Goal: Information Seeking & Learning: Learn about a topic

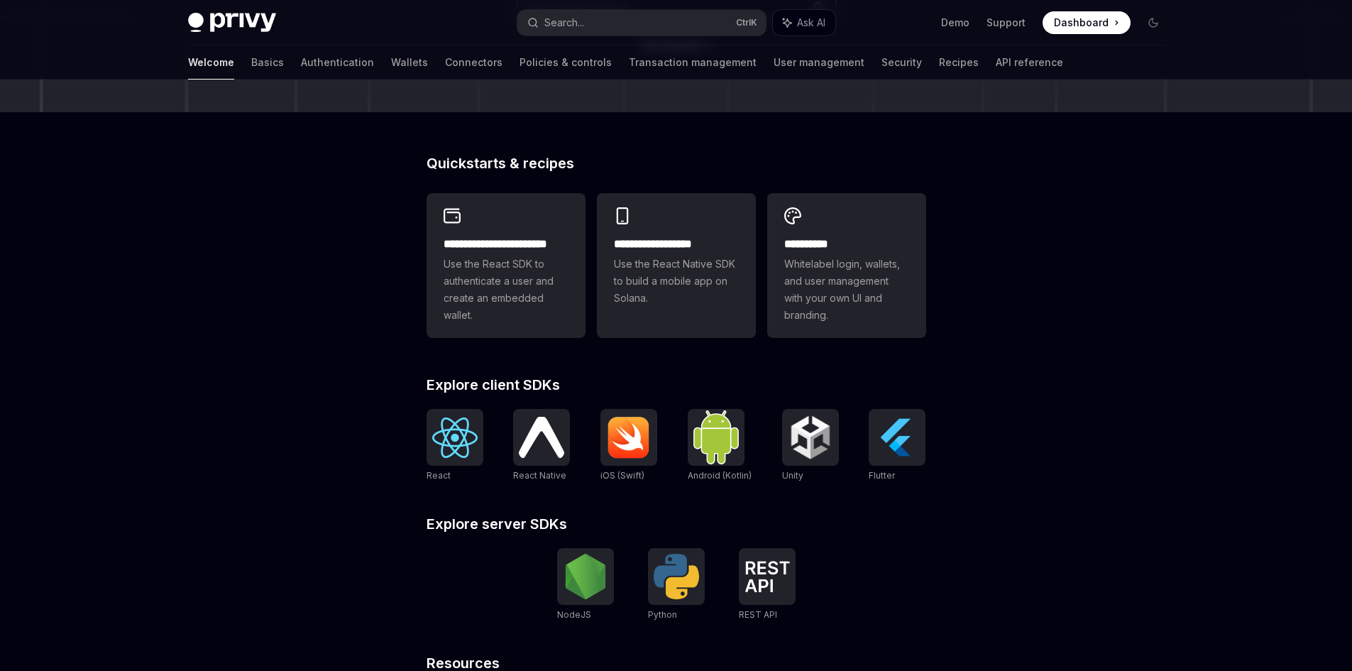
scroll to position [451, 0]
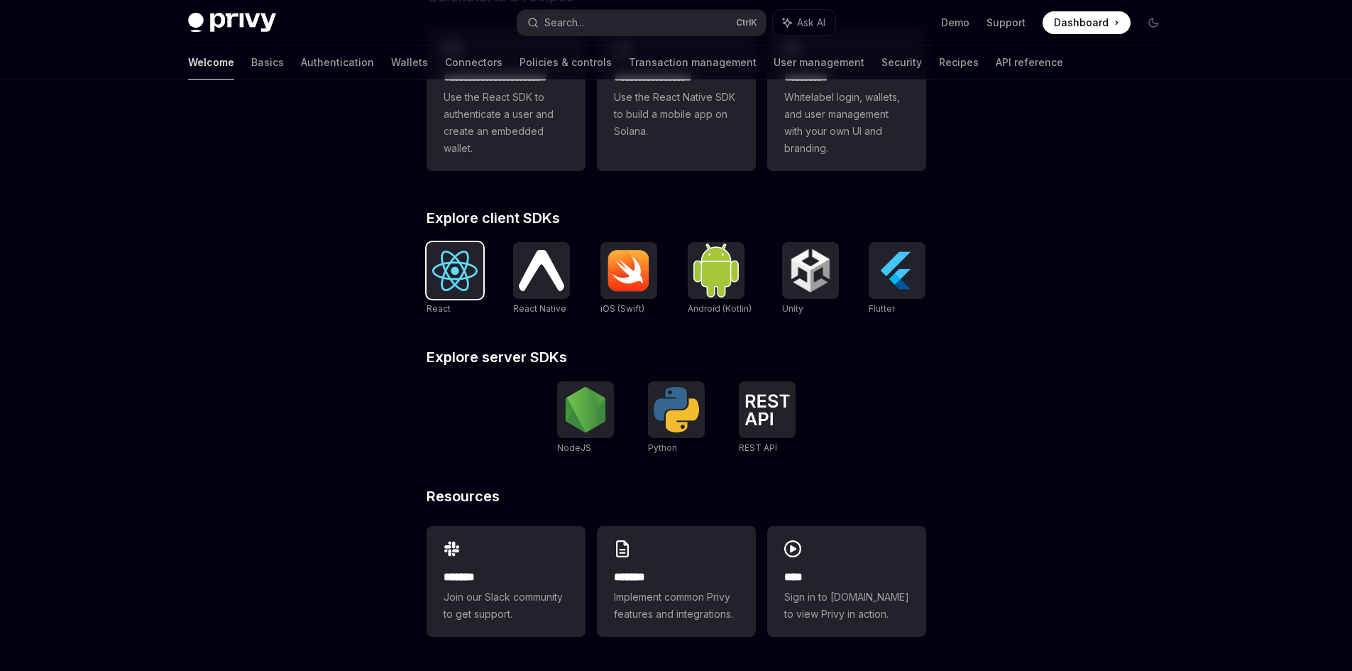
click at [442, 280] on img at bounding box center [454, 270] width 45 height 40
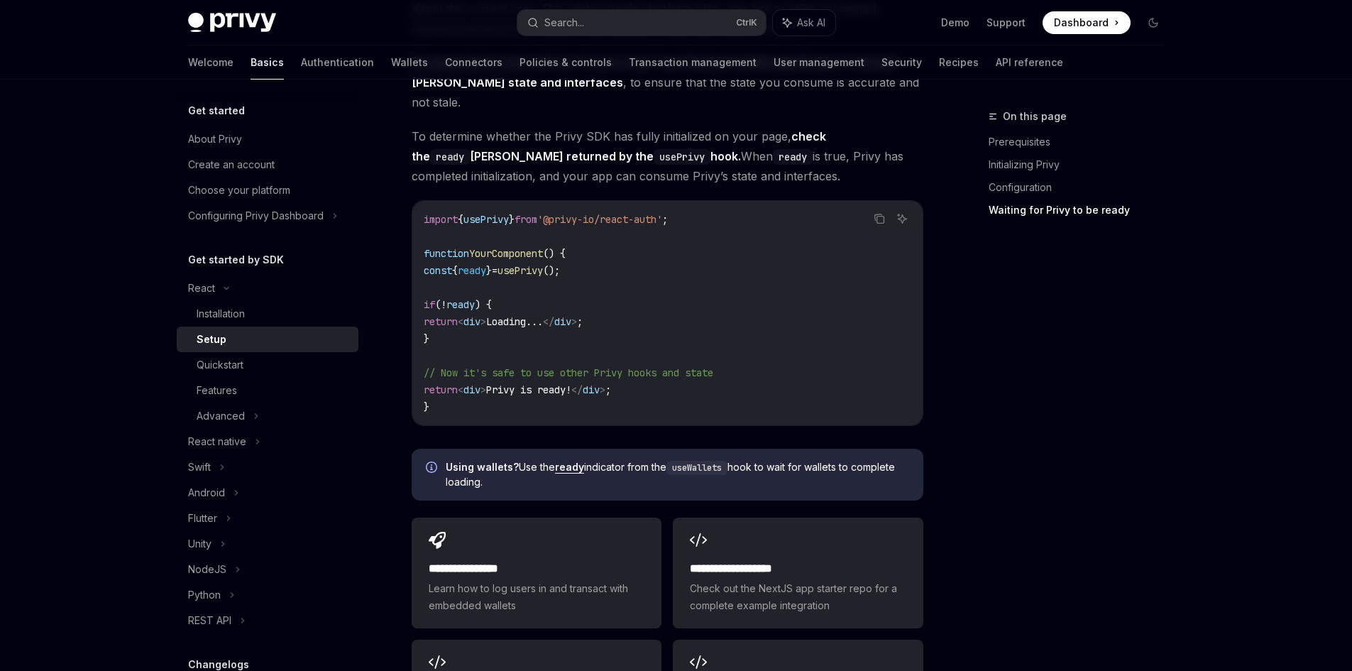
scroll to position [1766, 0]
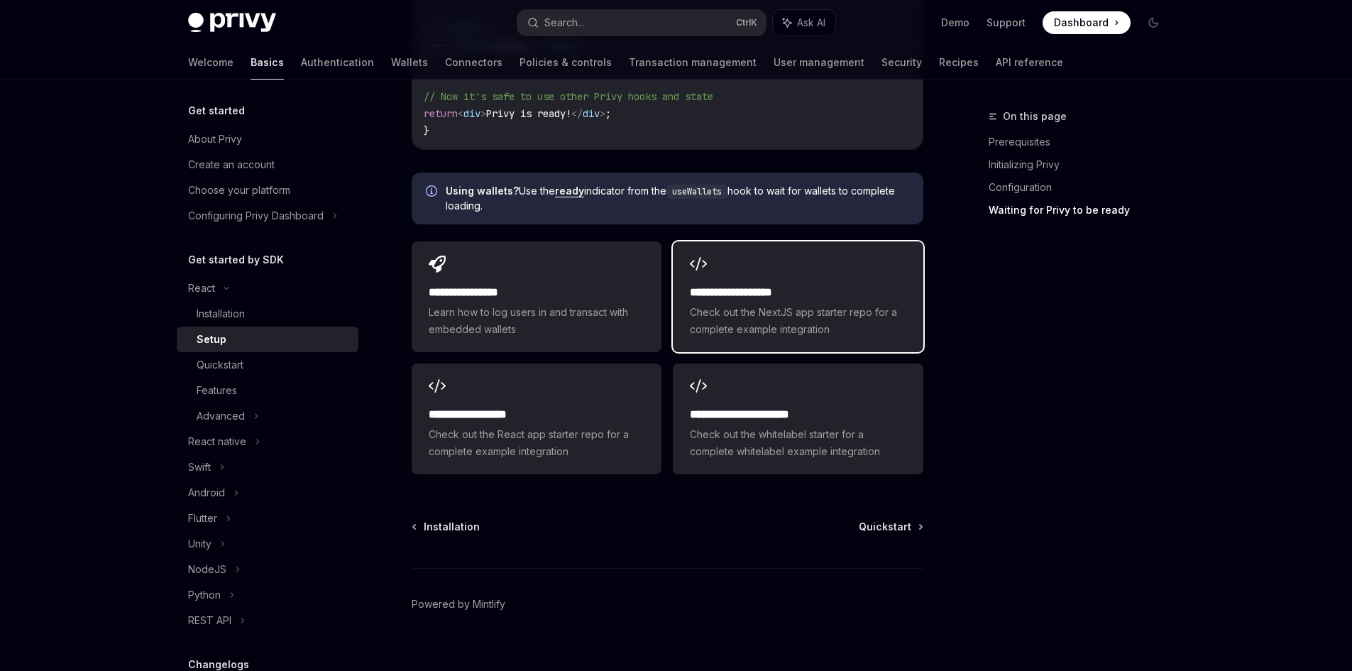
drag, startPoint x: 1055, startPoint y: 250, endPoint x: 815, endPoint y: 270, distance: 241.3
click at [815, 284] on h2 "**********" at bounding box center [798, 292] width 216 height 17
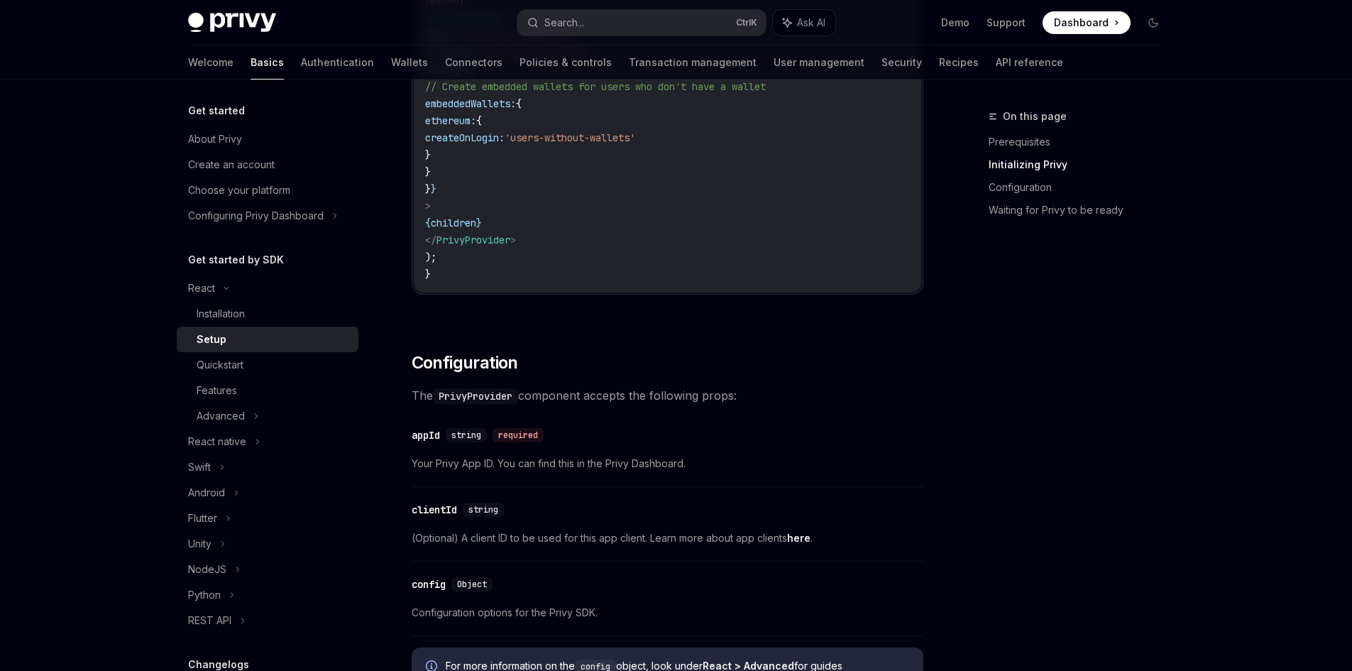
scroll to position [0, 0]
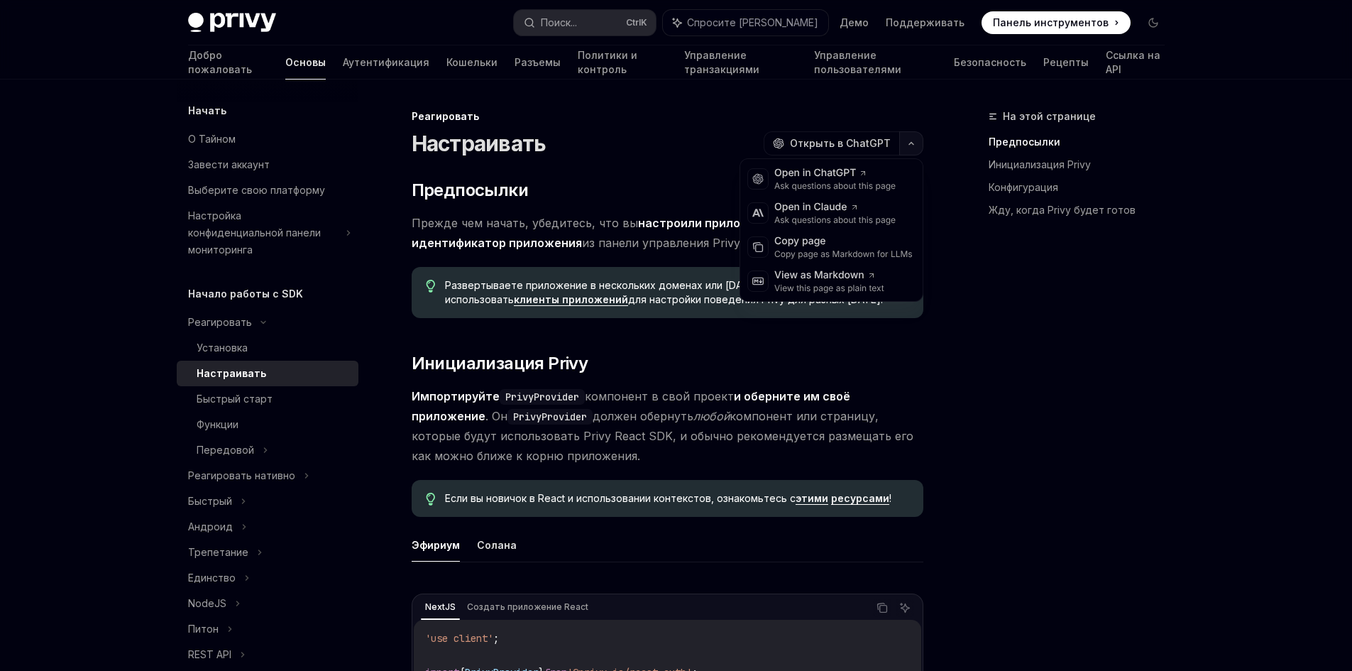
click at [910, 146] on button "button" at bounding box center [911, 143] width 24 height 24
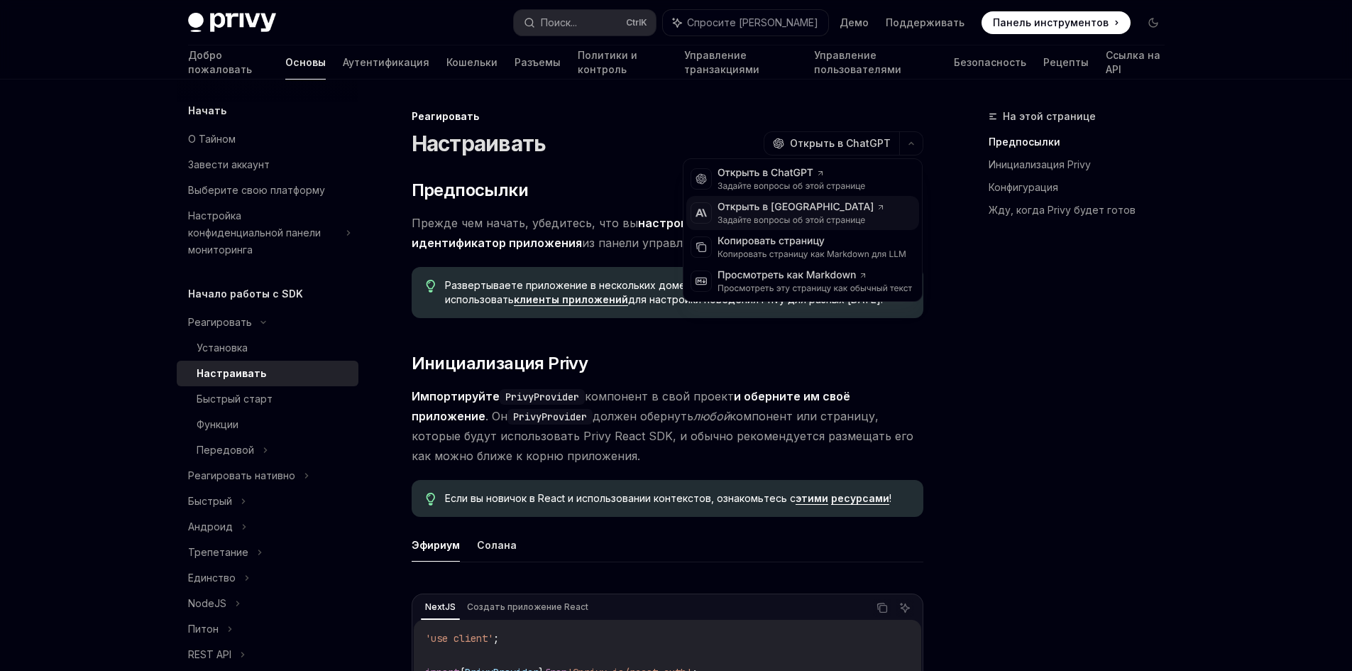
click at [854, 216] on font "Задайте вопросы об этой странице" at bounding box center [791, 219] width 148 height 11
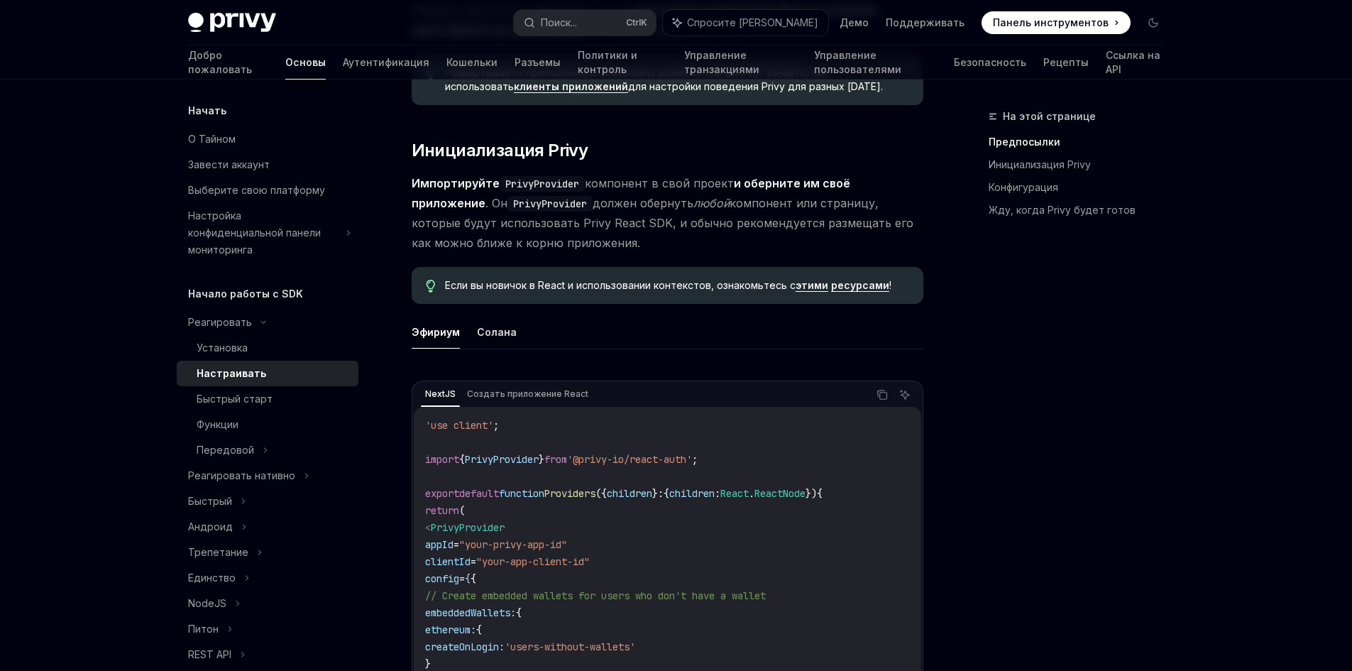
scroll to position [355, 0]
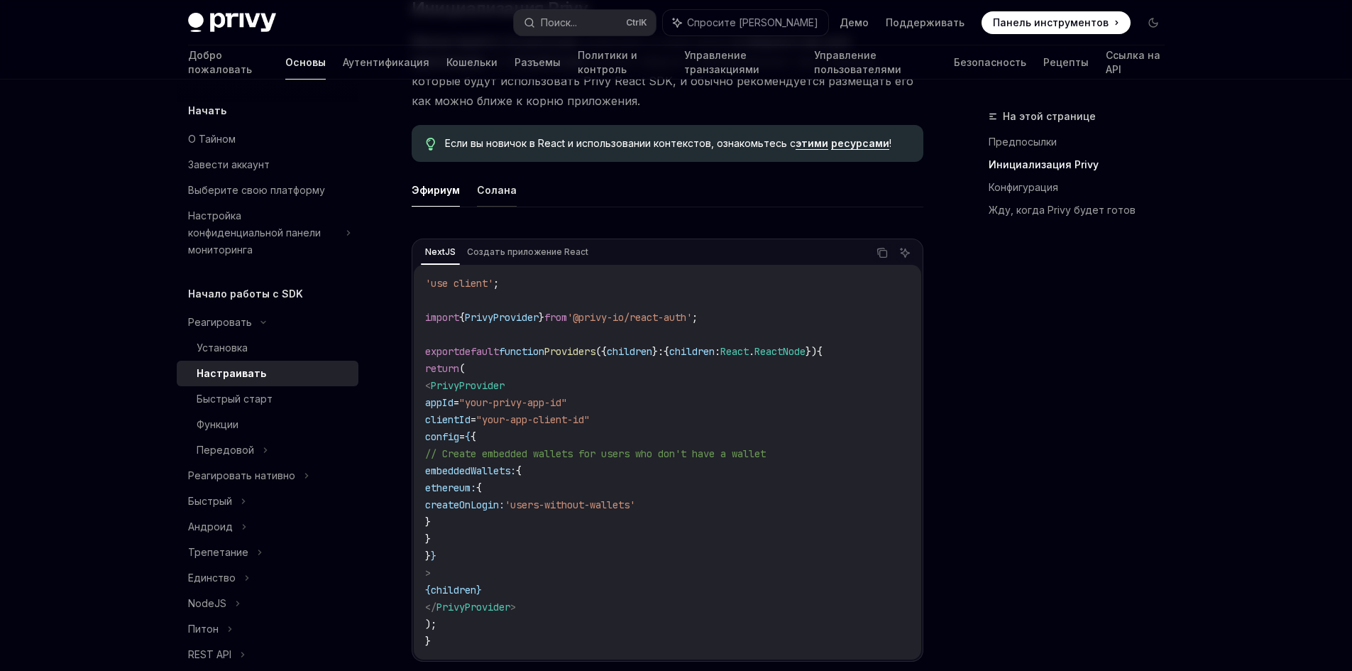
click at [492, 187] on font "Солана" at bounding box center [497, 190] width 40 height 12
click at [439, 192] on font "Эфириум" at bounding box center [436, 190] width 48 height 12
click at [494, 198] on font "Солана" at bounding box center [497, 190] width 40 height 17
click at [443, 204] on button "Эфириум" at bounding box center [436, 189] width 48 height 33
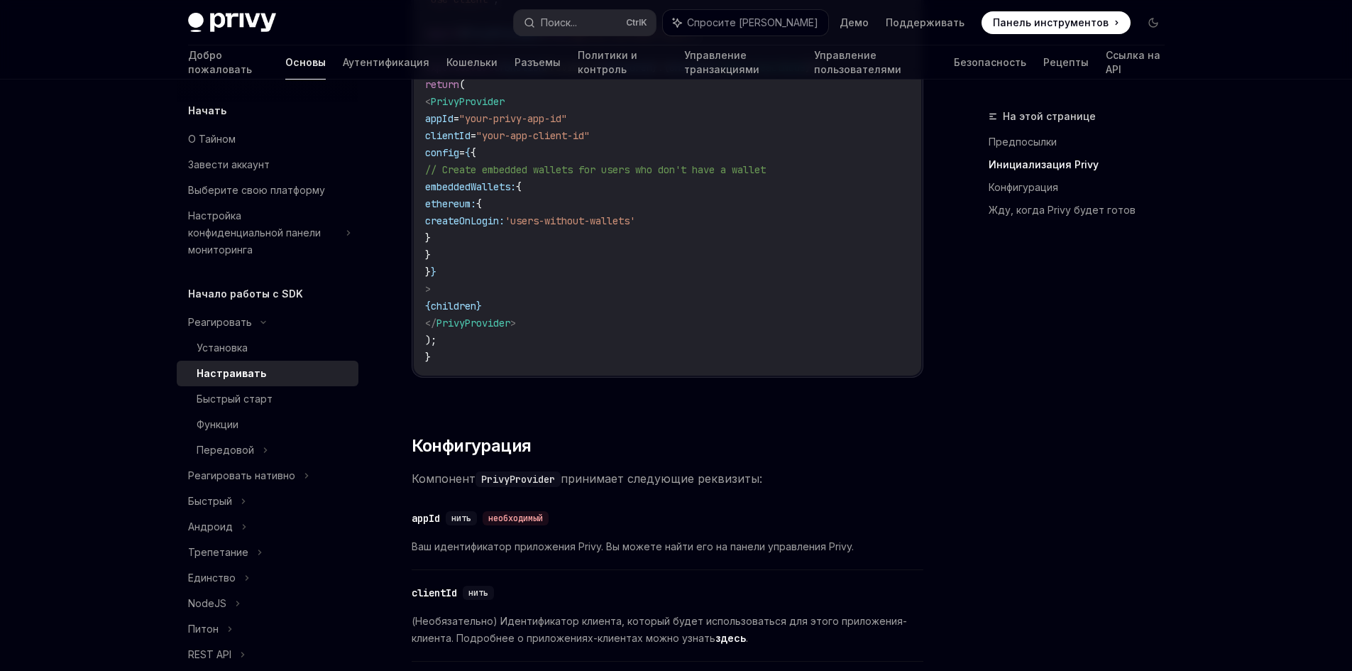
scroll to position [922, 0]
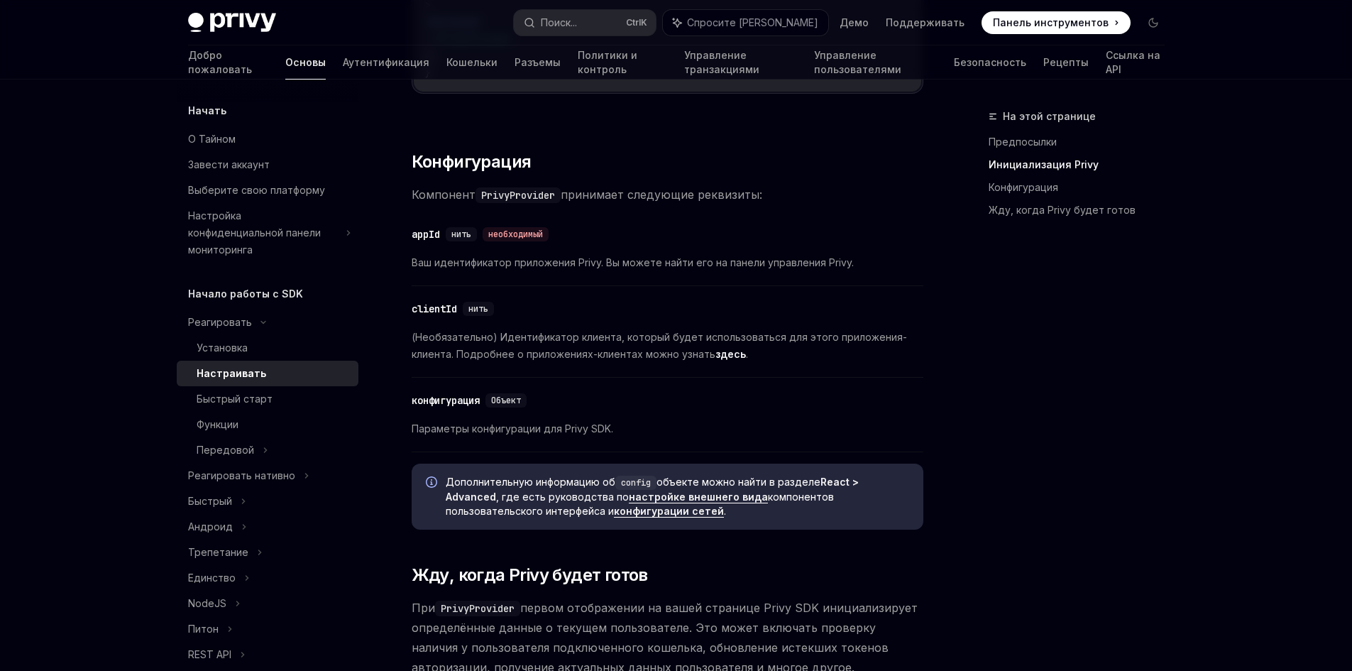
click at [841, 335] on font "(Необязательно) Идентификатор клиента, который будет использоваться для этого п…" at bounding box center [659, 345] width 495 height 29
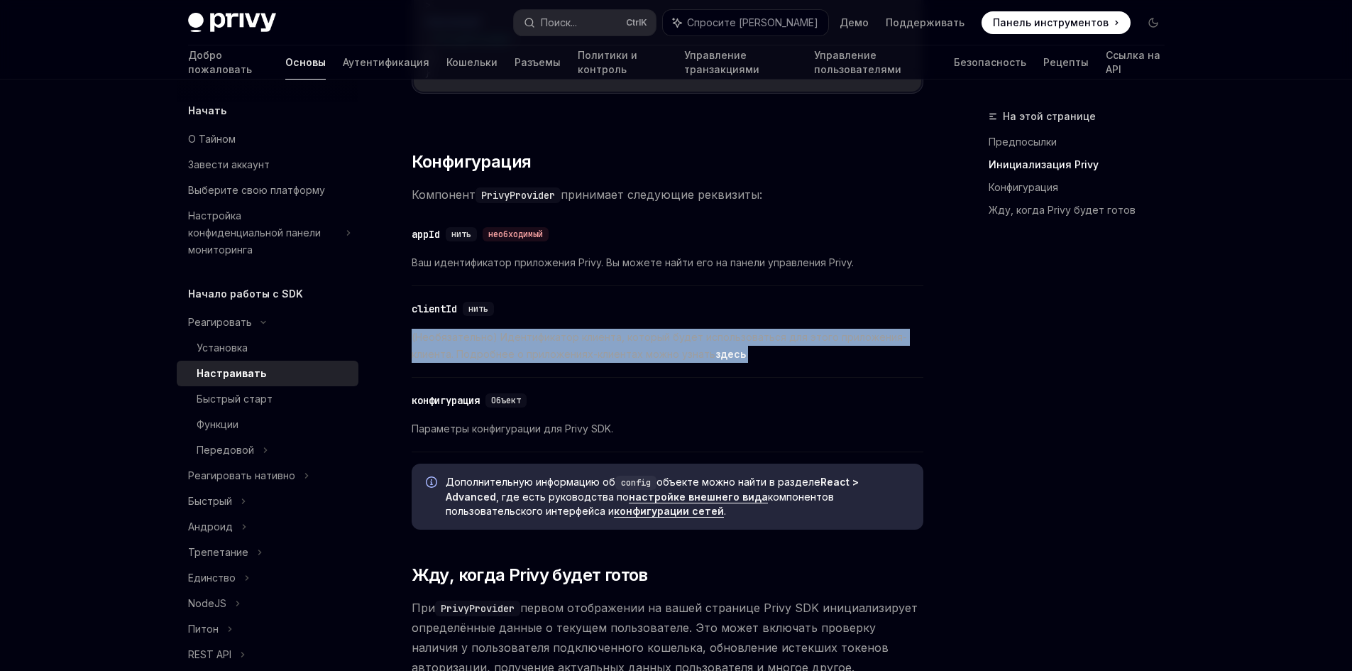
click at [841, 336] on font "(Необязательно) Идентификатор клиента, который будет использоваться для этого п…" at bounding box center [659, 345] width 495 height 29
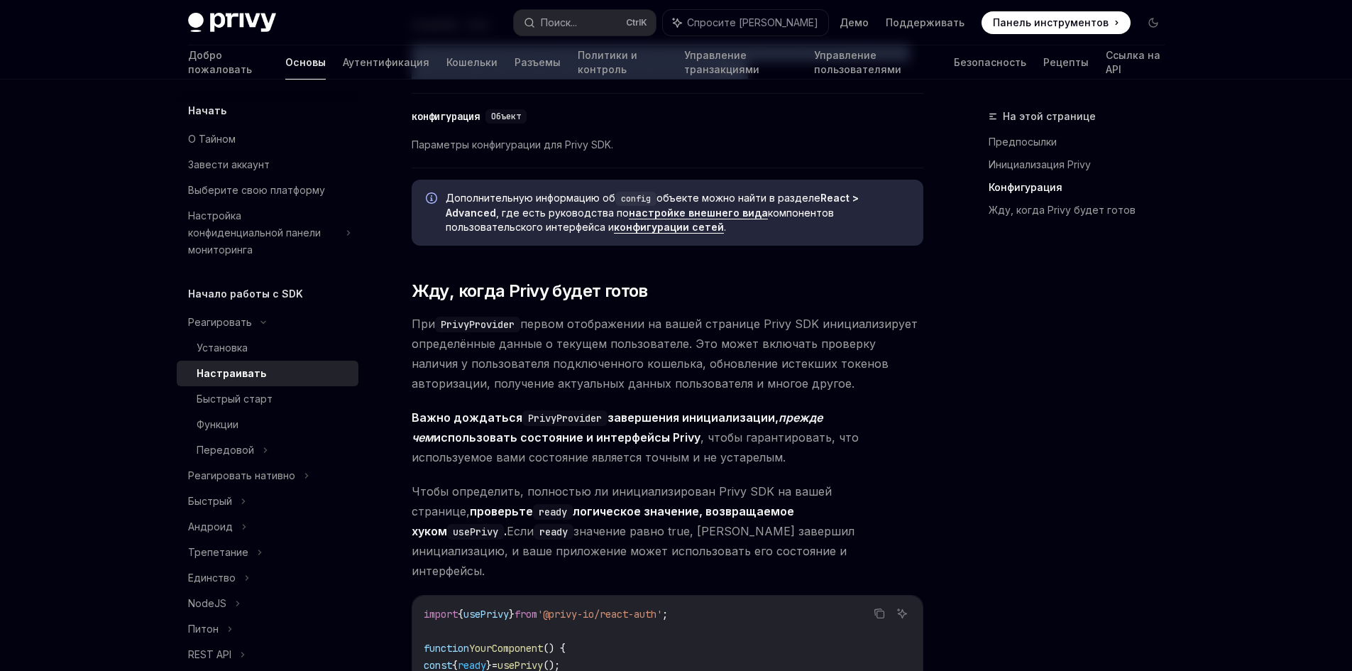
scroll to position [1277, 0]
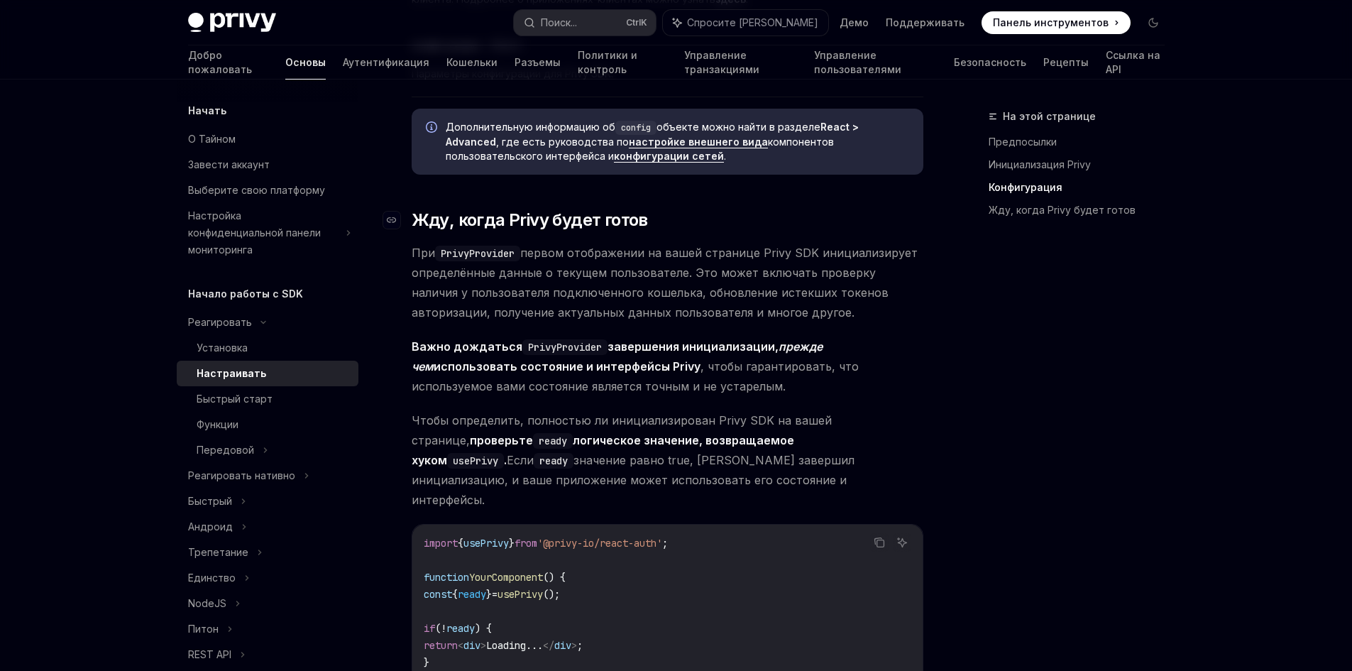
click at [527, 219] on font "Жду, когда Privy будет готов" at bounding box center [530, 219] width 236 height 21
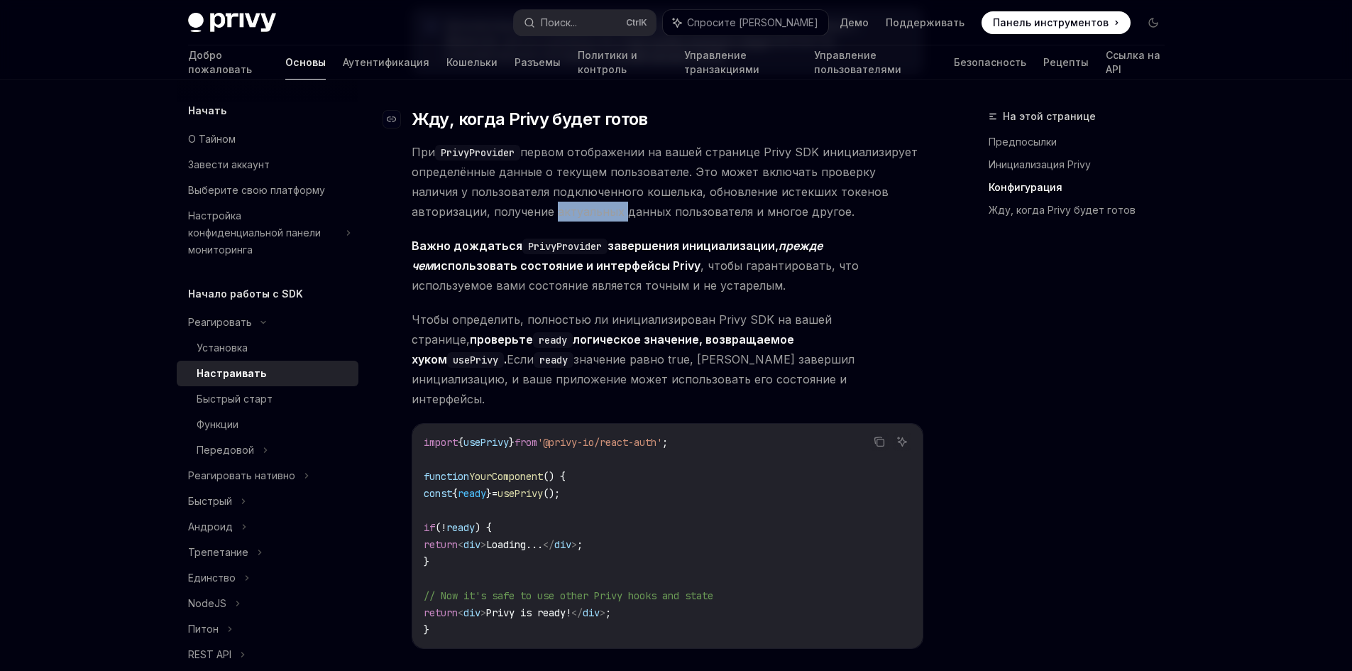
click at [527, 219] on span "При PrivyProvider первом отображении на вашей странице Privy SDK инициализирует…" at bounding box center [668, 181] width 512 height 79
click at [518, 149] on code "PrivyProvider" at bounding box center [477, 153] width 85 height 16
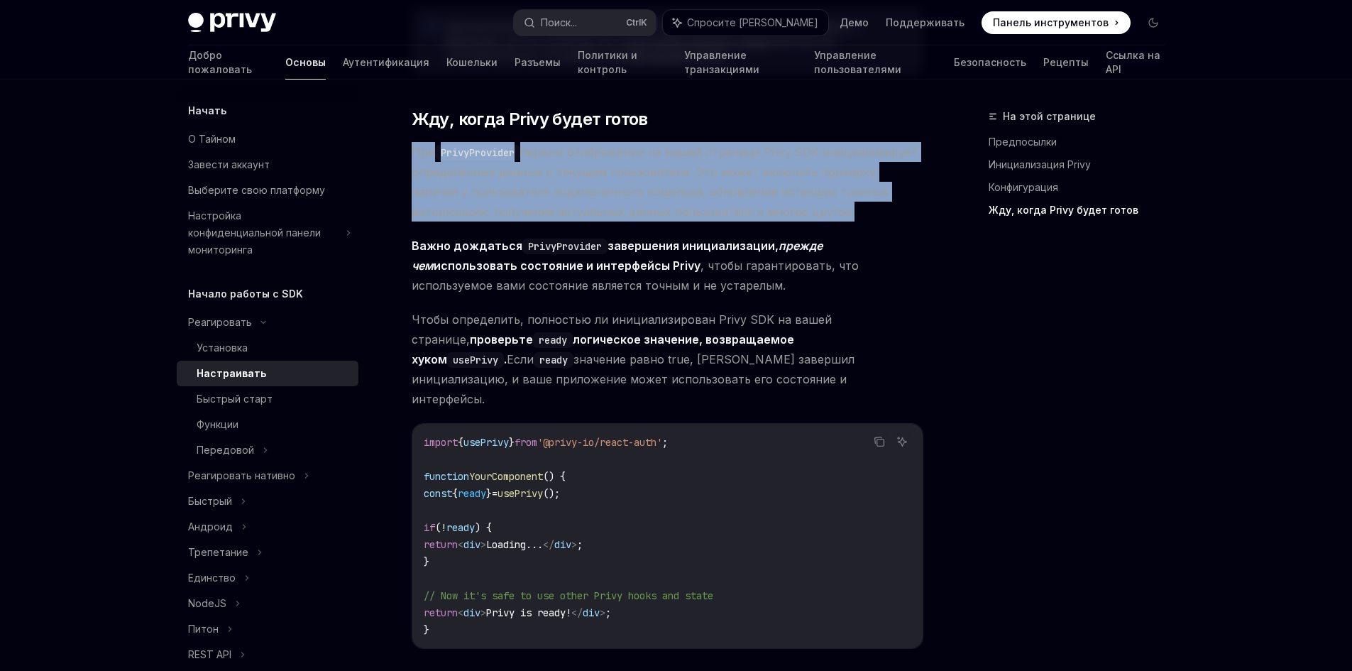
click at [519, 149] on code "PrivyProvider" at bounding box center [477, 153] width 85 height 16
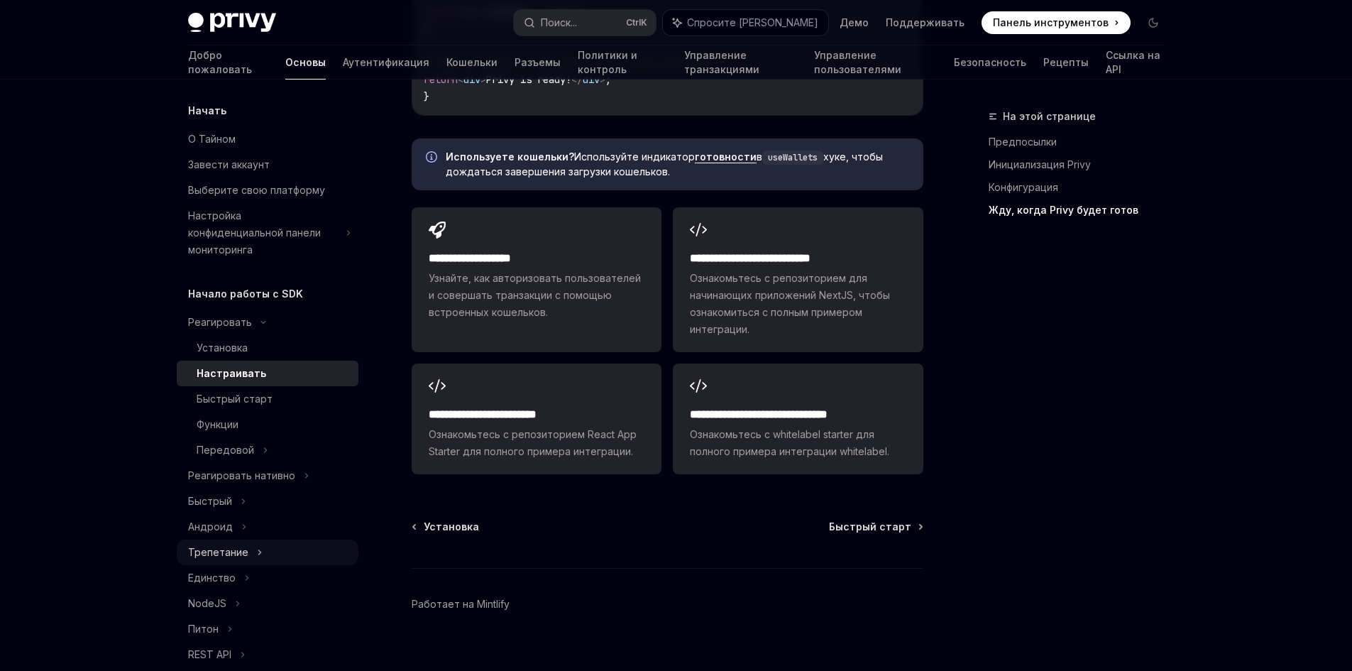
scroll to position [142, 0]
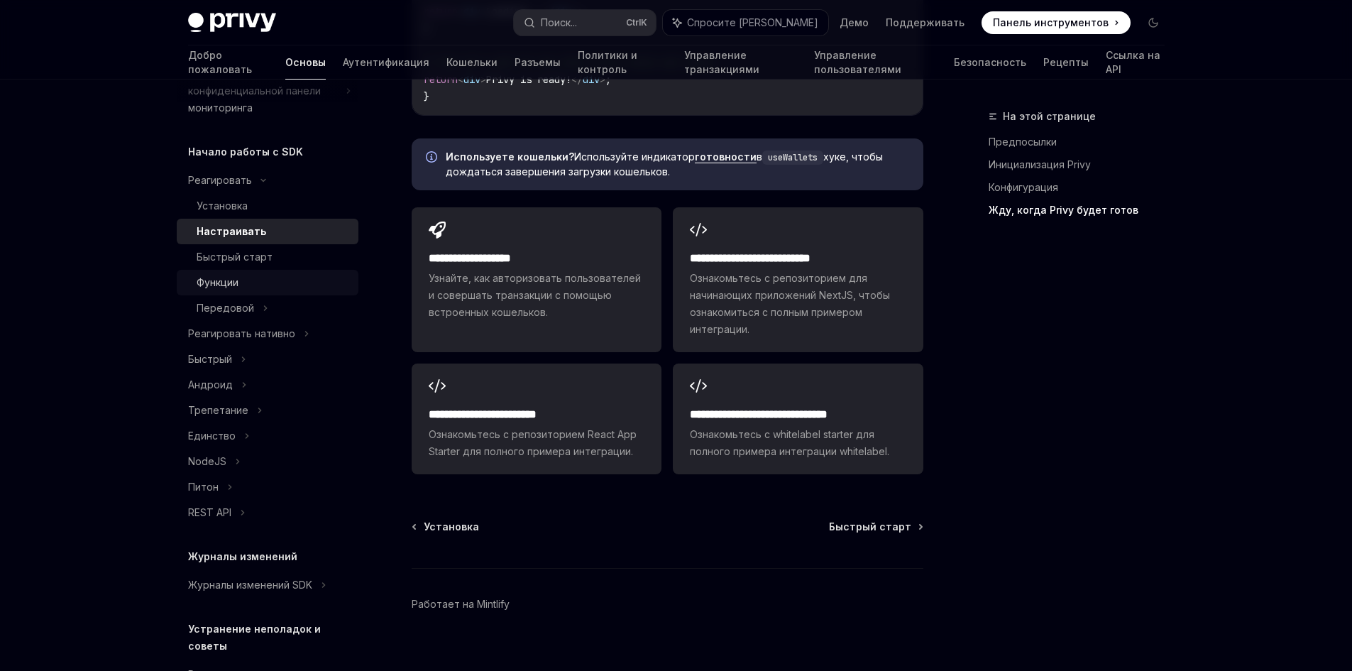
drag, startPoint x: 258, startPoint y: 250, endPoint x: 274, endPoint y: 279, distance: 33.4
click at [258, 249] on div "Быстрый старт" at bounding box center [235, 256] width 76 height 17
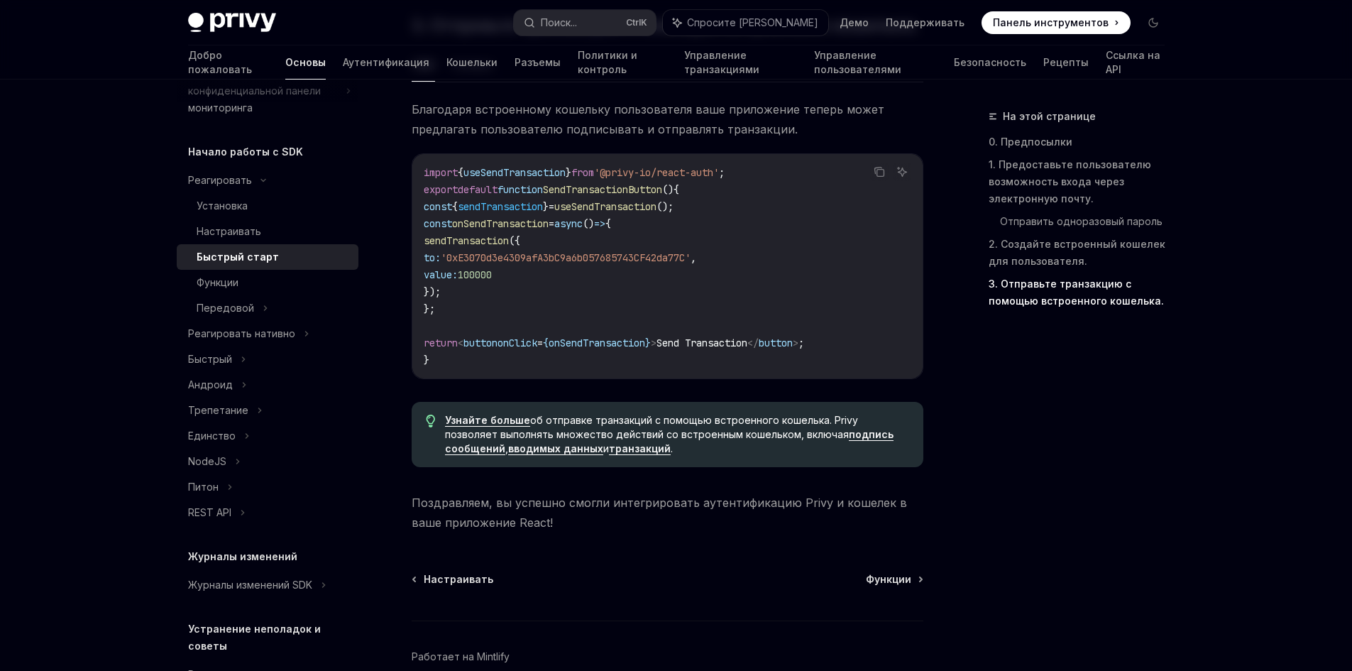
scroll to position [1277, 0]
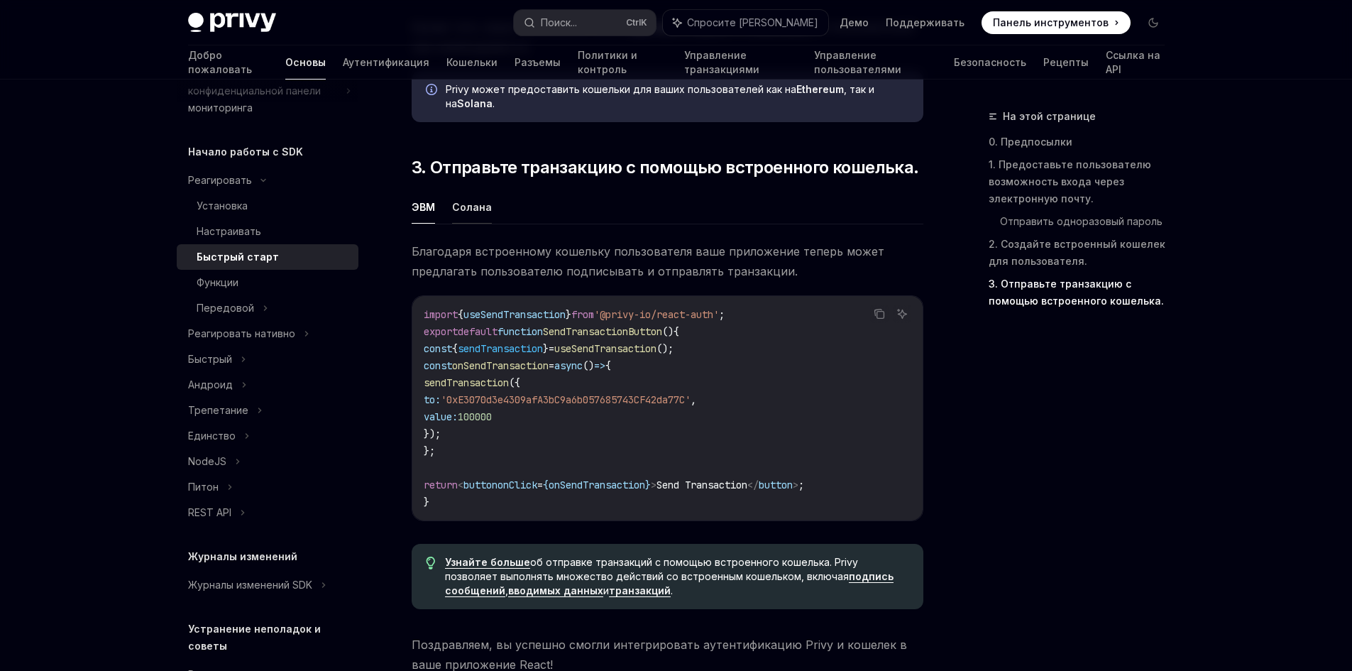
click at [474, 201] on font "Солана" at bounding box center [472, 207] width 40 height 12
click at [473, 200] on font "Солана" at bounding box center [472, 207] width 40 height 17
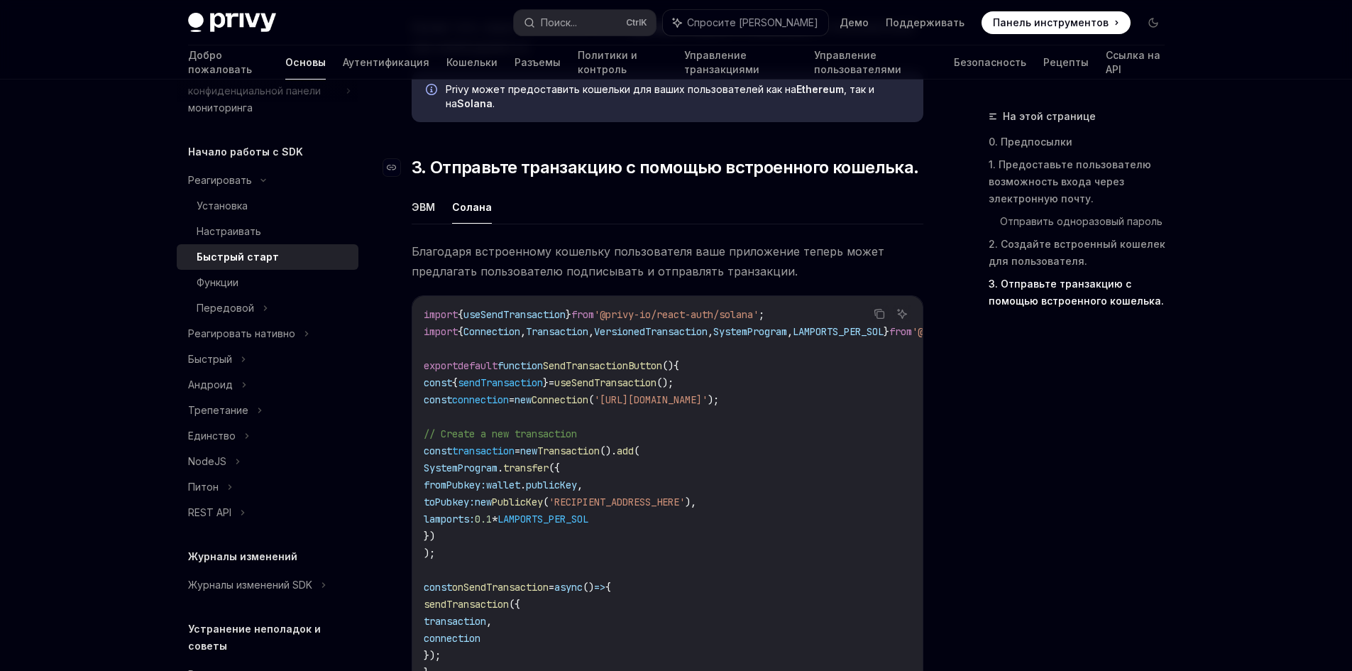
scroll to position [1206, 0]
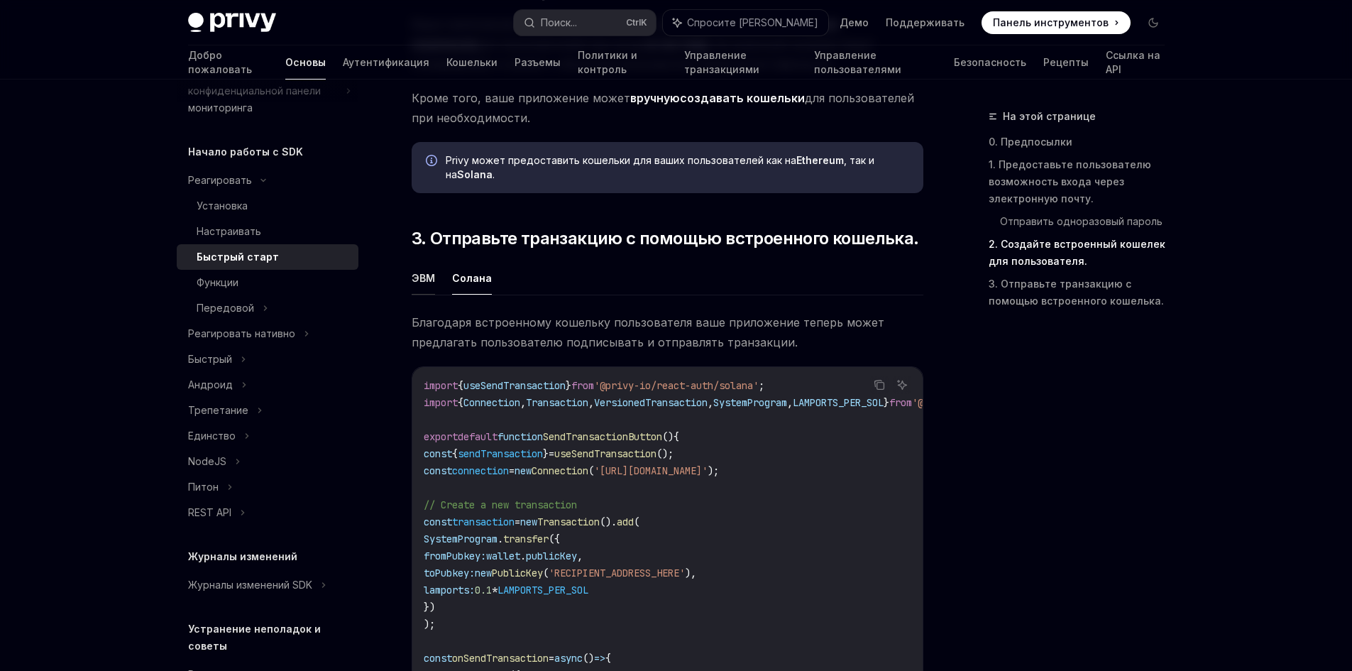
click at [426, 272] on font "ЭВМ" at bounding box center [423, 278] width 23 height 12
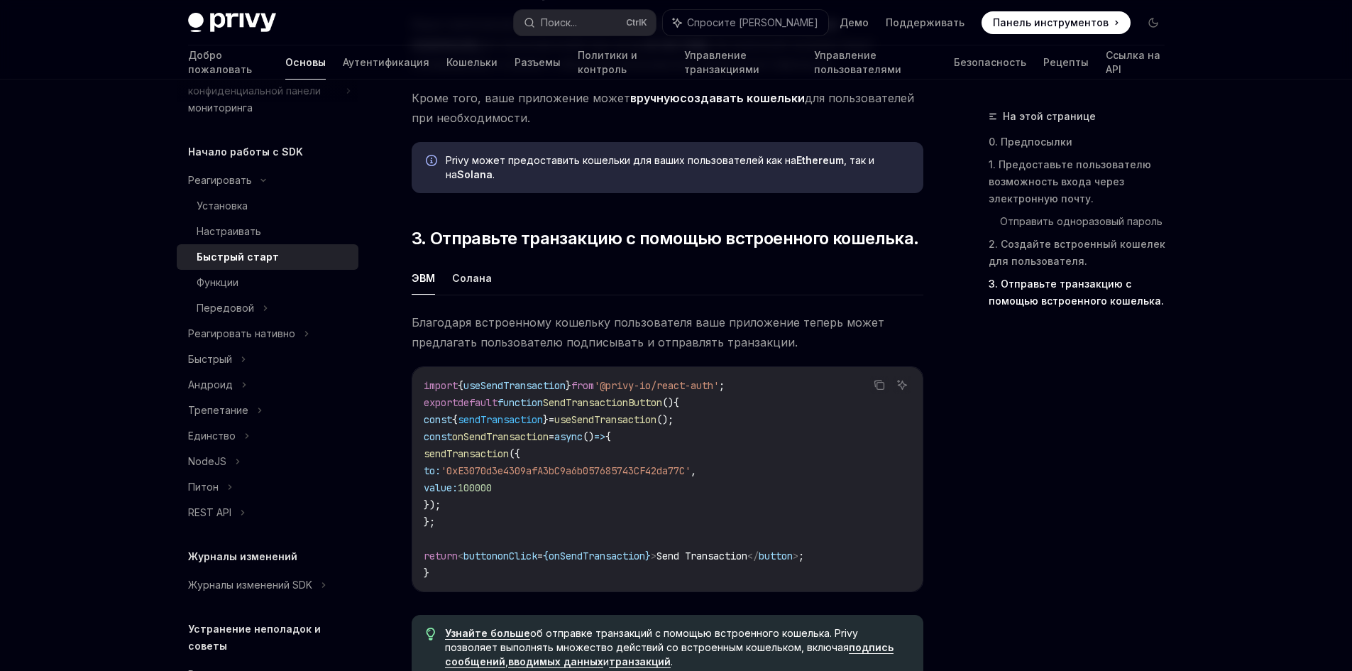
scroll to position [1348, 0]
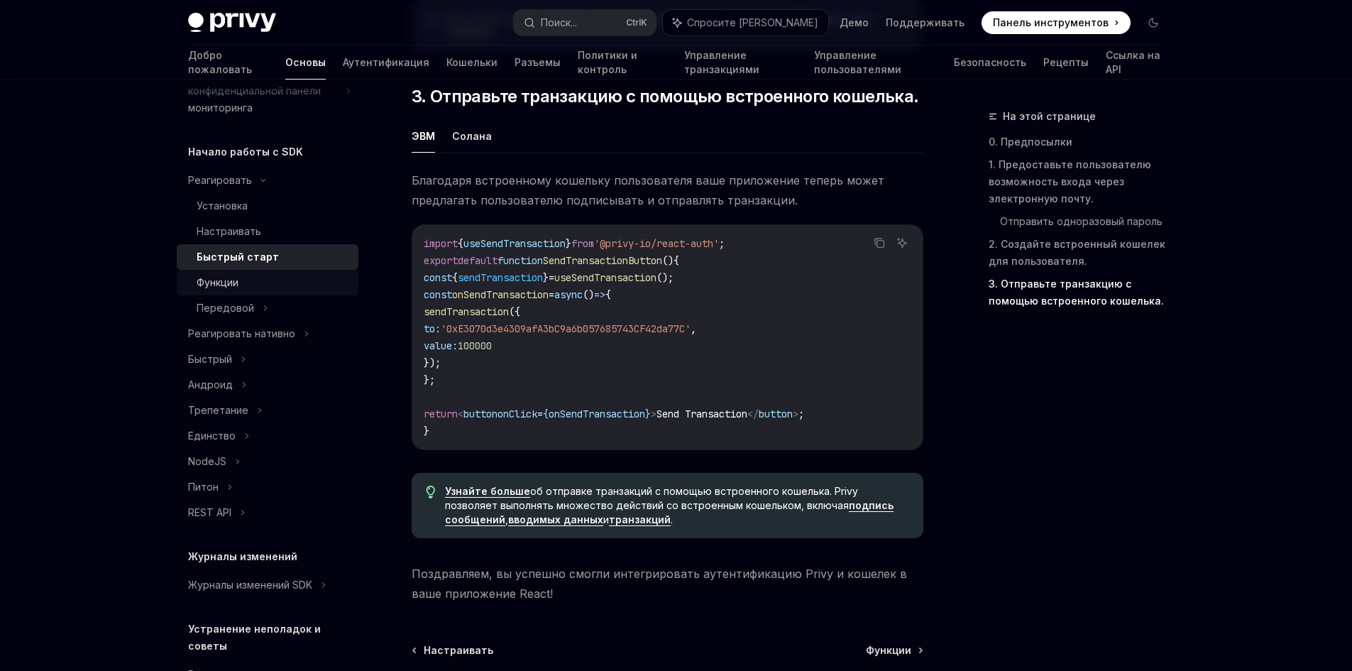
click at [246, 283] on div "Функции" at bounding box center [273, 282] width 153 height 17
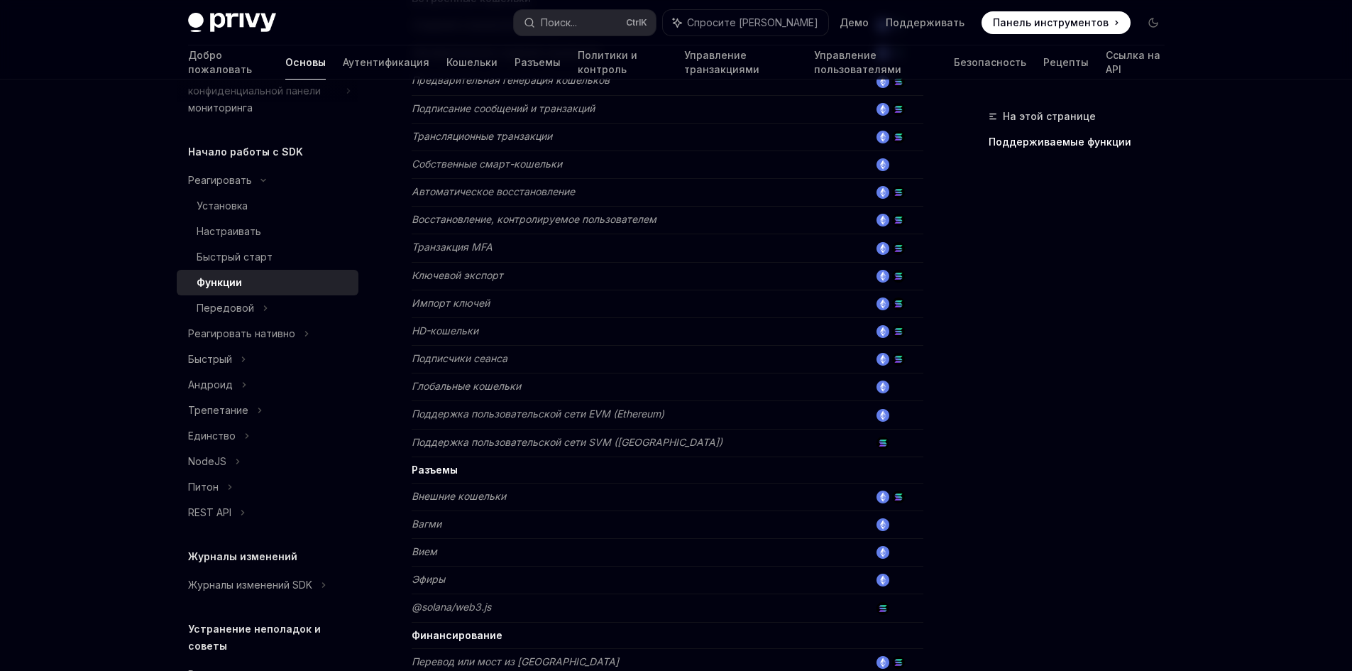
scroll to position [839, 0]
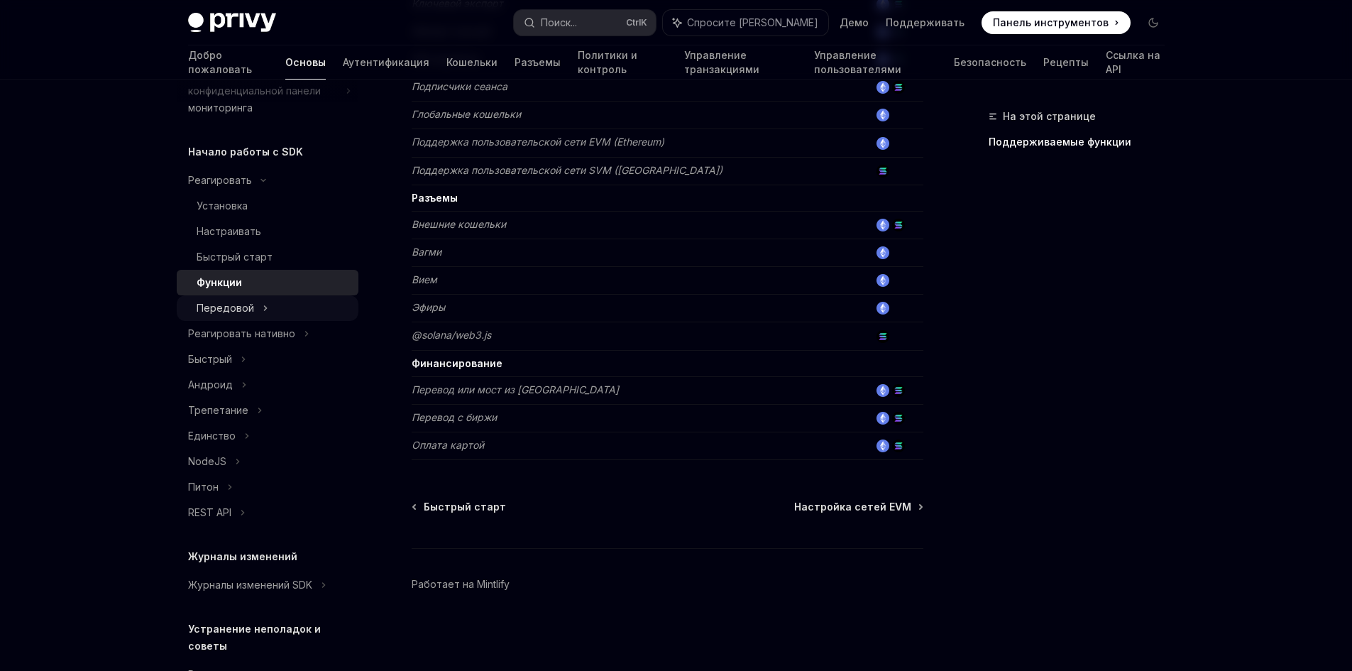
click at [238, 311] on font "Передовой" at bounding box center [225, 308] width 57 height 12
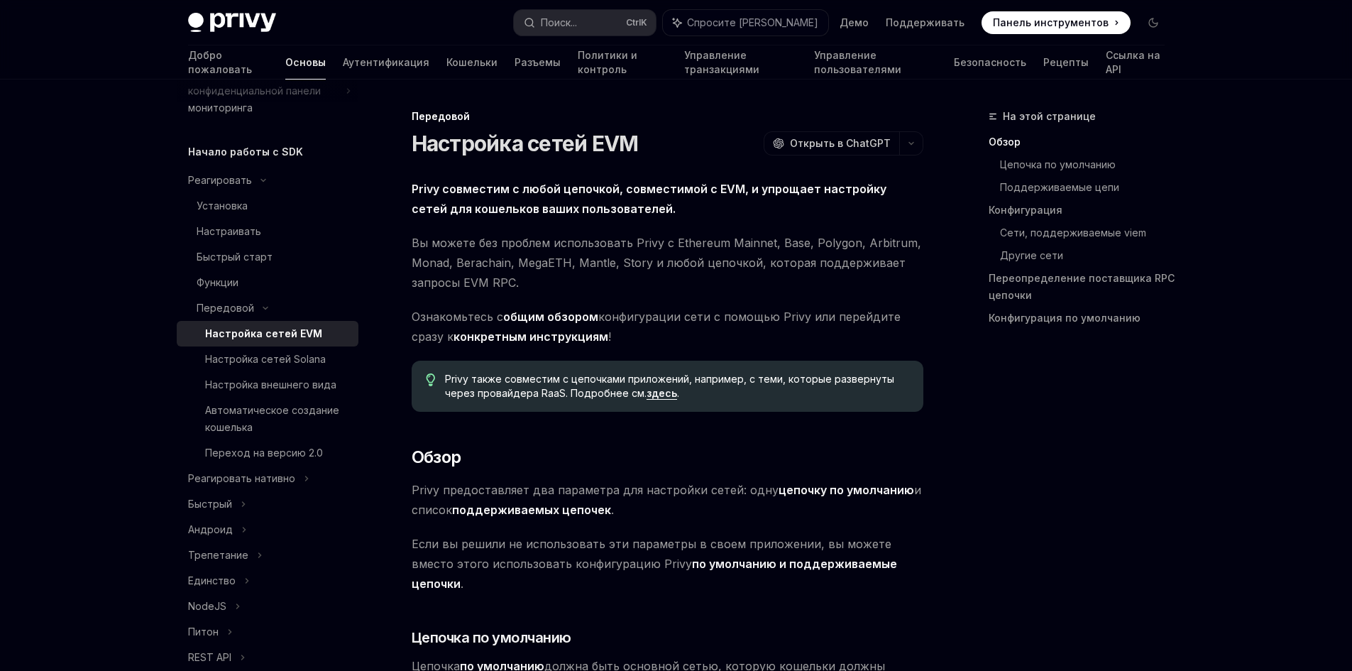
scroll to position [213, 0]
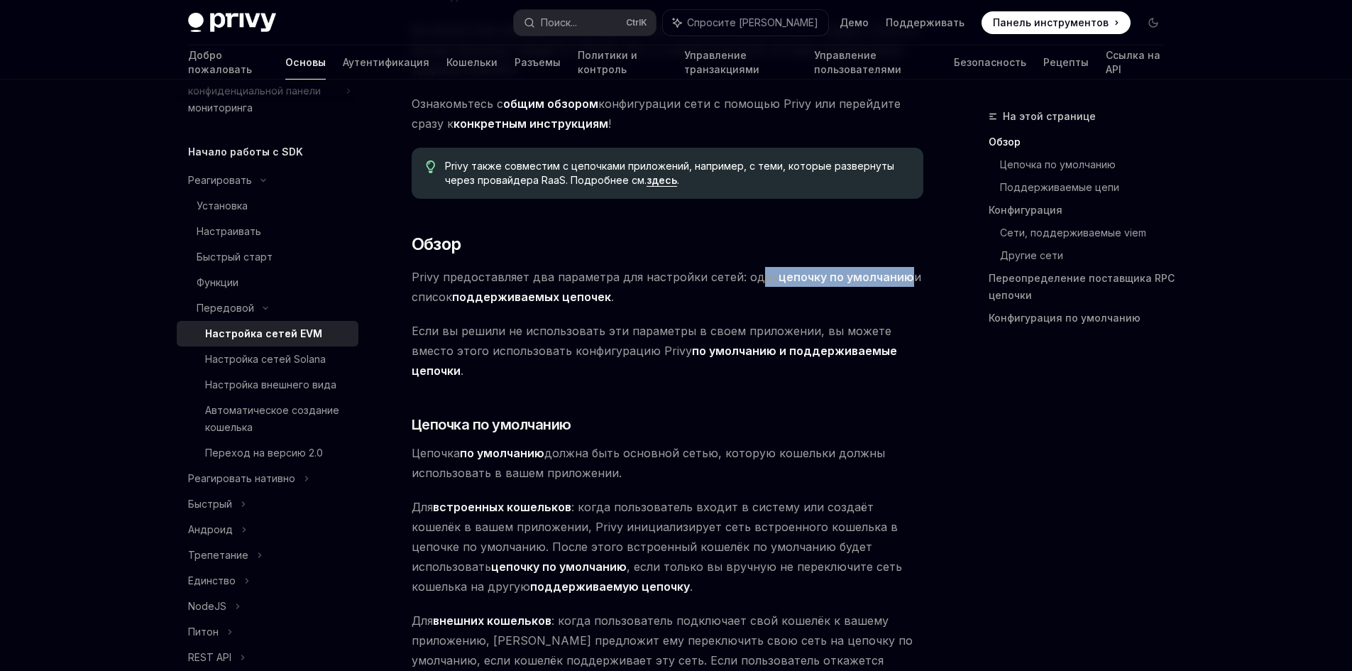
drag, startPoint x: 750, startPoint y: 282, endPoint x: 911, endPoint y: 284, distance: 161.1
click at [908, 282] on span "Privy предоставляет два параметра для настройки сетей: одну цепочку по умолчани…" at bounding box center [668, 287] width 512 height 40
drag, startPoint x: 431, startPoint y: 299, endPoint x: 514, endPoint y: 297, distance: 83.8
click at [514, 297] on span "Privy предоставляет два параметра для настройки сетей: одну цепочку по умолчани…" at bounding box center [668, 287] width 512 height 40
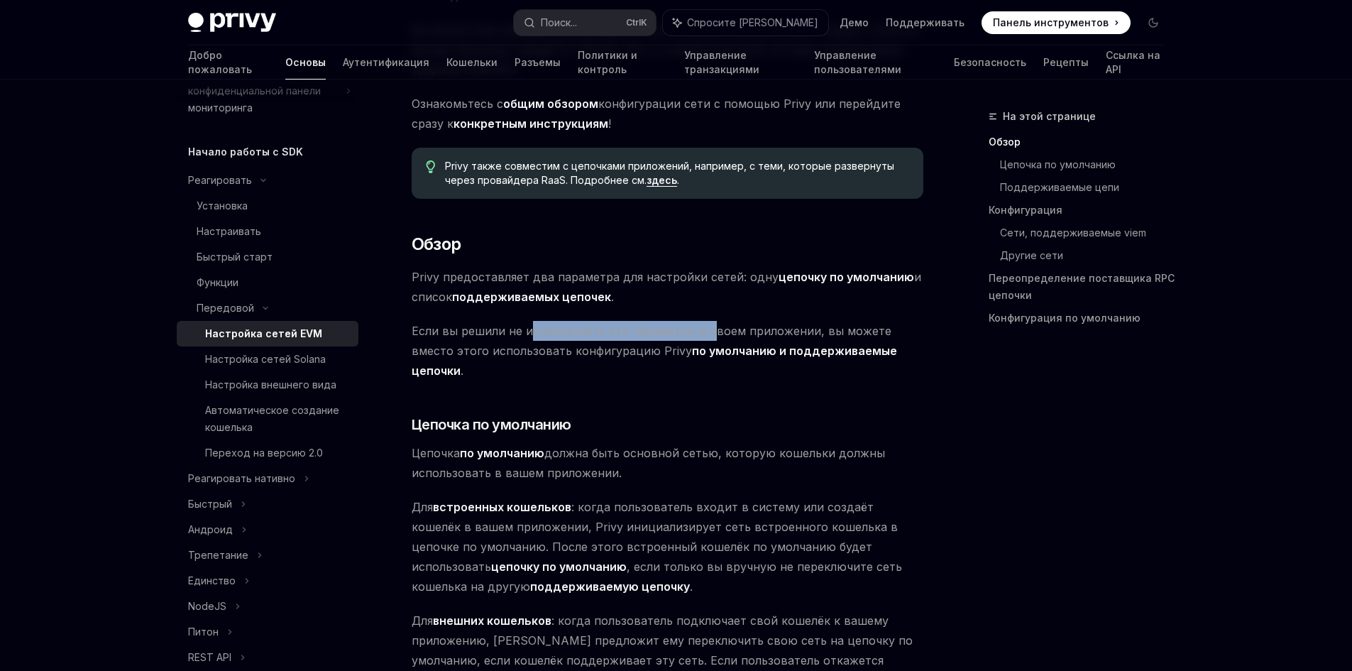
drag, startPoint x: 529, startPoint y: 340, endPoint x: 852, endPoint y: 339, distance: 322.9
click at [705, 331] on span "Если вы решили не использовать эти параметры в своем приложении, вы можете вмес…" at bounding box center [668, 351] width 512 height 60
drag, startPoint x: 873, startPoint y: 336, endPoint x: 771, endPoint y: 399, distance: 119.5
click at [869, 341] on span "Если вы решили не использовать эти параметры в своем приложении, вы можете вмес…" at bounding box center [668, 351] width 512 height 60
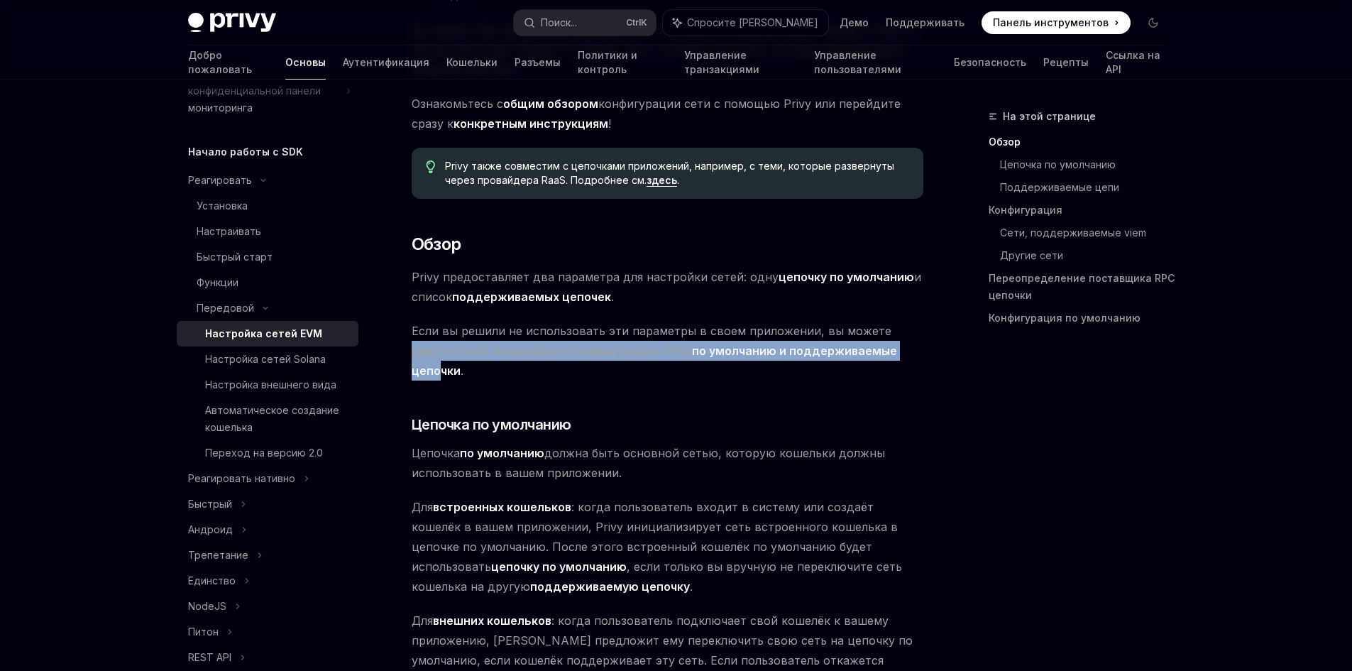
click at [532, 349] on font "Если вы решили не использовать эти параметры в своем приложении, вы можете вмес…" at bounding box center [652, 341] width 480 height 34
drag, startPoint x: 532, startPoint y: 349, endPoint x: 556, endPoint y: 373, distance: 33.6
click at [531, 350] on font "Если вы решили не использовать эти параметры в своем приложении, вы можете вмес…" at bounding box center [652, 341] width 480 height 34
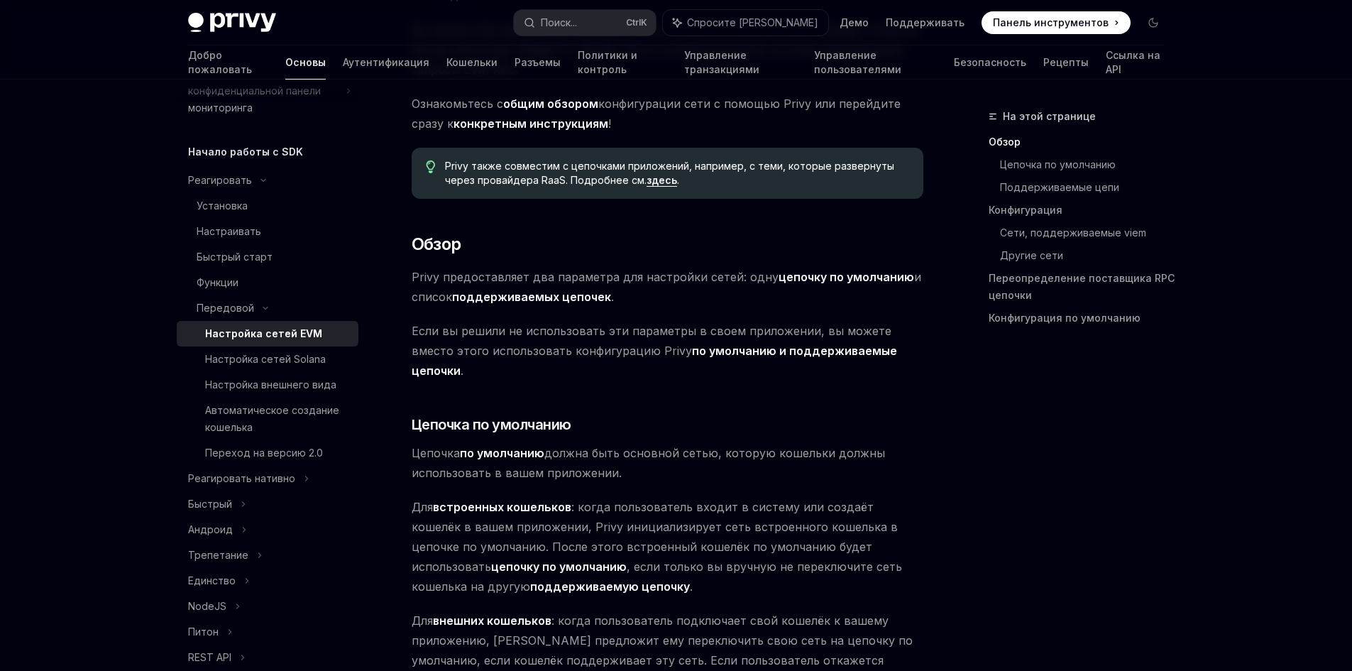
click at [556, 338] on span "Если вы решили не использовать эти параметры в своем приложении, вы можете вмес…" at bounding box center [668, 351] width 512 height 60
click at [538, 446] on font "по умолчанию" at bounding box center [502, 453] width 84 height 14
click at [861, 446] on font "должна быть основной сетью, которую кошельки должны использовать в вашем прилож…" at bounding box center [648, 463] width 473 height 34
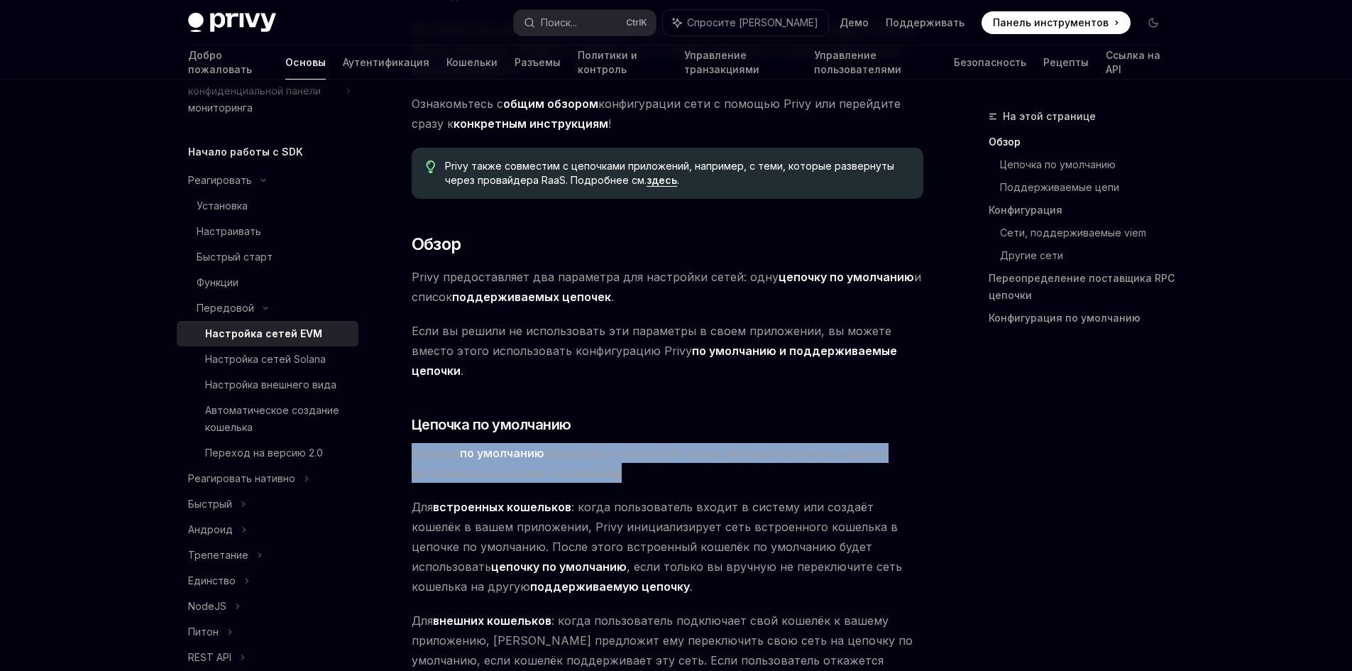
click at [861, 446] on font "должна быть основной сетью, которую кошельки должны использовать в вашем прилож…" at bounding box center [648, 463] width 473 height 34
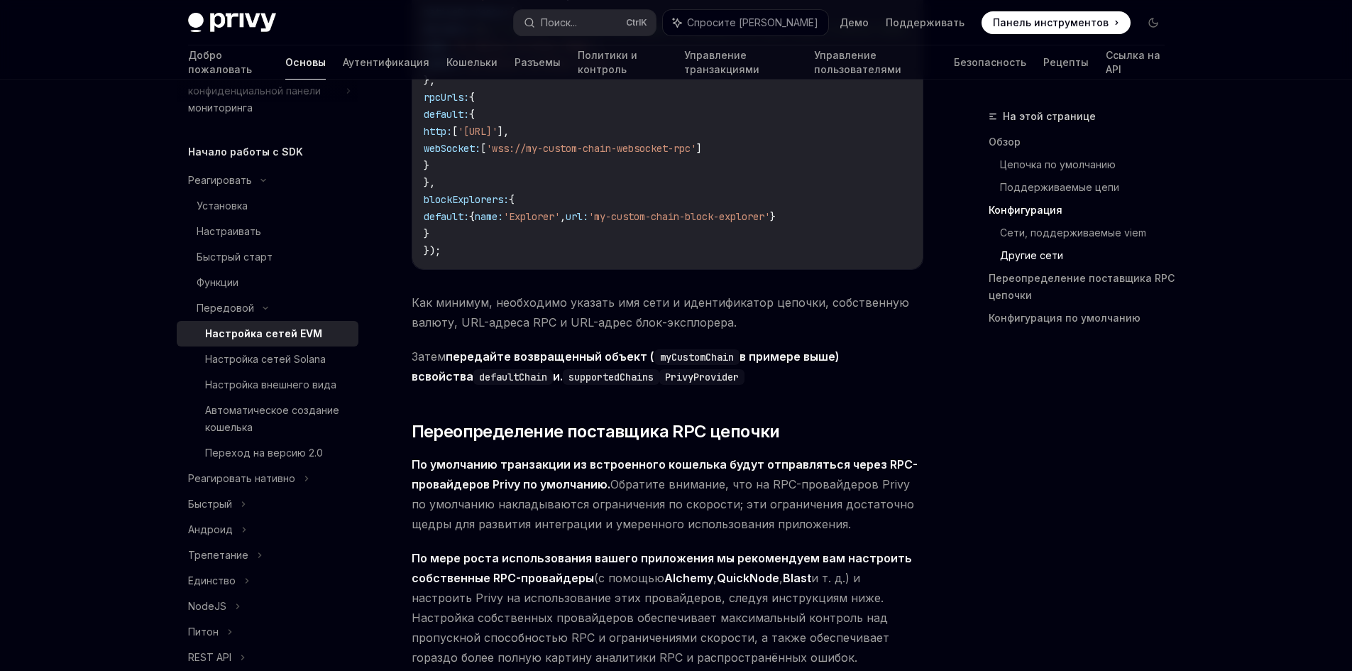
scroll to position [3051, 0]
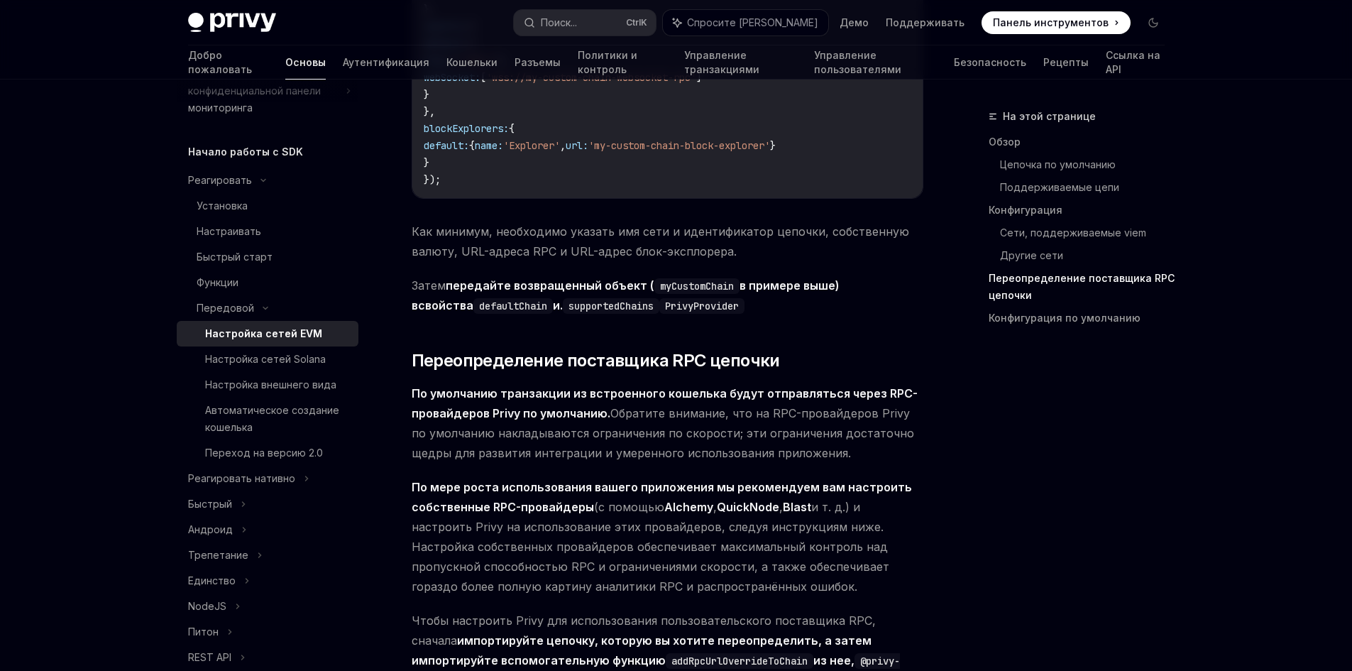
click at [613, 278] on font "передайте возвращенный объект (" at bounding box center [550, 285] width 209 height 14
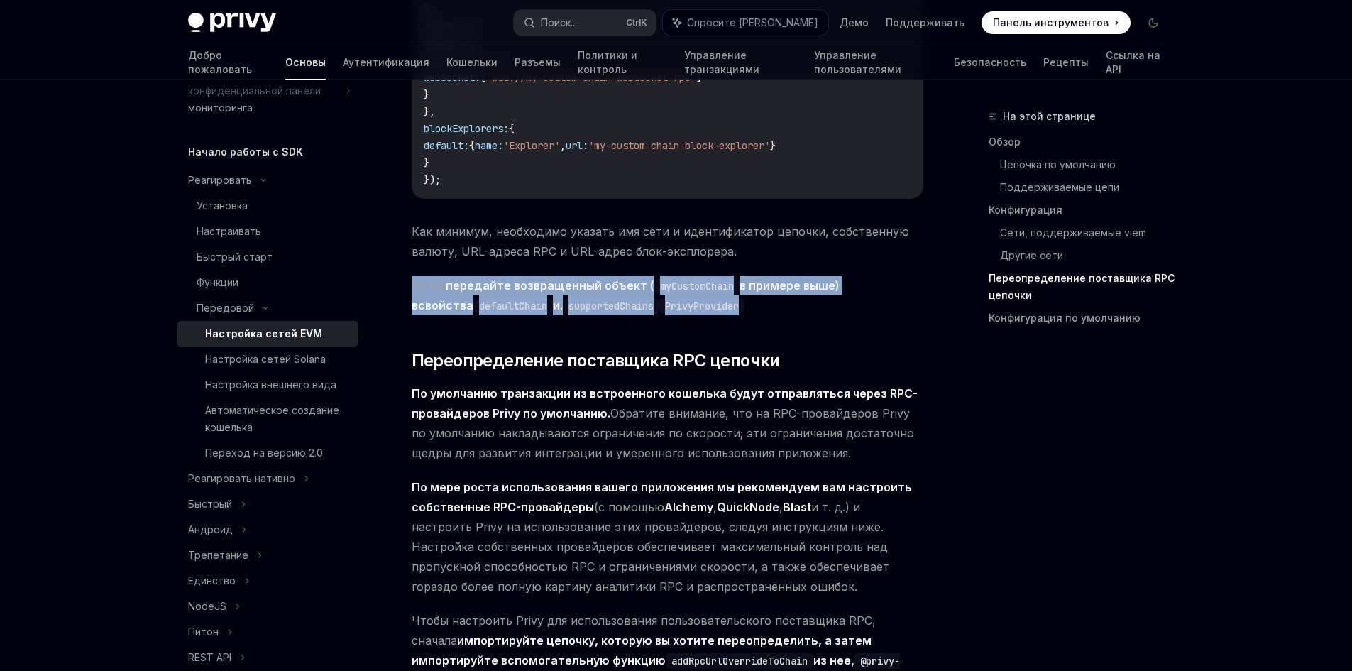
click at [613, 278] on font "передайте возвращенный объект (" at bounding box center [550, 285] width 209 height 14
drag, startPoint x: 844, startPoint y: 260, endPoint x: 766, endPoint y: 329, distance: 104.1
click at [839, 278] on font "в примере выше) в" at bounding box center [626, 295] width 428 height 34
click at [563, 298] on code "supportedChains" at bounding box center [611, 306] width 97 height 16
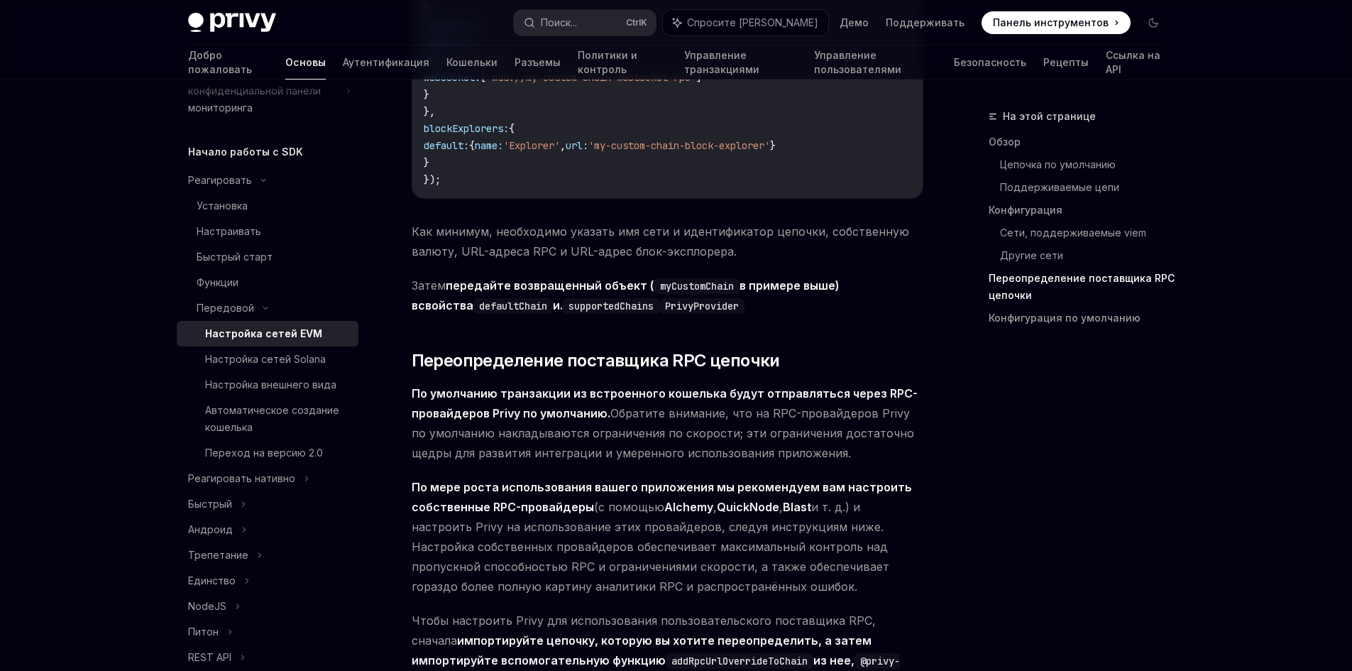
click at [563, 298] on code "supportedChains" at bounding box center [611, 306] width 97 height 16
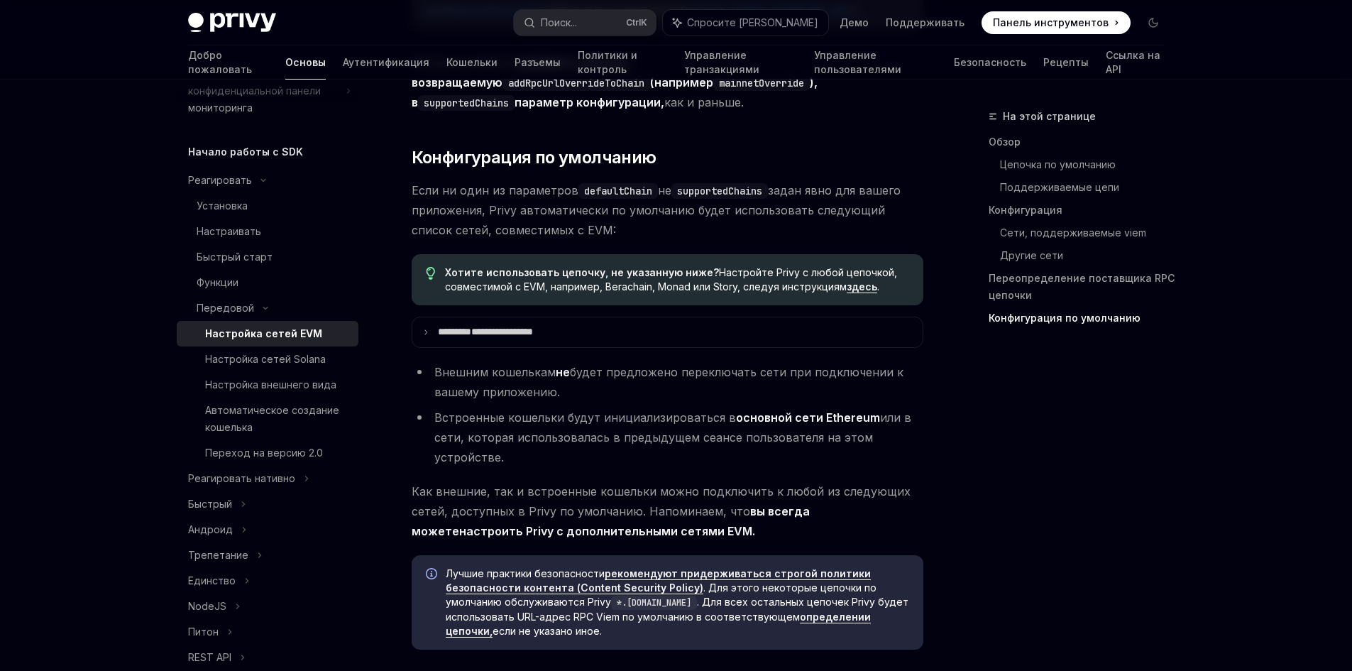
scroll to position [3999, 0]
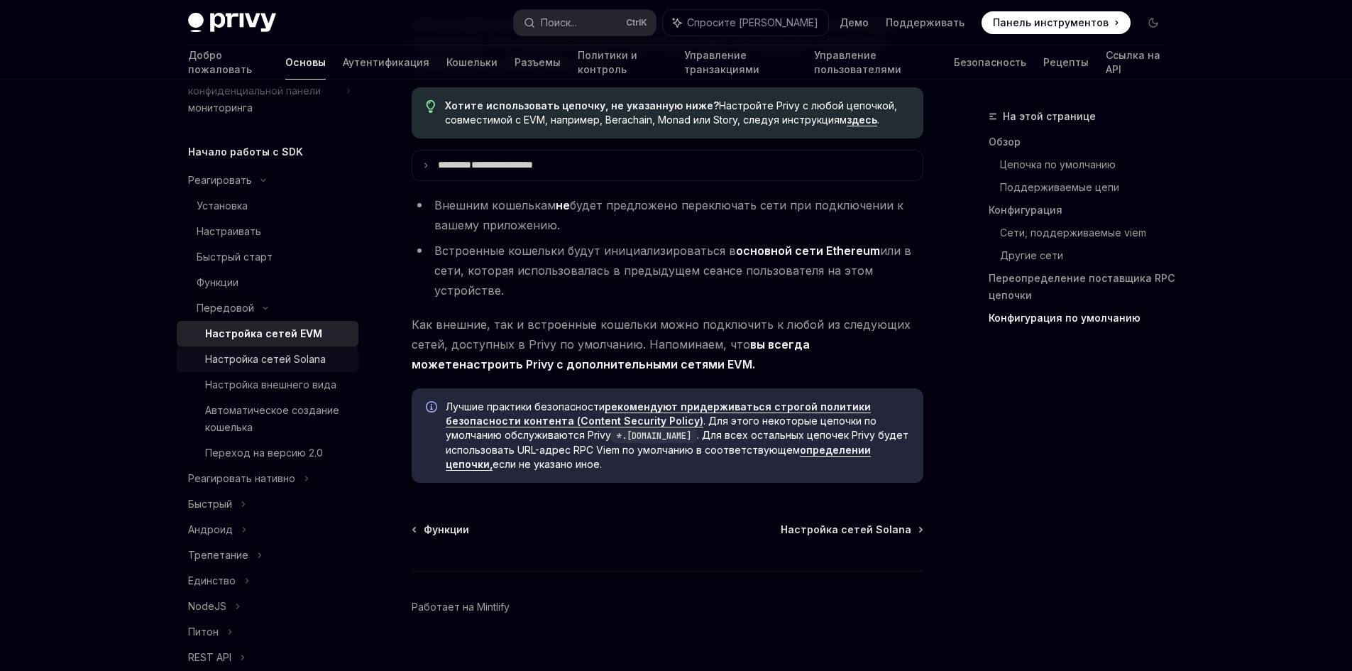
click at [295, 363] on font "Настройка сетей Solana" at bounding box center [265, 359] width 121 height 12
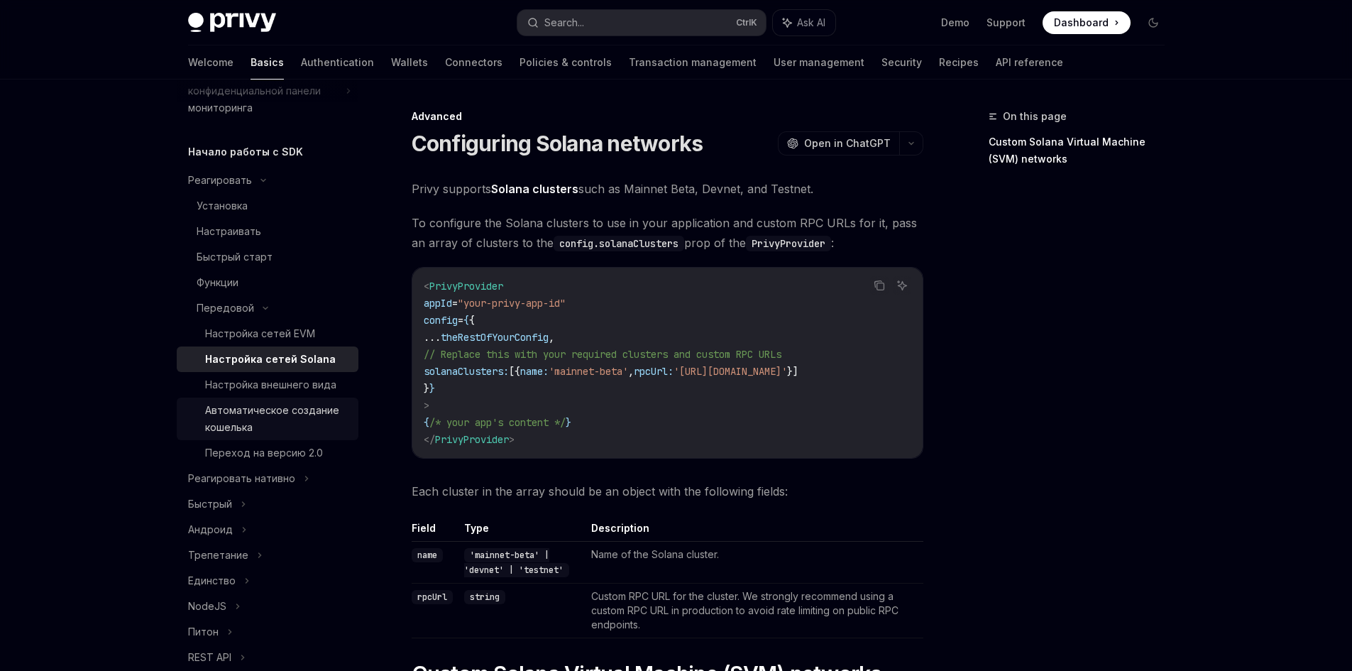
click at [280, 398] on link "Автоматическое создание кошелька" at bounding box center [268, 418] width 182 height 43
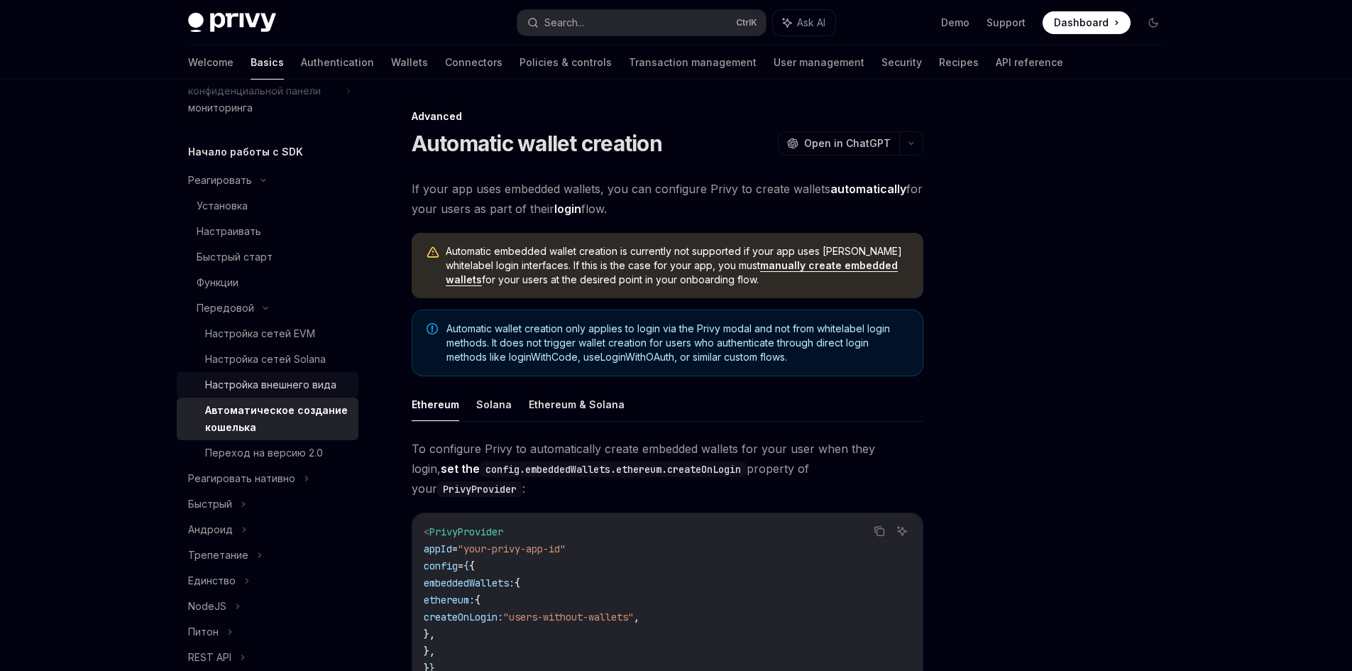
click at [280, 389] on font "Настройка внешнего вида" at bounding box center [270, 384] width 131 height 12
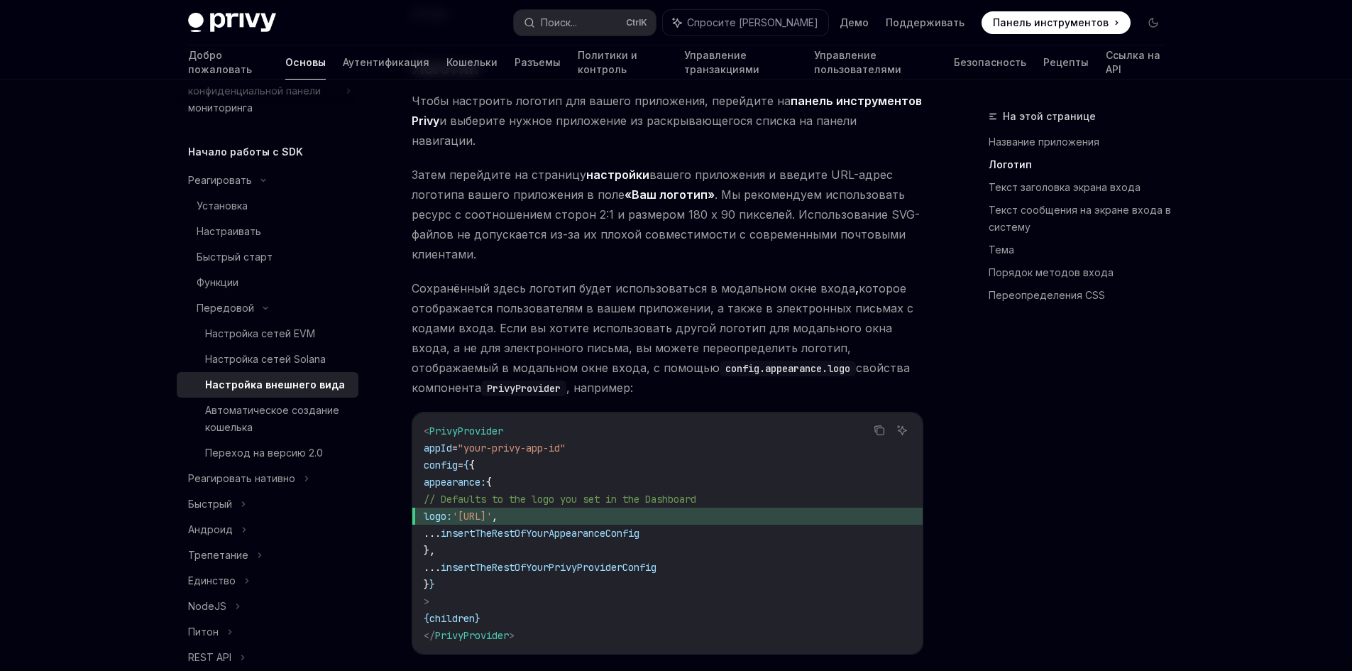
scroll to position [710, 0]
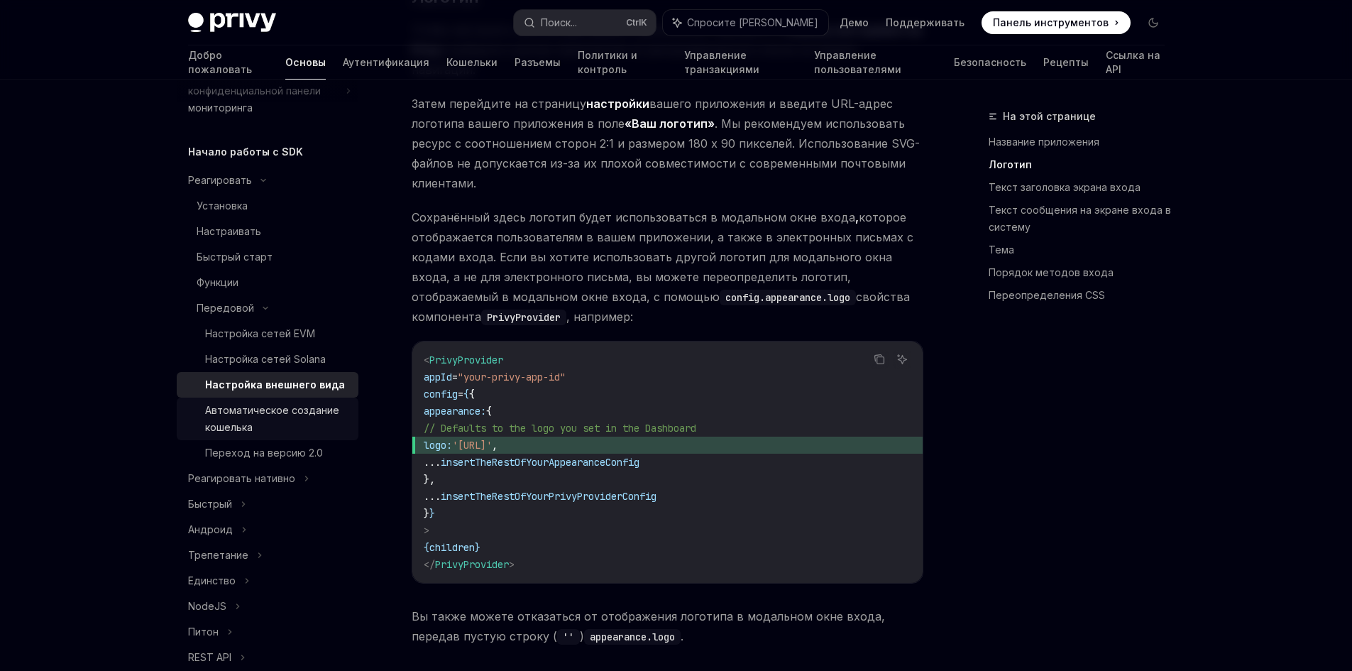
click at [299, 419] on div "Автоматическое создание кошелька" at bounding box center [277, 419] width 145 height 34
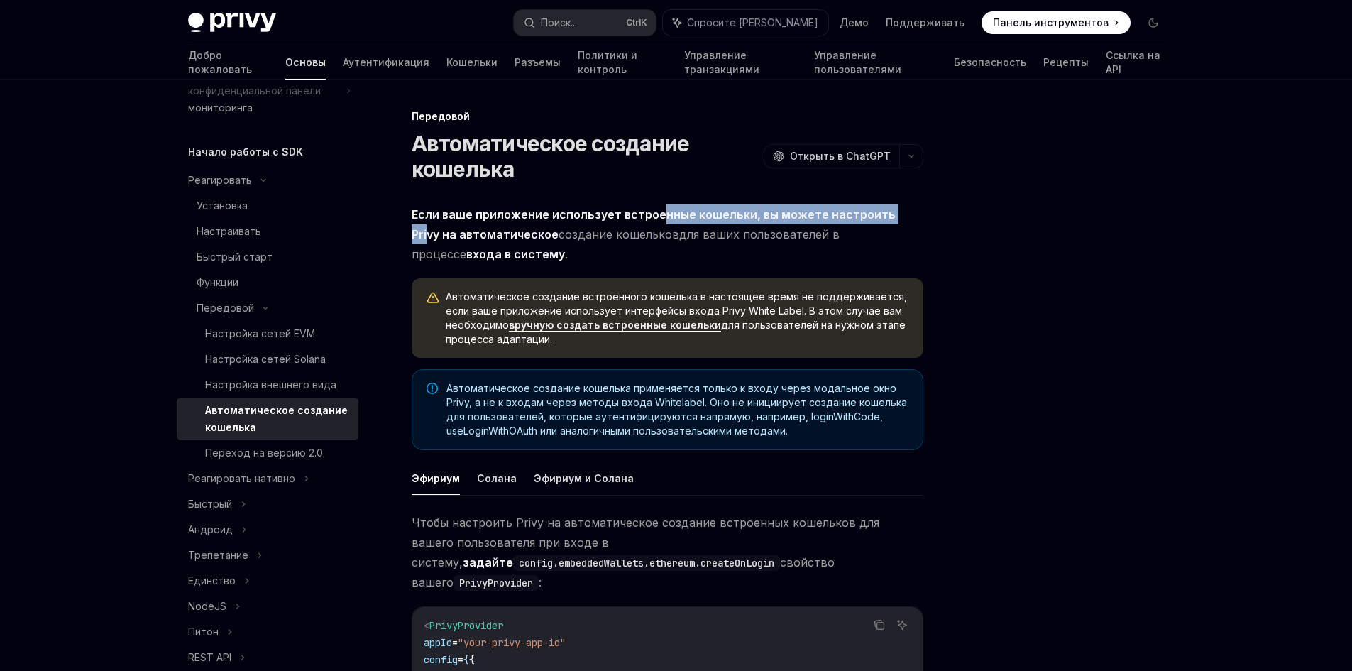
drag, startPoint x: 654, startPoint y: 221, endPoint x: 893, endPoint y: 224, distance: 239.1
click at [893, 224] on span "Если ваше приложение использует встроенные кошельки, вы можете настроить Privy …" at bounding box center [668, 234] width 512 height 60
drag, startPoint x: 530, startPoint y: 238, endPoint x: 515, endPoint y: 277, distance: 41.1
click at [781, 244] on span "Если ваше приложение использует встроенные кошельки, вы можете настроить Privy …" at bounding box center [668, 234] width 512 height 60
click at [482, 275] on div "Если ваше приложение использует встроенные кошельки, вы можете настроить Privy …" at bounding box center [668, 620] width 512 height 832
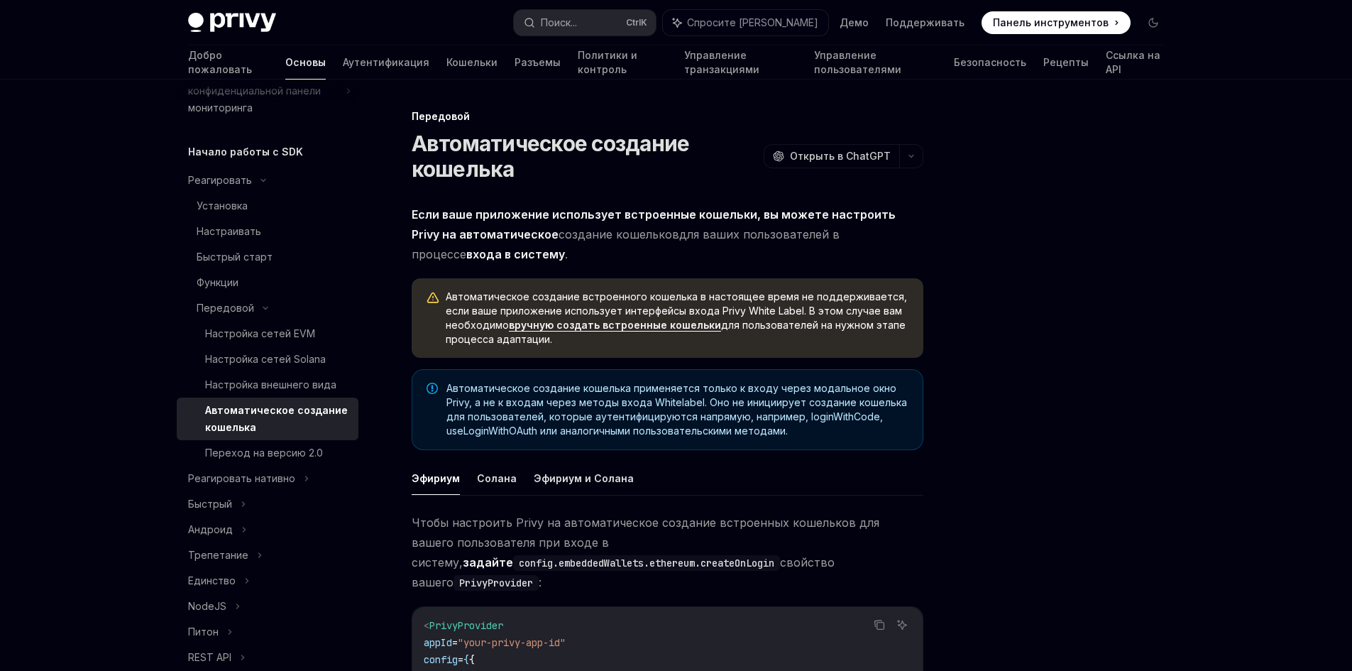
drag, startPoint x: 529, startPoint y: 298, endPoint x: 755, endPoint y: 373, distance: 237.9
click at [777, 372] on div "Если ваше приложение использует встроенные кошельки, вы можете настроить Privy …" at bounding box center [668, 620] width 512 height 832
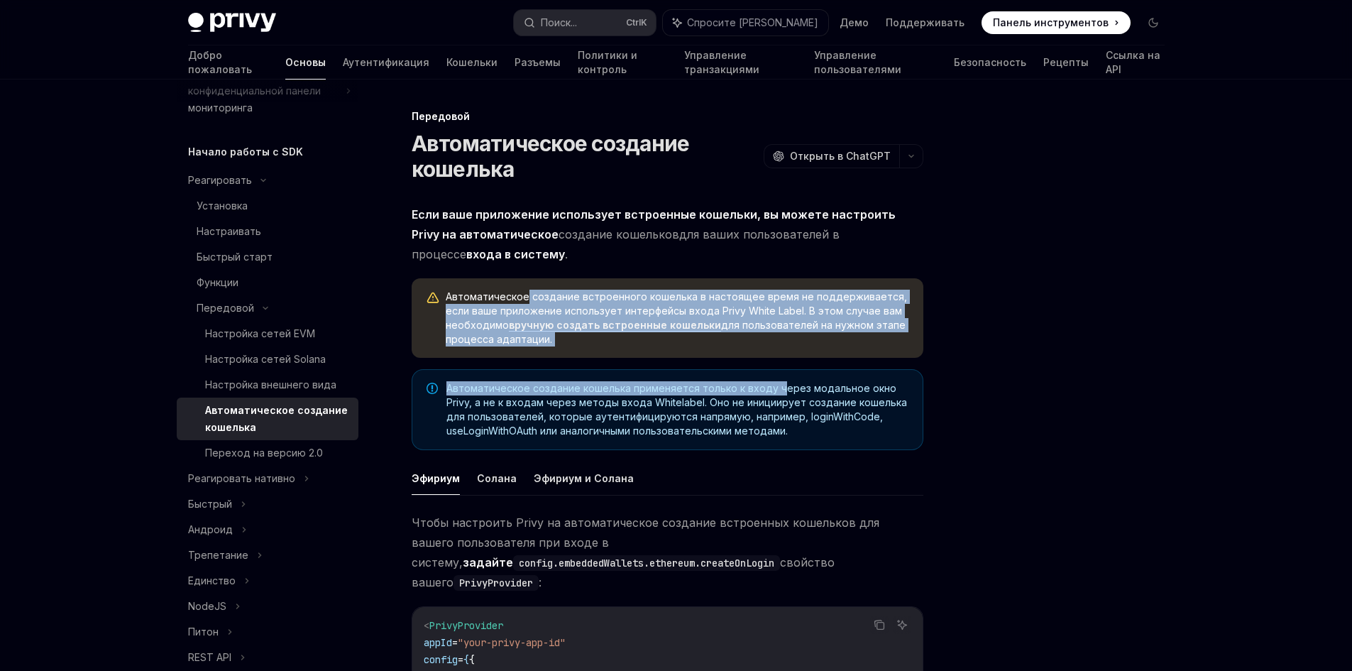
click at [662, 383] on font "Автоматическое создание кошелька применяется только к входу через модальное окн…" at bounding box center [676, 409] width 461 height 55
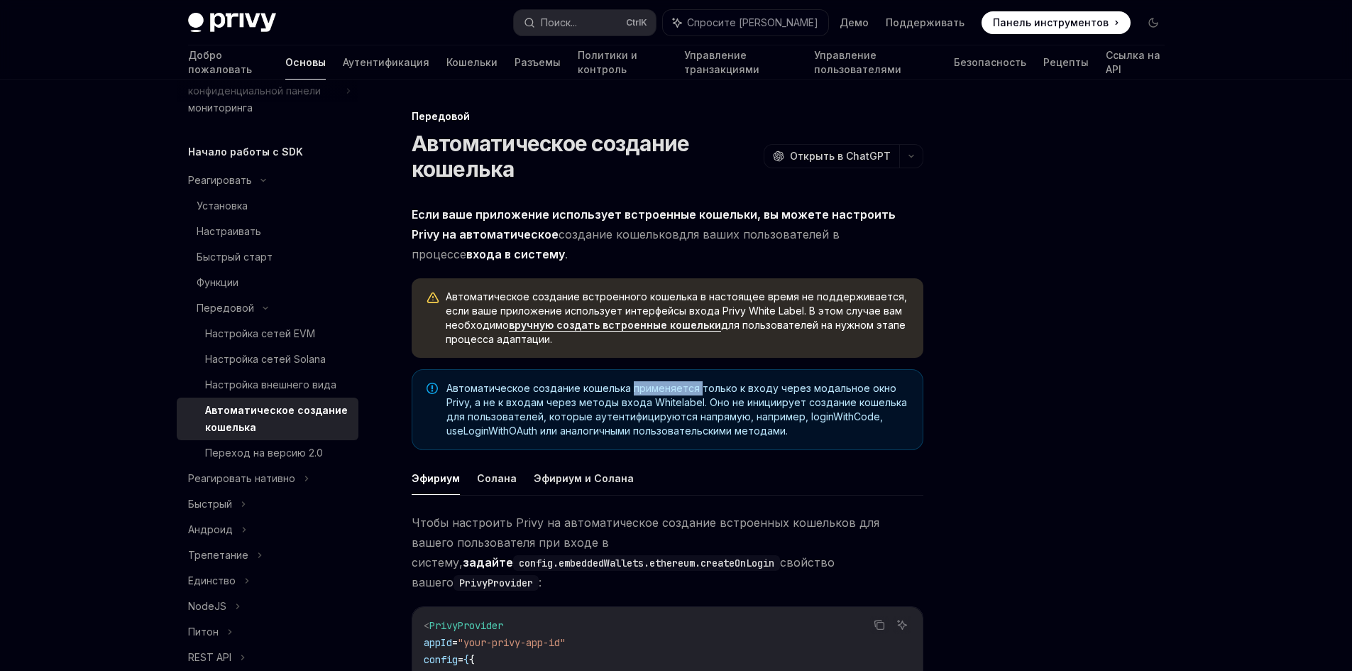
click at [662, 383] on font "Автоматическое создание кошелька применяется только к входу через модальное окн…" at bounding box center [676, 409] width 461 height 55
click at [287, 451] on font "Переход на версию 2.0" at bounding box center [264, 452] width 118 height 12
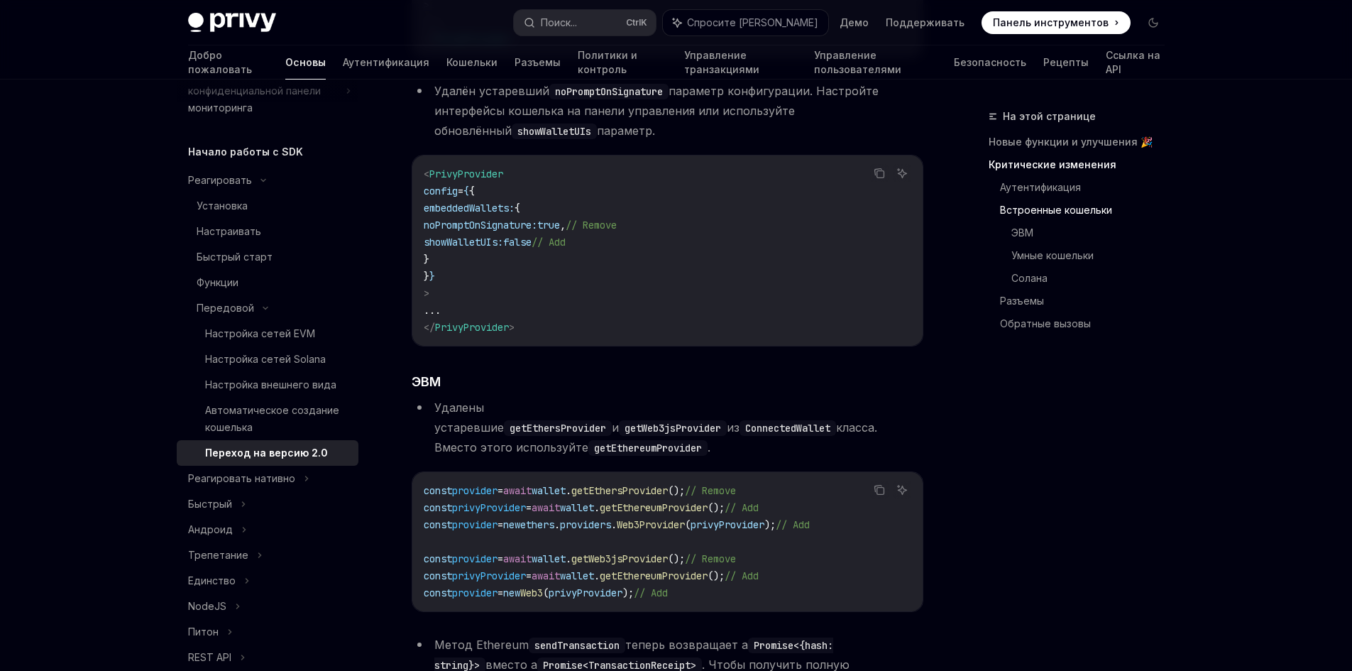
scroll to position [1348, 0]
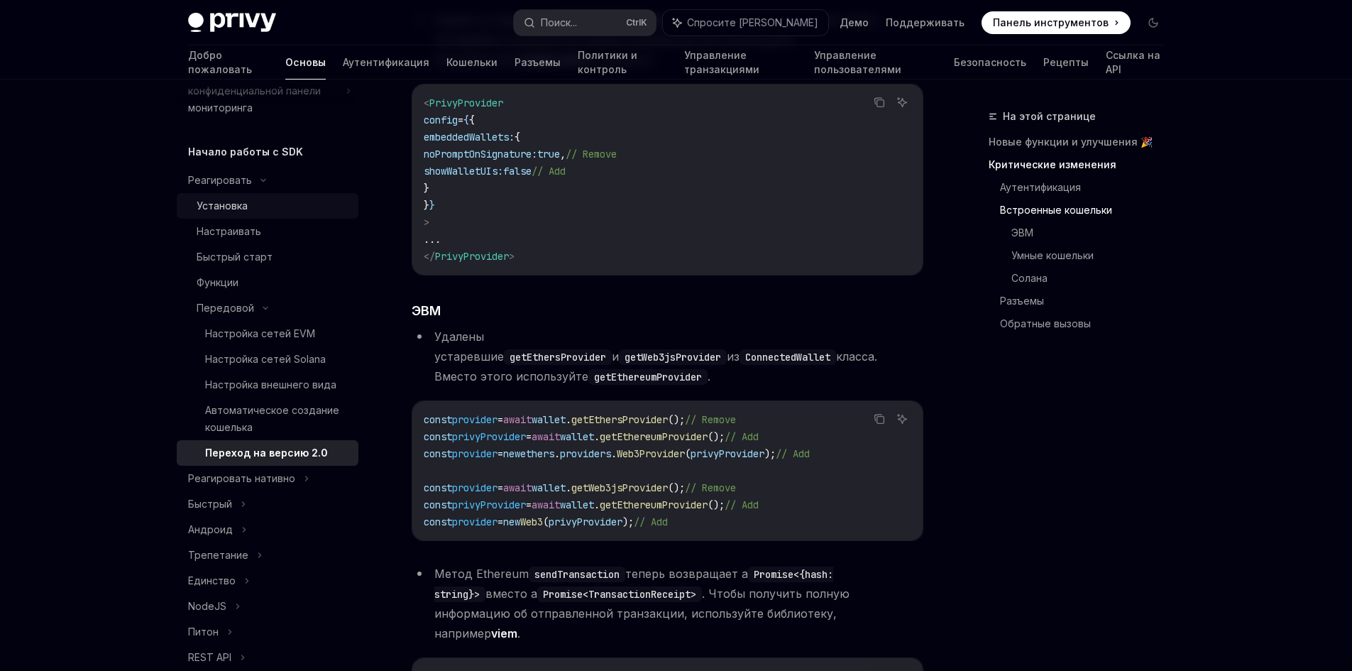
click at [248, 209] on div "Установка" at bounding box center [273, 205] width 153 height 17
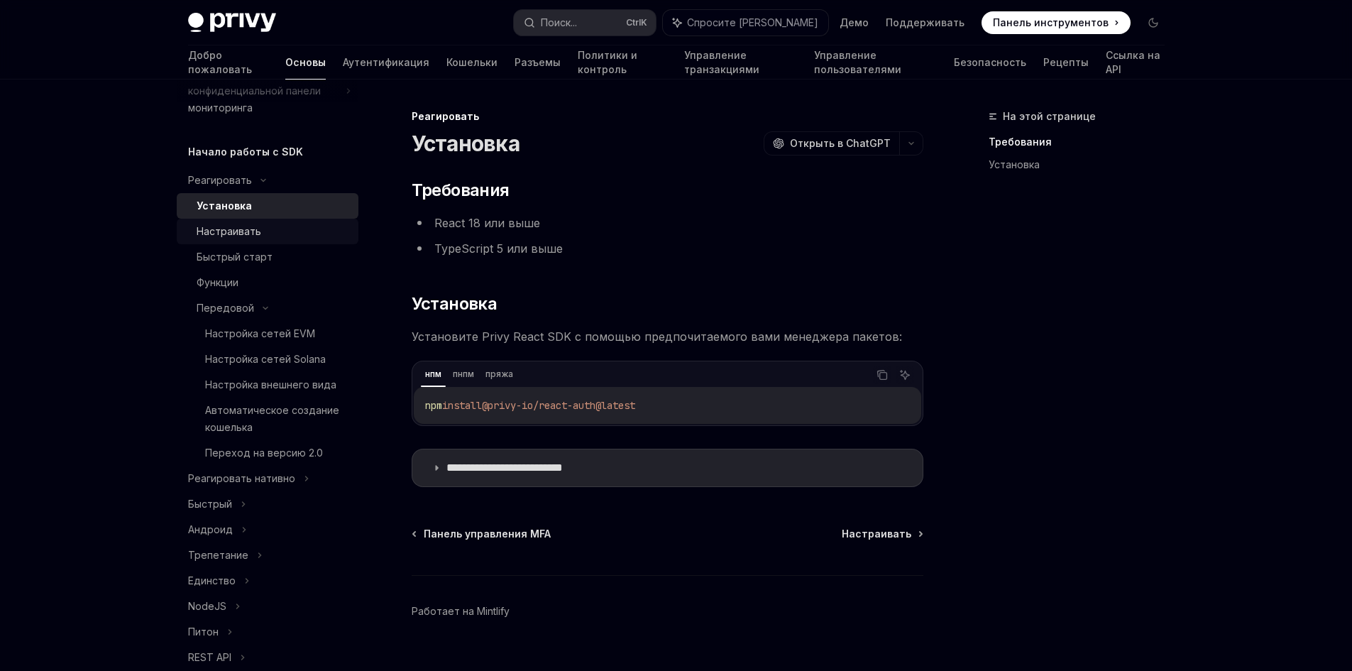
click at [263, 231] on div "Настраивать" at bounding box center [273, 231] width 153 height 17
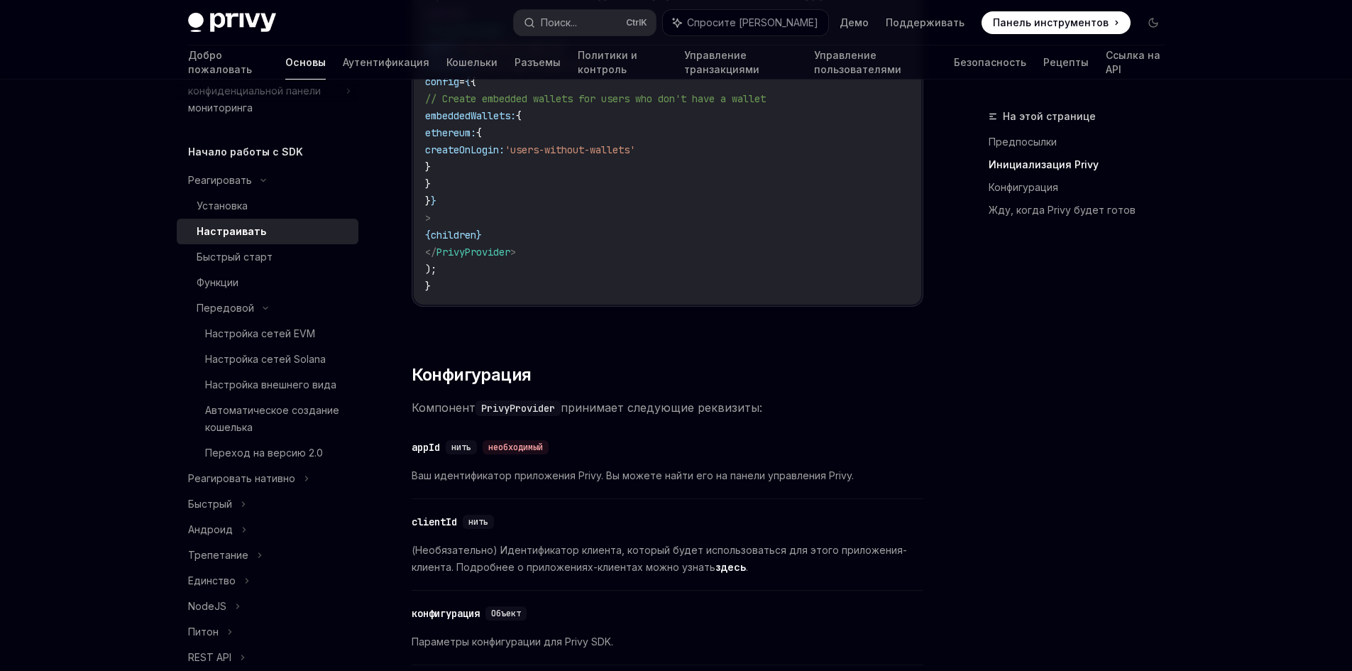
scroll to position [1064, 0]
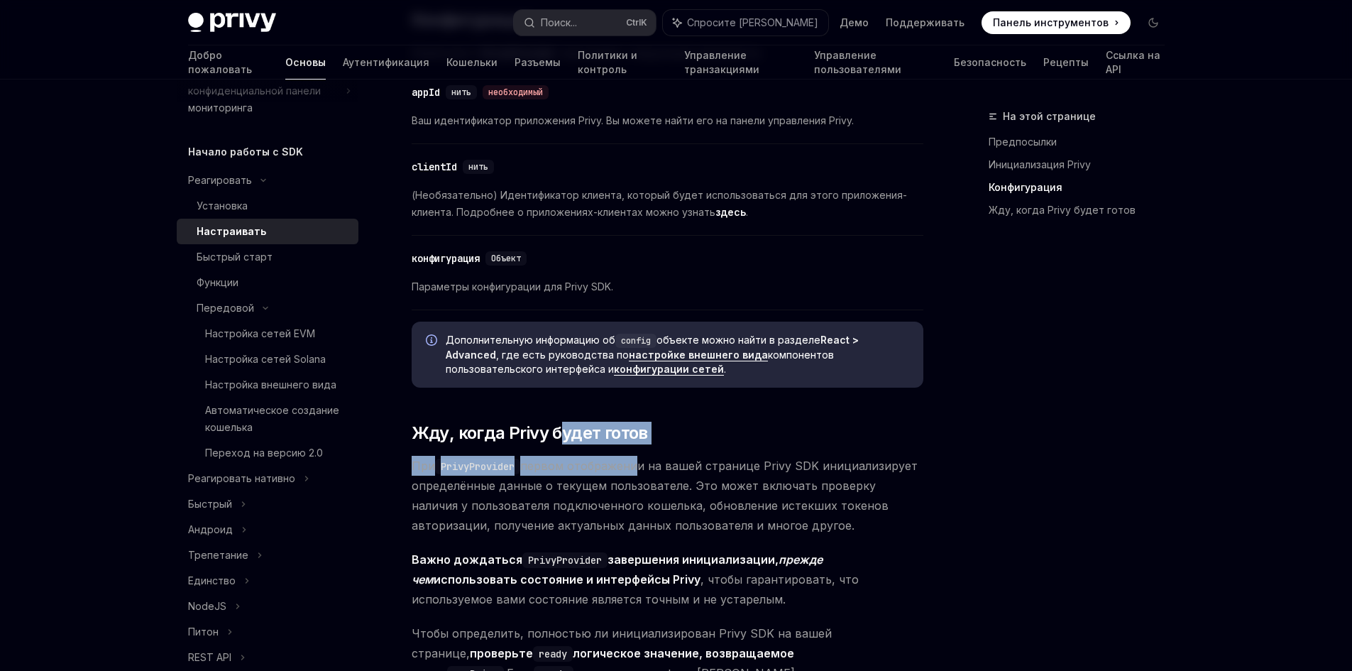
drag, startPoint x: 563, startPoint y: 435, endPoint x: 617, endPoint y: 478, distance: 68.6
click at [634, 451] on div "​ Предпосылки Прежде чем начать, убедитесь, что вы настроили приложение Privy и…" at bounding box center [668, 220] width 512 height 2212
click at [602, 525] on font "первом отображении на вашей странице Privy SDK инициализирует определённые данн…" at bounding box center [665, 495] width 506 height 74
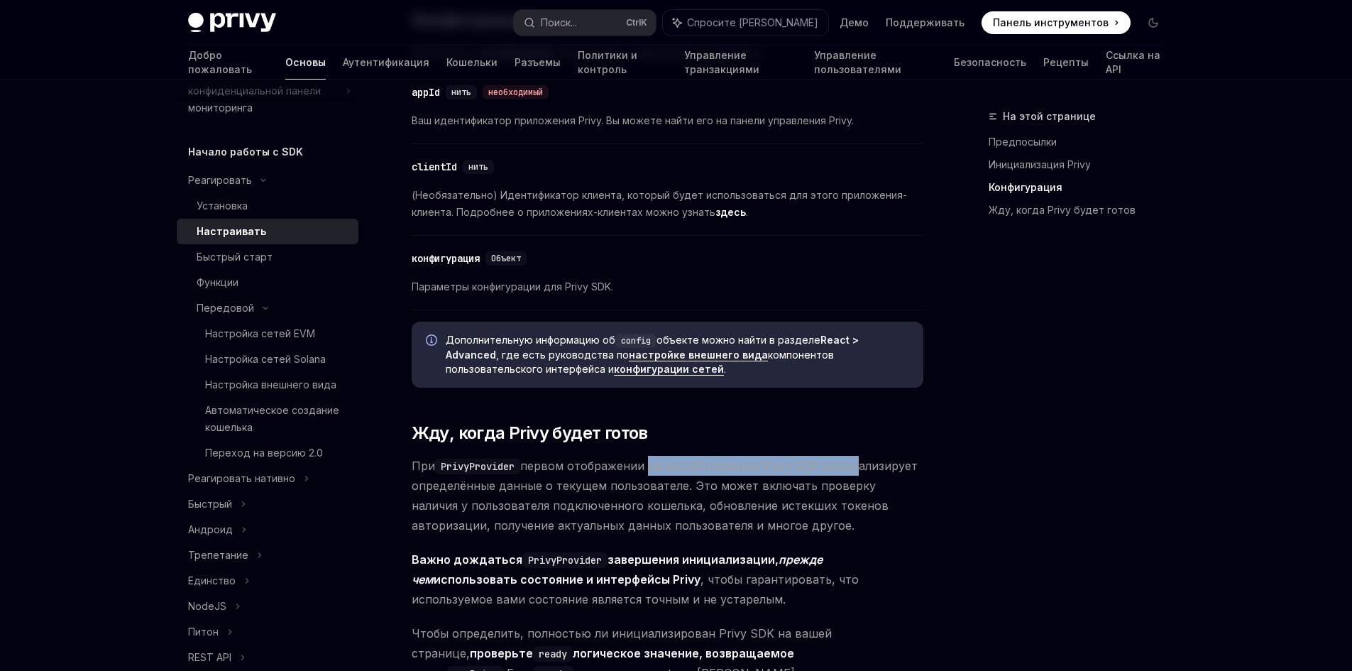
drag, startPoint x: 652, startPoint y: 466, endPoint x: 848, endPoint y: 457, distance: 196.1
click at [848, 457] on span "При PrivyProvider первом отображении на вашей странице Privy SDK инициализирует…" at bounding box center [668, 495] width 512 height 79
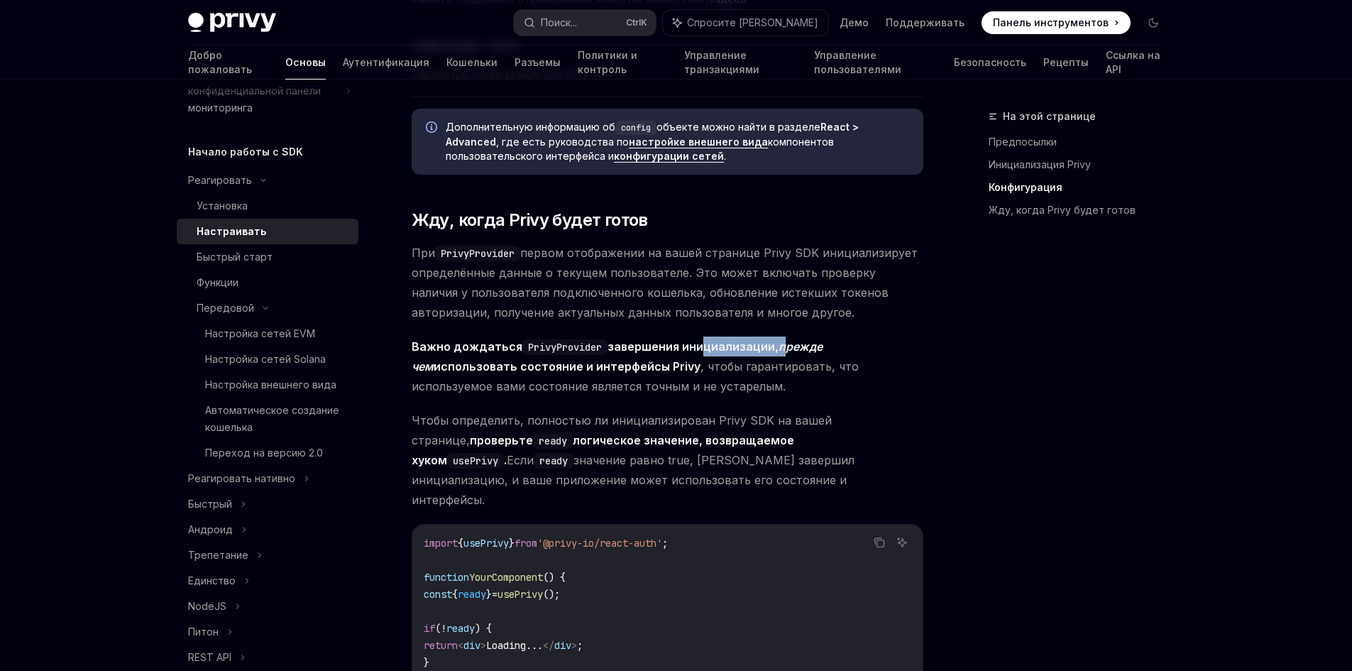
drag, startPoint x: 701, startPoint y: 352, endPoint x: 781, endPoint y: 354, distance: 80.2
click at [781, 354] on span "Важно дождаться PrivyProvider завершения инициализации, прежде чем использовать…" at bounding box center [668, 366] width 512 height 60
drag, startPoint x: 807, startPoint y: 375, endPoint x: 795, endPoint y: 375, distance: 12.1
click at [798, 375] on span "Важно дождаться PrivyProvider завершения инициализации, прежде чем использовать…" at bounding box center [668, 366] width 512 height 60
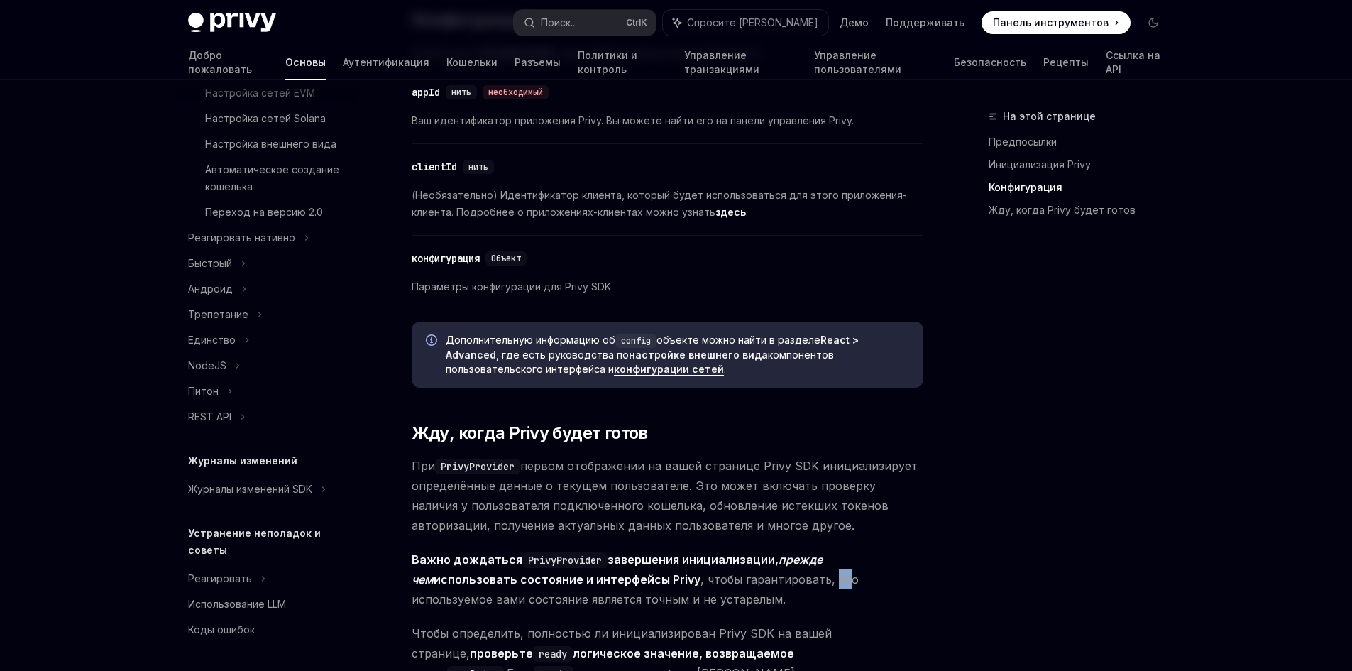
scroll to position [922, 0]
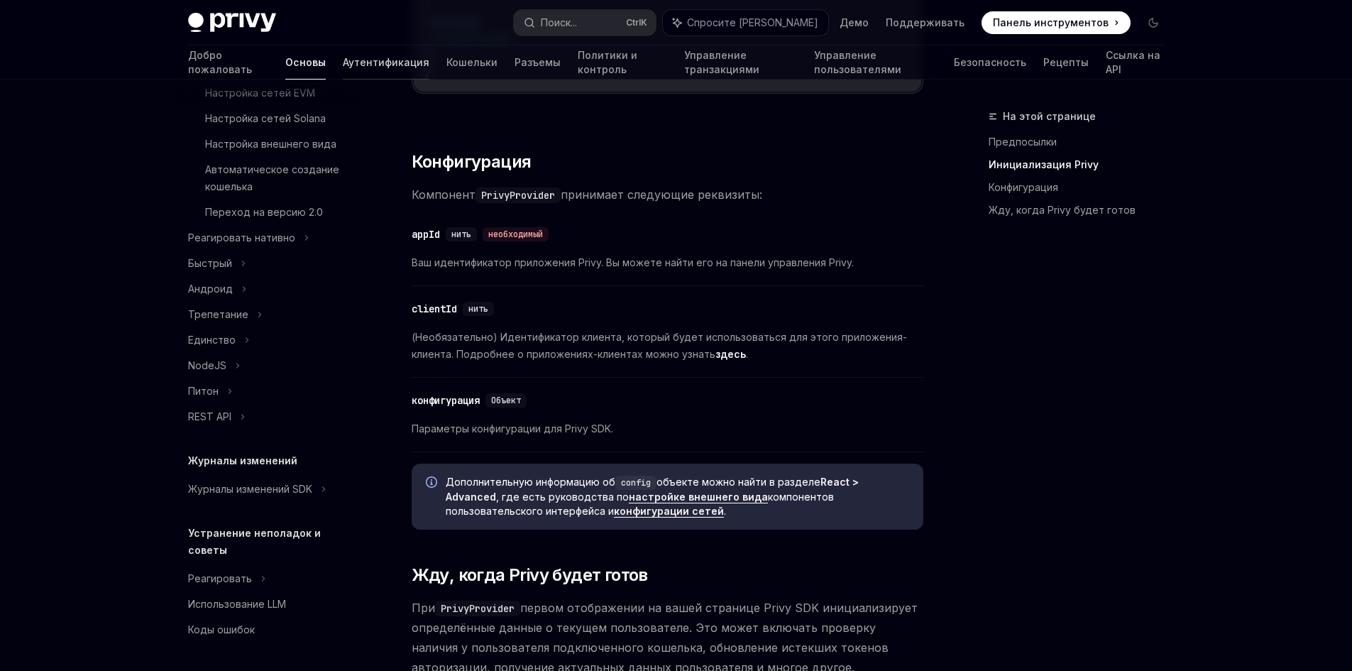
click at [343, 53] on link "Аутентификация" at bounding box center [386, 62] width 87 height 34
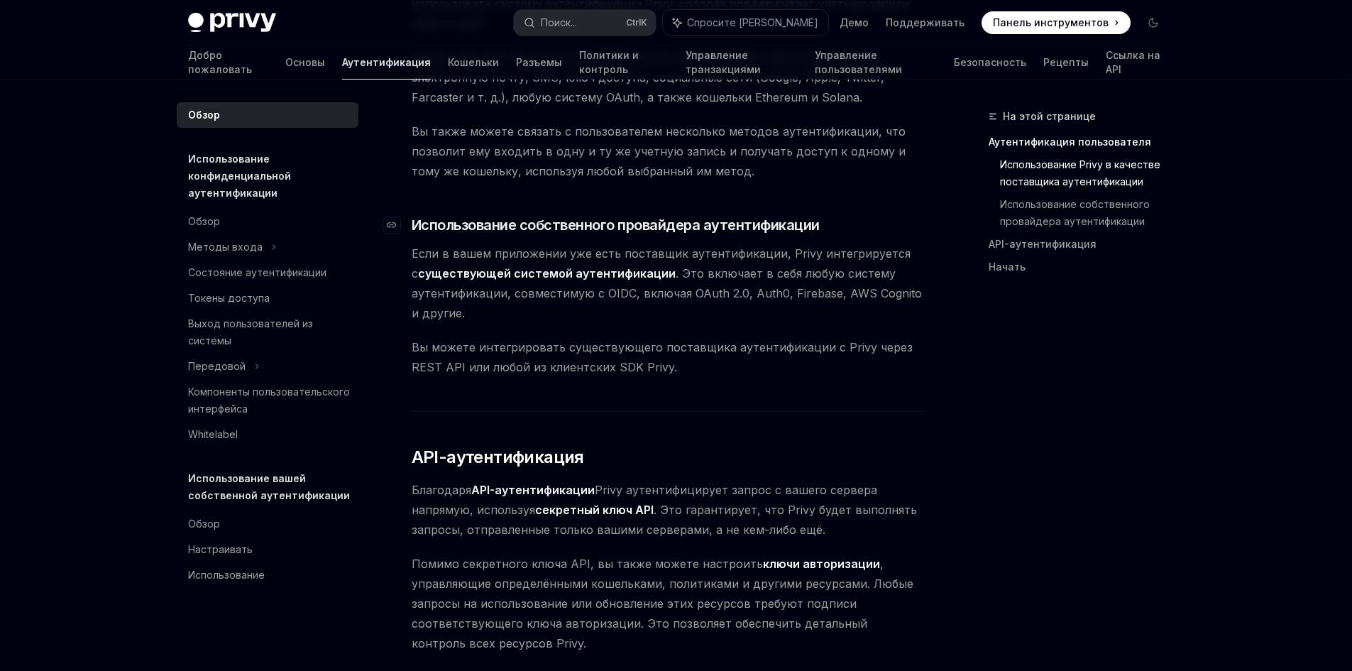
scroll to position [639, 0]
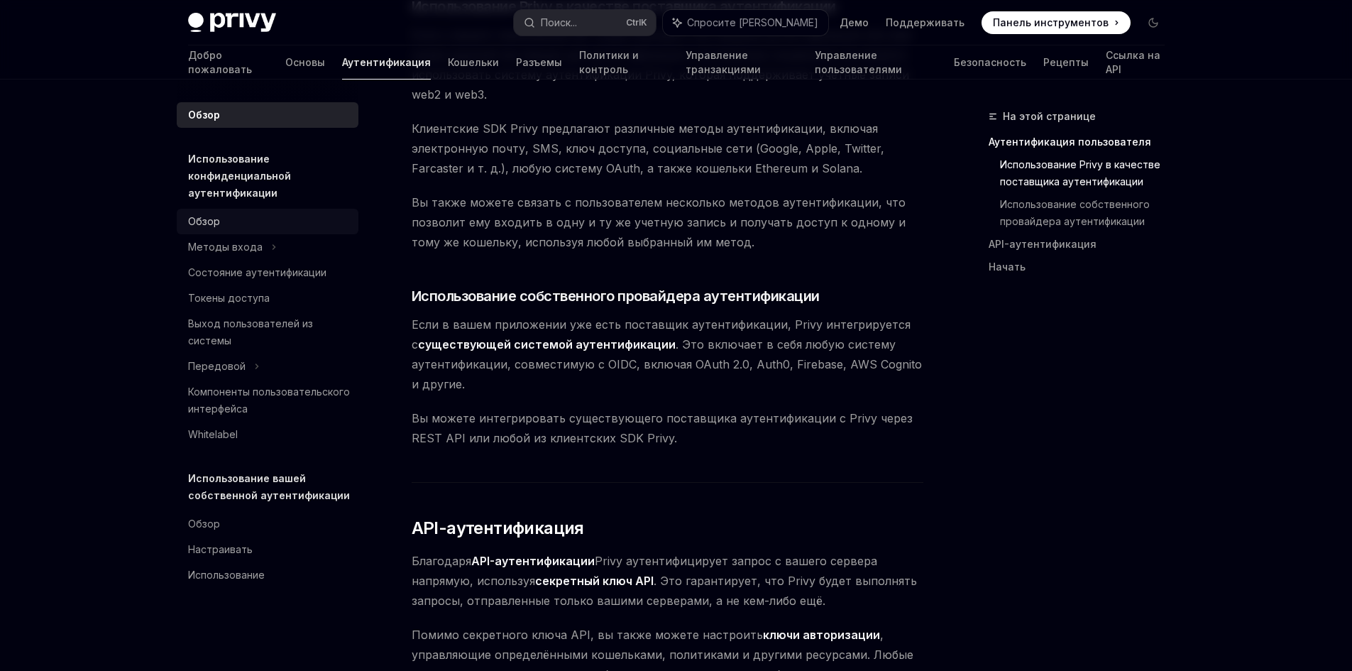
click at [202, 221] on font "Обзор" at bounding box center [204, 221] width 32 height 12
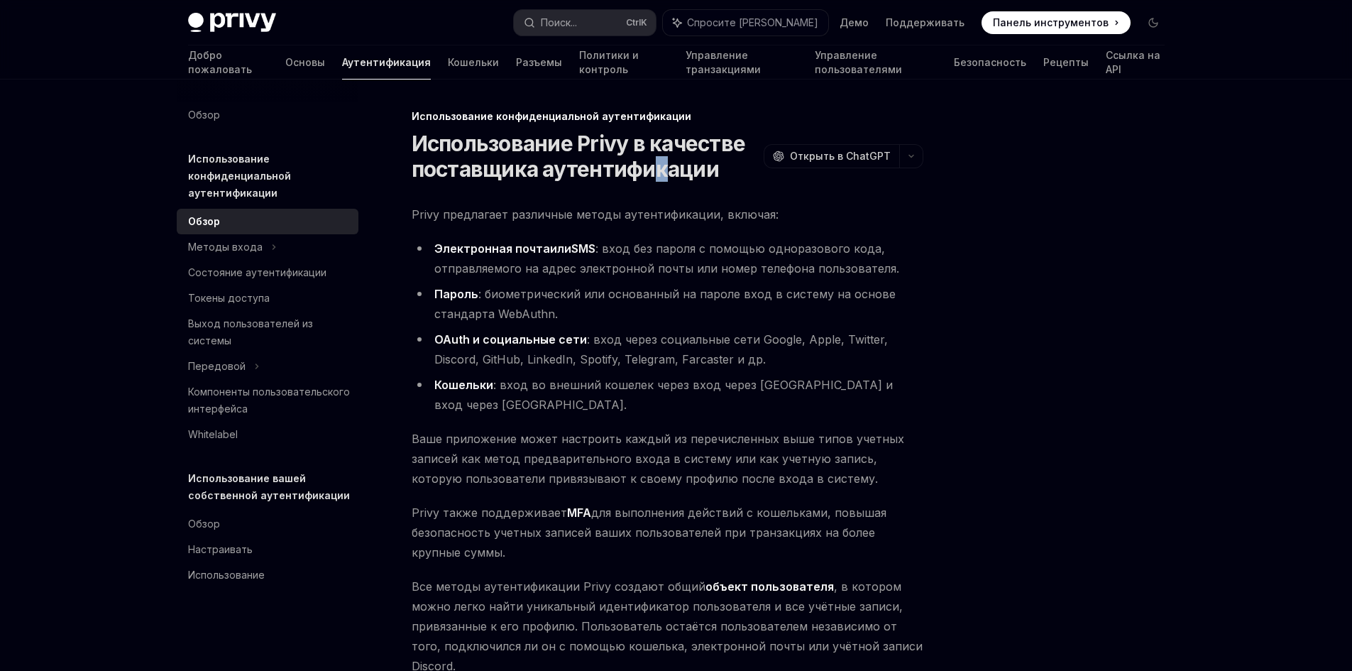
drag, startPoint x: 649, startPoint y: 157, endPoint x: 663, endPoint y: 167, distance: 17.7
click at [663, 167] on font "Использование Privy в качестве поставщика аутентификации" at bounding box center [579, 156] width 334 height 51
click at [575, 209] on div "Использование конфиденциальной аутентификации Использование Privy в качестве по…" at bounding box center [534, 554] width 783 height 892
click at [505, 213] on font "Privy предлагает различные методы аутентификации, включая:" at bounding box center [595, 214] width 367 height 14
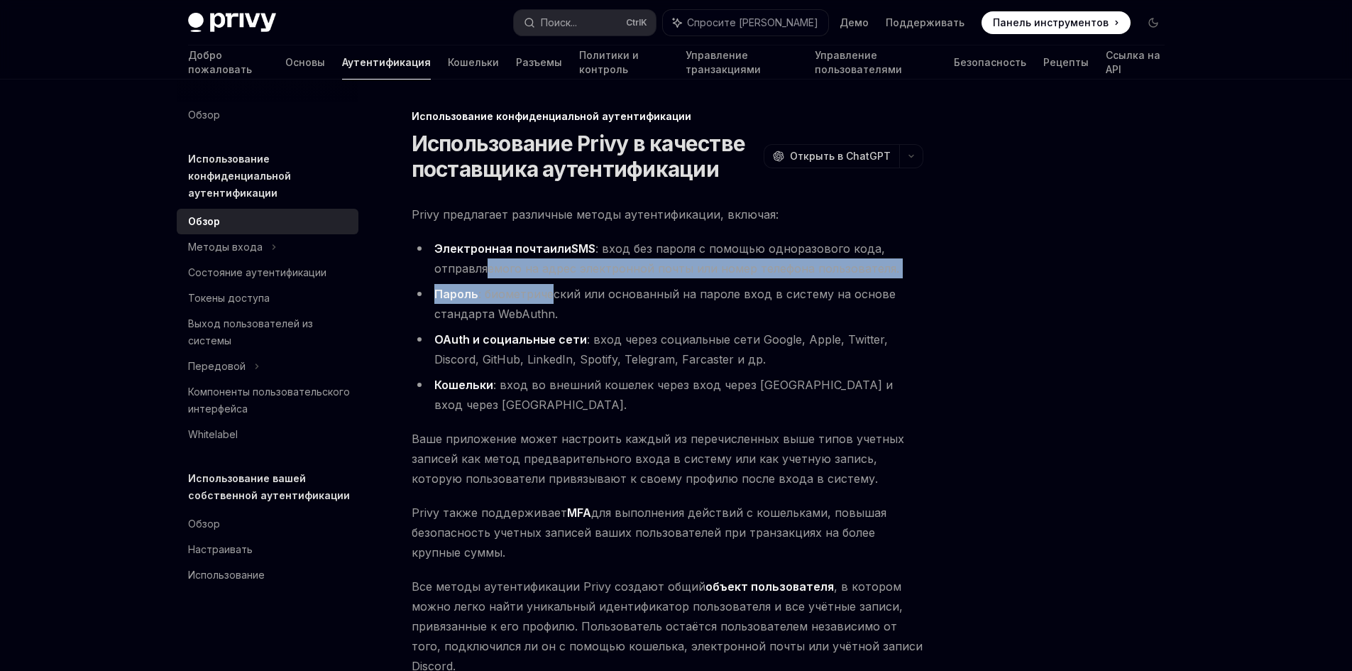
drag, startPoint x: 478, startPoint y: 270, endPoint x: 580, endPoint y: 290, distance: 104.0
click at [578, 290] on ul "Электронная почта или SMS : вход без пароля с помощью одноразового кода, отправ…" at bounding box center [668, 326] width 512 height 176
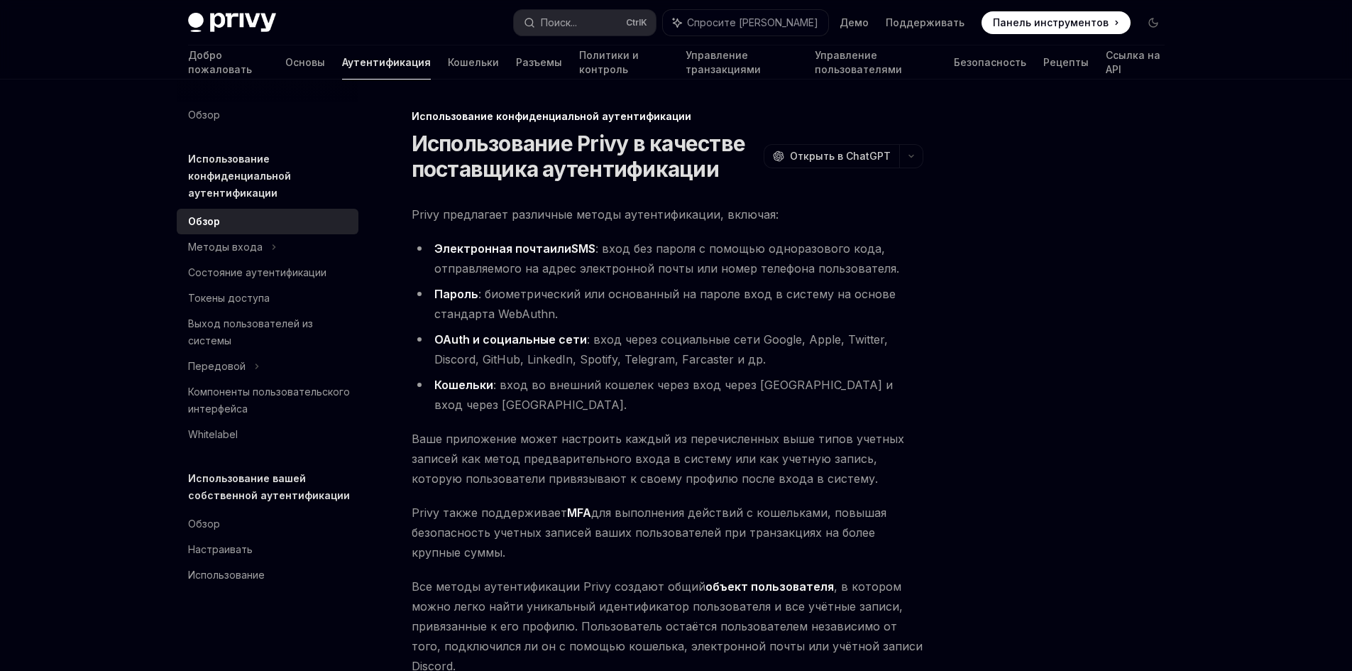
click at [509, 319] on font ": биометрический или основанный на пароле вход в систему на основе стандарта We…" at bounding box center [664, 304] width 461 height 34
click at [575, 334] on font "OAuth и социальные сети" at bounding box center [510, 339] width 153 height 14
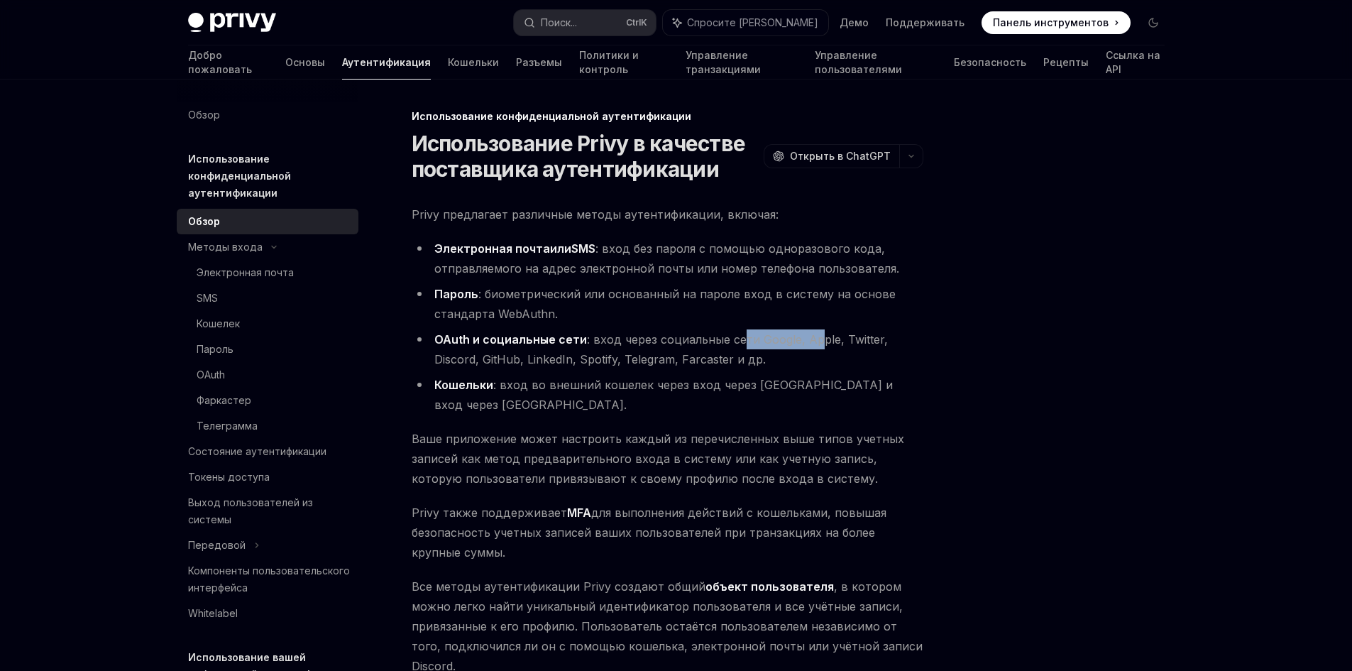
drag, startPoint x: 729, startPoint y: 339, endPoint x: 809, endPoint y: 341, distance: 79.5
click at [808, 341] on font ": вход через социальные сети Google, Apple, Twitter, Discord, GitHub, LinkedIn,…" at bounding box center [660, 349] width 453 height 34
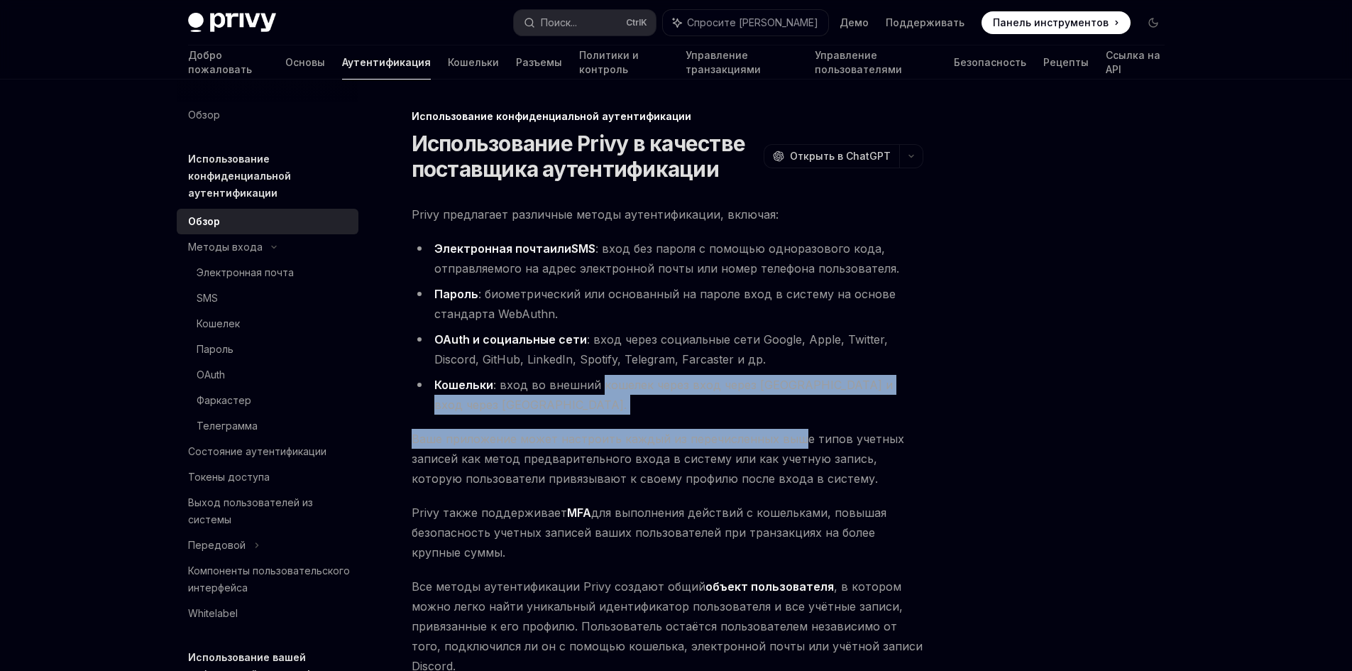
drag, startPoint x: 720, startPoint y: 392, endPoint x: 795, endPoint y: 397, distance: 76.1
click at [795, 397] on div "Privy предлагает различные методы аутентификации, включая: Электронная почта ил…" at bounding box center [668, 496] width 512 height 585
click at [846, 379] on font ": вход во внешний кошелек через вход через [GEOGRAPHIC_DATA] и вход через [GEOG…" at bounding box center [663, 395] width 458 height 34
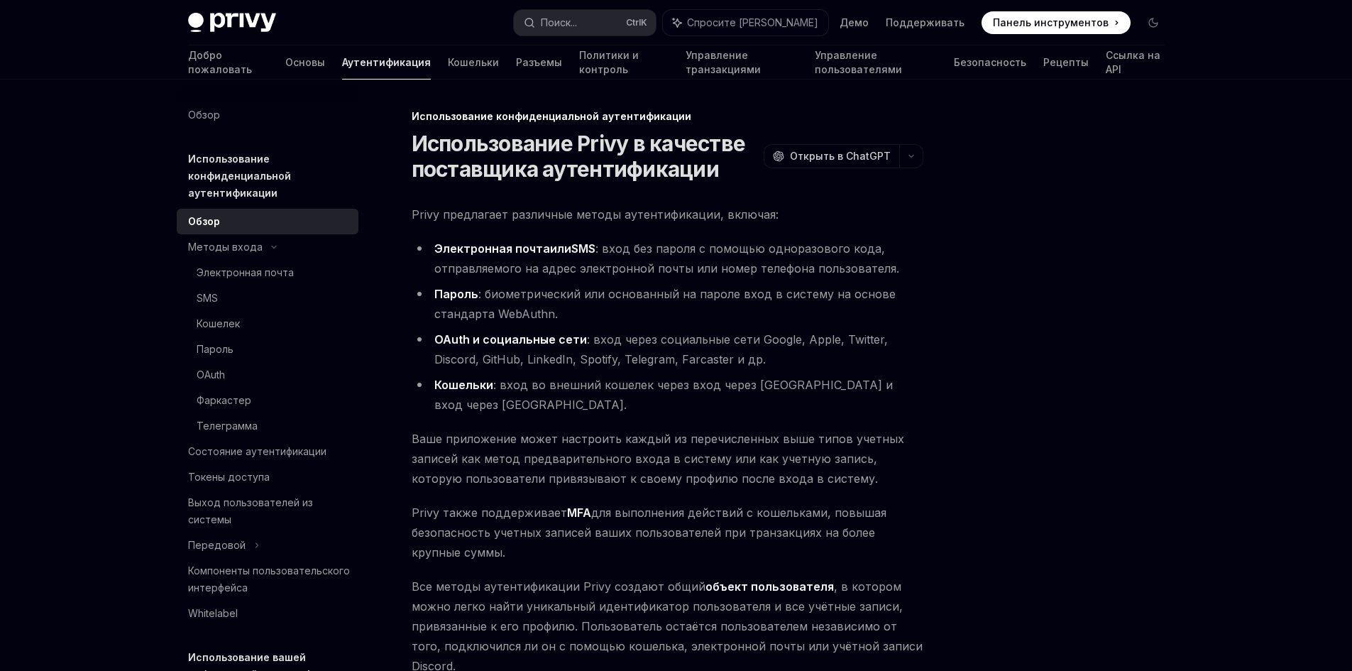
scroll to position [213, 0]
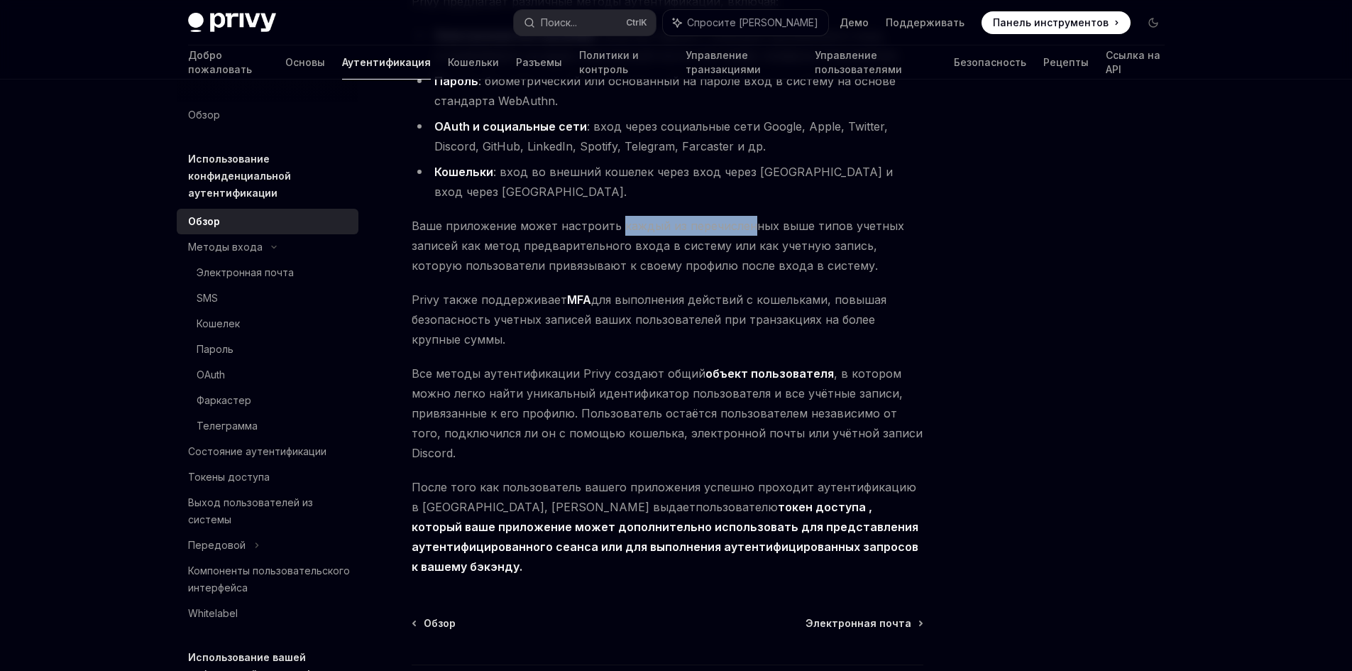
drag, startPoint x: 615, startPoint y: 204, endPoint x: 886, endPoint y: 216, distance: 270.6
click at [747, 219] on font "Ваше приложение может настроить каждый из перечисленных выше типов учетных запи…" at bounding box center [658, 246] width 492 height 54
drag, startPoint x: 886, startPoint y: 216, endPoint x: 819, endPoint y: 308, distance: 113.8
click at [886, 220] on span "Ваше приложение может настроить каждый из перечисленных выше типов учетных запи…" at bounding box center [668, 246] width 512 height 60
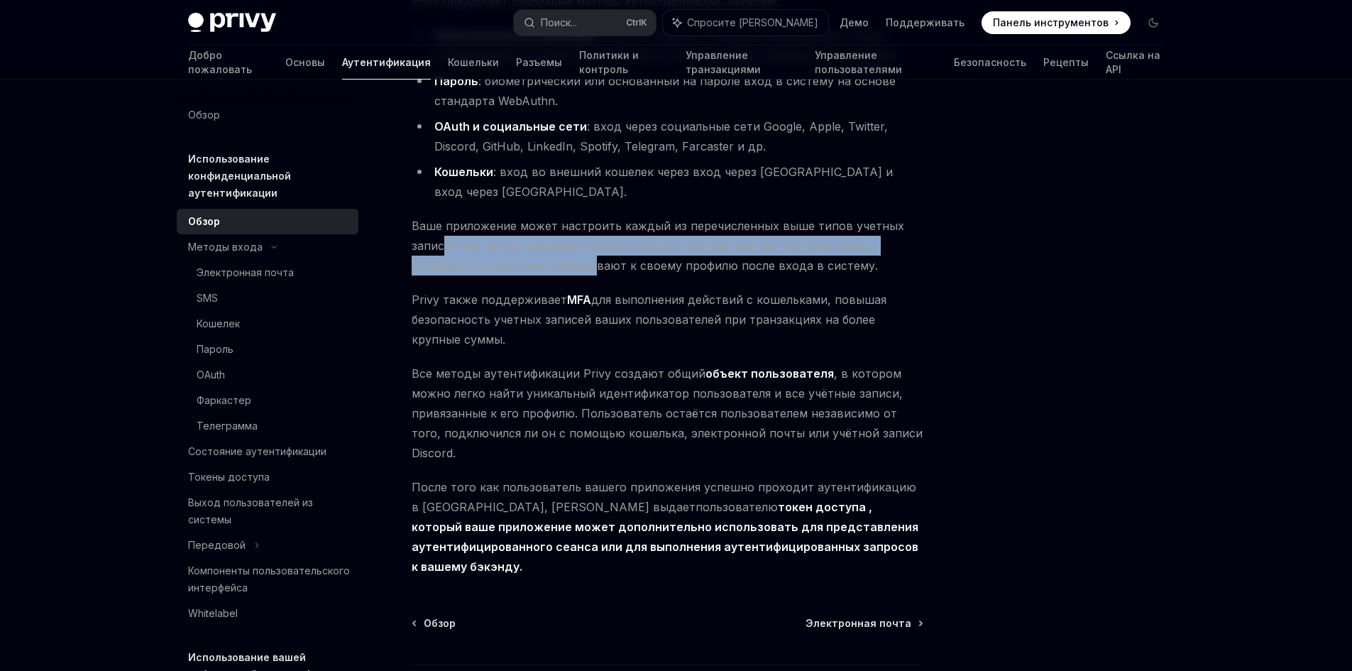
drag, startPoint x: 446, startPoint y: 234, endPoint x: 540, endPoint y: 238, distance: 94.5
click at [539, 238] on span "Ваше приложение может настроить каждый из перечисленных выше типов учетных запи…" at bounding box center [668, 246] width 512 height 60
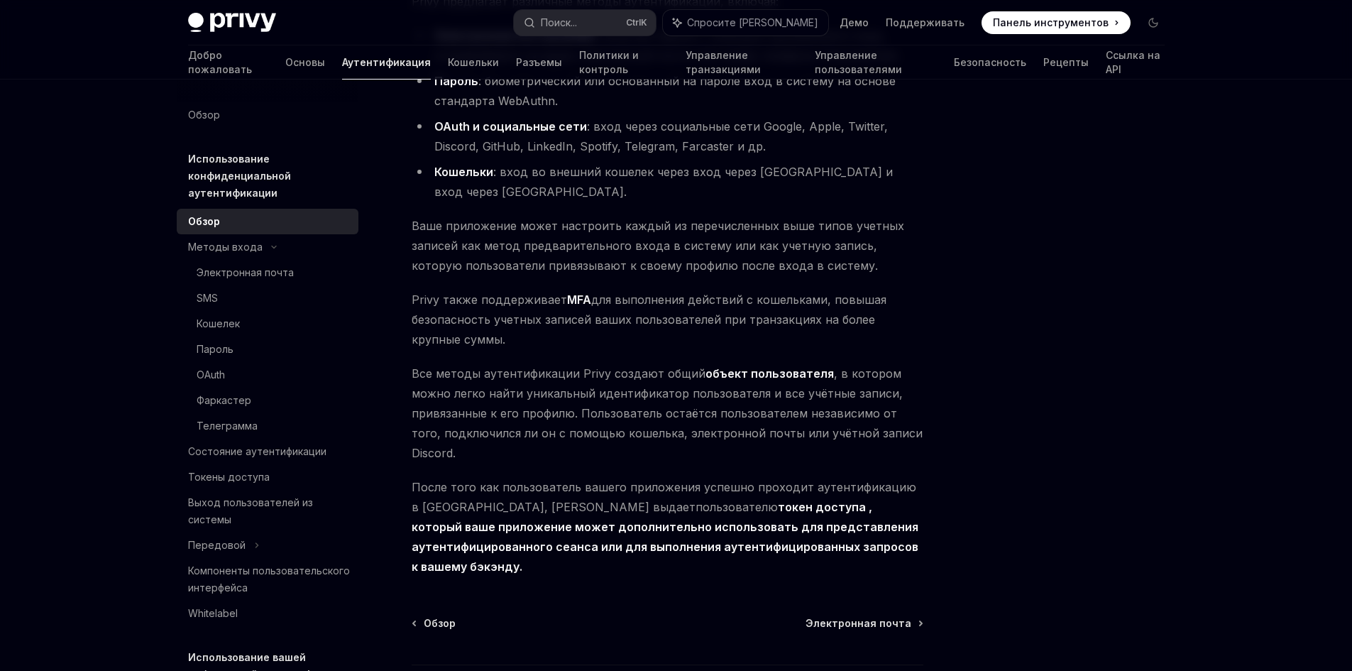
click at [755, 236] on span "Ваше приложение может настроить каждый из перечисленных выше типов учетных запи…" at bounding box center [668, 246] width 512 height 60
click at [761, 238] on span "Ваше приложение может настроить каждый из перечисленных выше типов учетных запи…" at bounding box center [668, 246] width 512 height 60
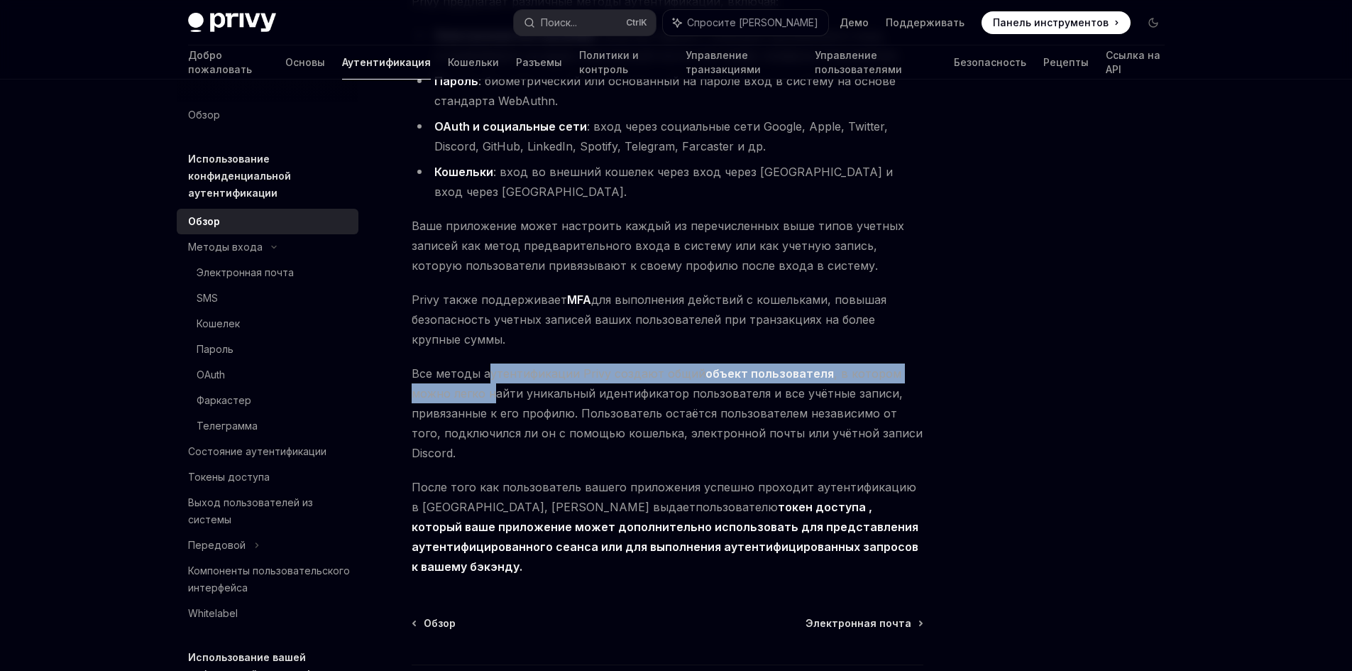
drag, startPoint x: 485, startPoint y: 357, endPoint x: 488, endPoint y: 382, distance: 25.8
click at [488, 382] on span "Все методы аутентификации Privy создают общий объект пользователя , в котором м…" at bounding box center [668, 412] width 512 height 99
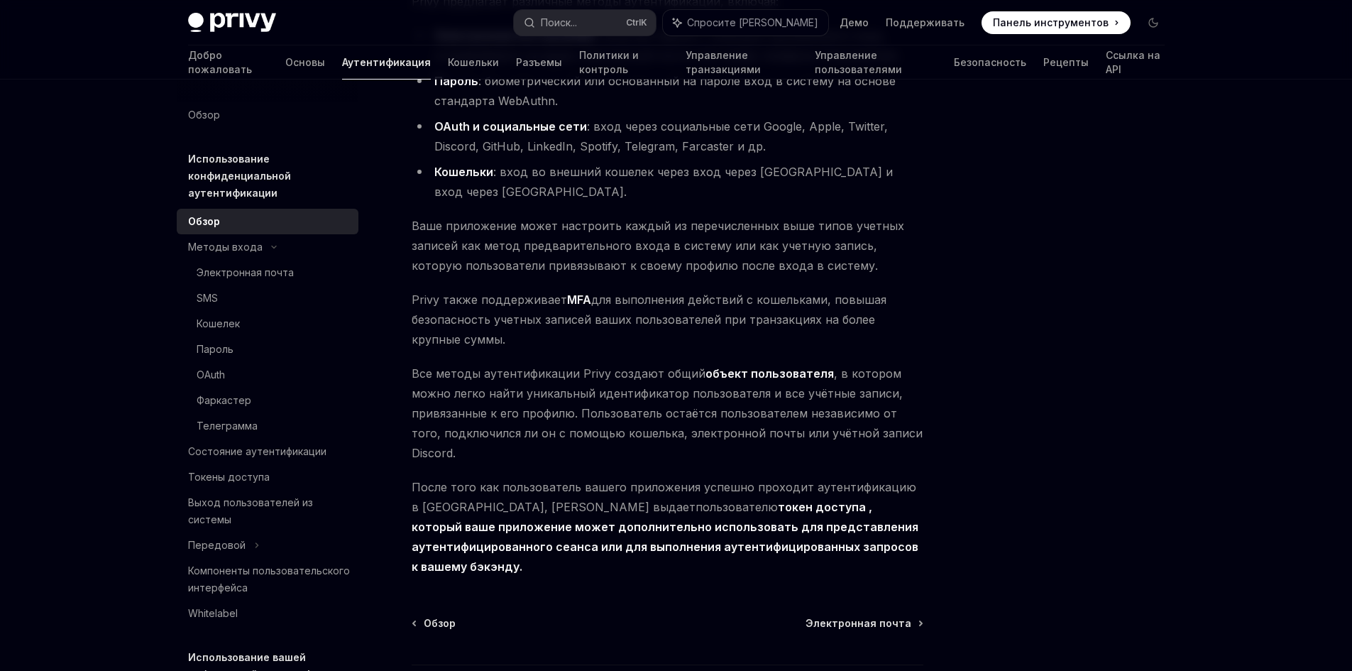
click at [571, 421] on span "Все методы аутентификации Privy создают общий объект пользователя , в котором м…" at bounding box center [668, 412] width 512 height 99
click at [287, 449] on font "Состояние аутентификации" at bounding box center [257, 451] width 138 height 12
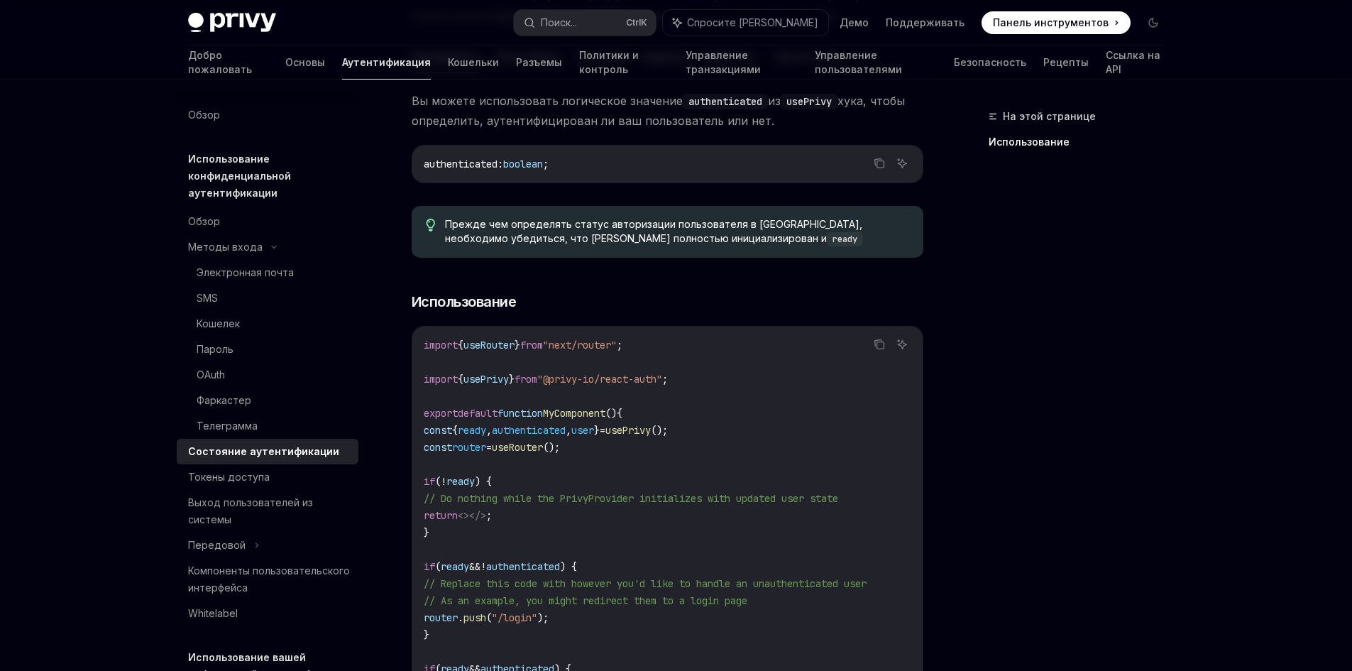
scroll to position [355, 0]
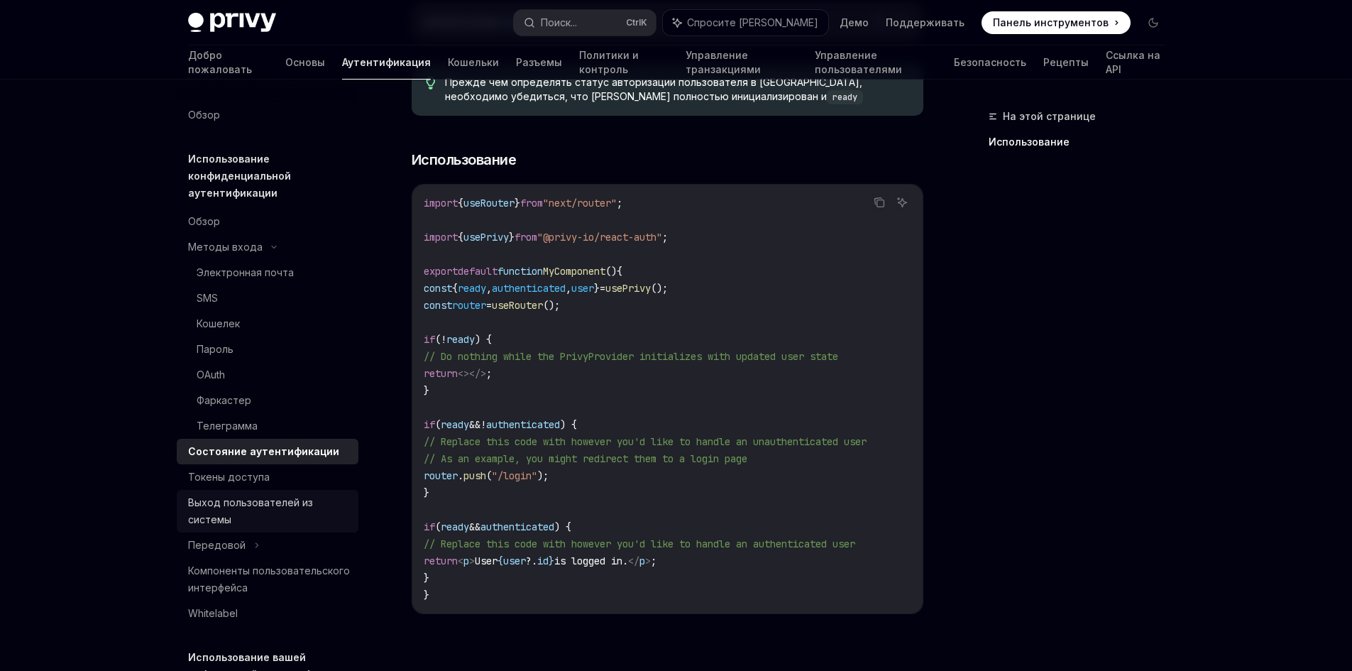
click at [268, 502] on font "Выход пользователей из системы" at bounding box center [250, 510] width 125 height 29
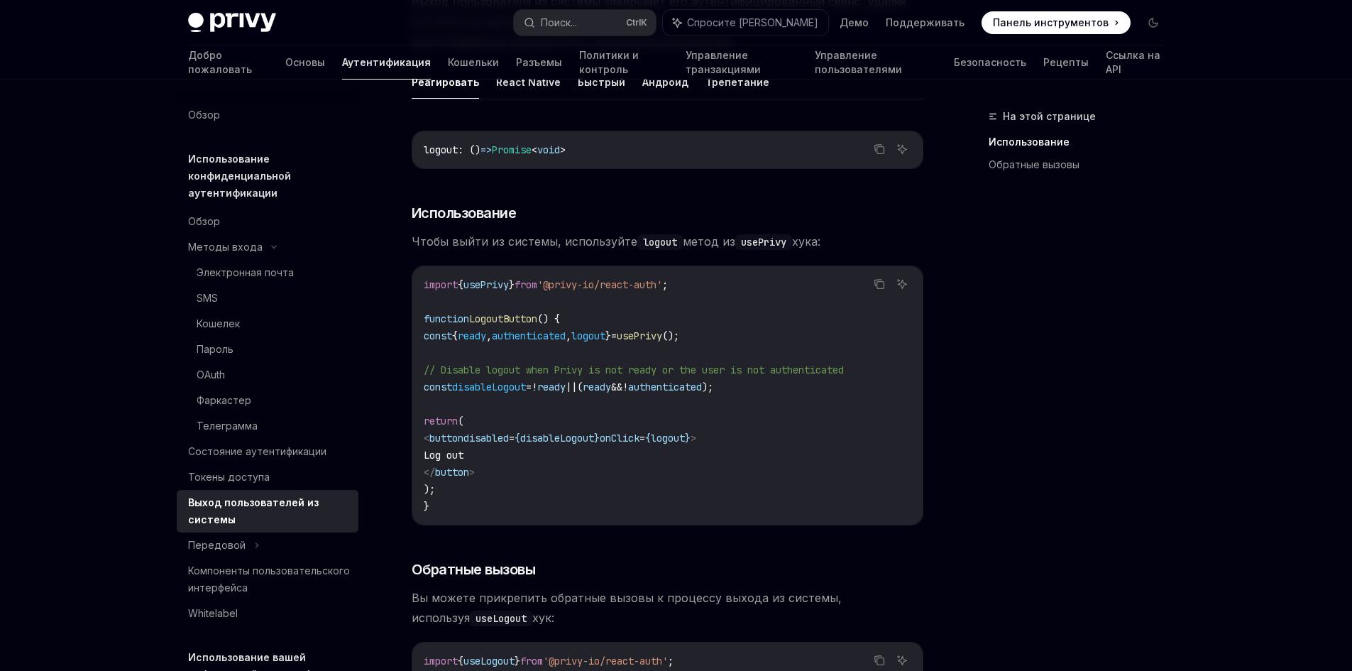
scroll to position [355, 0]
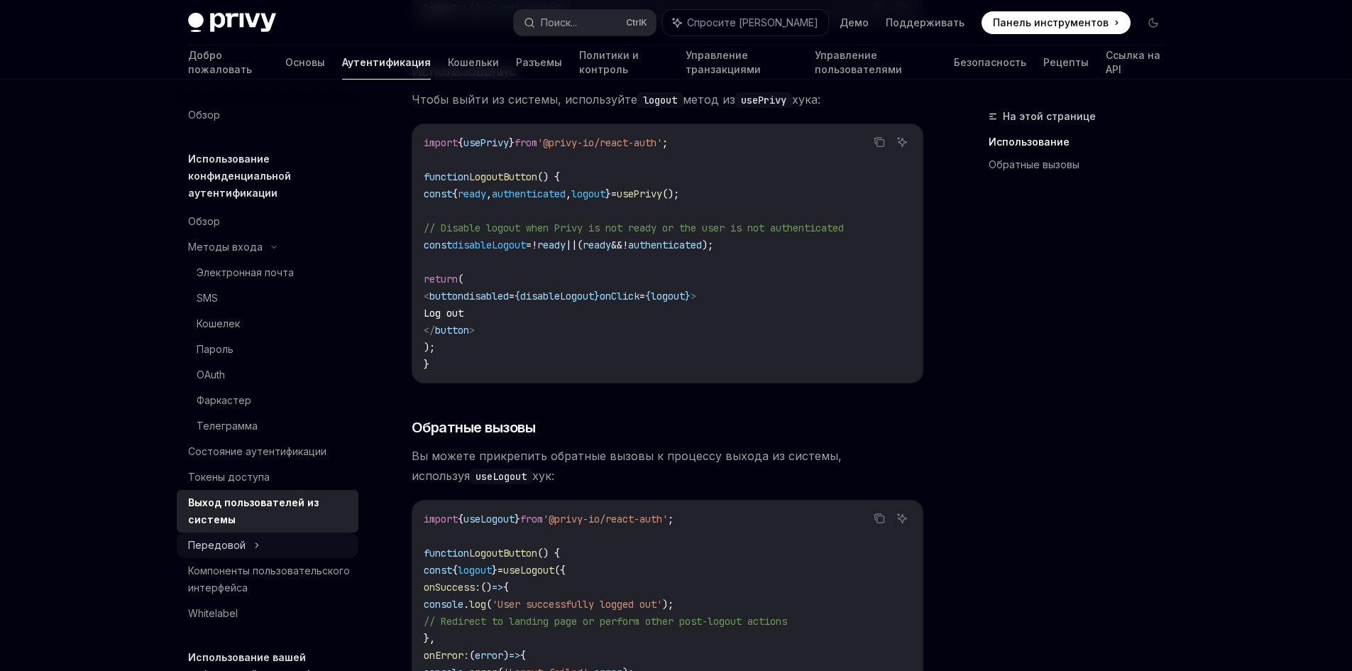
click at [227, 546] on font "Передовой" at bounding box center [216, 545] width 57 height 12
click at [239, 541] on font "Передовой" at bounding box center [216, 545] width 57 height 12
click at [260, 593] on font "Компоненты пользовательского интерфейса" at bounding box center [269, 578] width 162 height 29
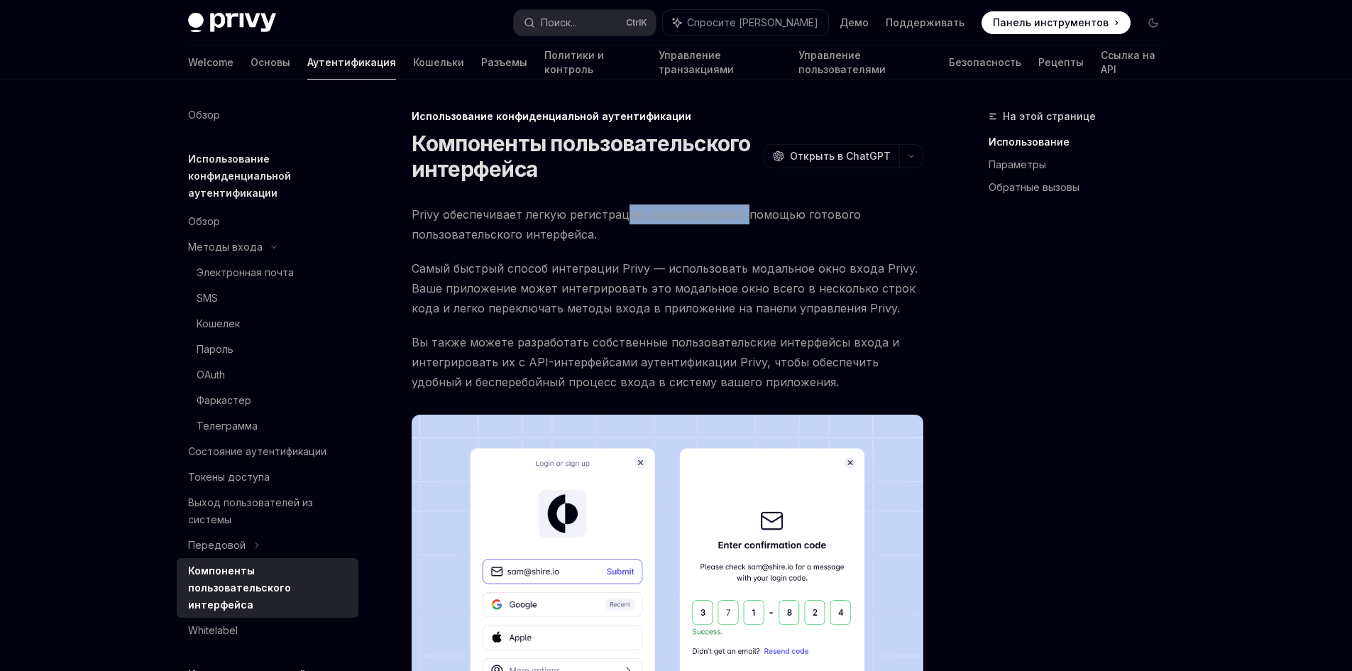
drag, startPoint x: 631, startPoint y: 213, endPoint x: 740, endPoint y: 210, distance: 109.3
click at [740, 210] on font "Privy обеспечивает легкую регистрацию пользователей с помощью готового пользова…" at bounding box center [636, 224] width 449 height 34
drag, startPoint x: 471, startPoint y: 238, endPoint x: 547, endPoint y: 251, distance: 77.1
click at [509, 234] on font "Privy обеспечивает легкую регистрацию пользователей с помощью готового пользова…" at bounding box center [636, 224] width 449 height 34
drag, startPoint x: 533, startPoint y: 273, endPoint x: 669, endPoint y: 285, distance: 136.8
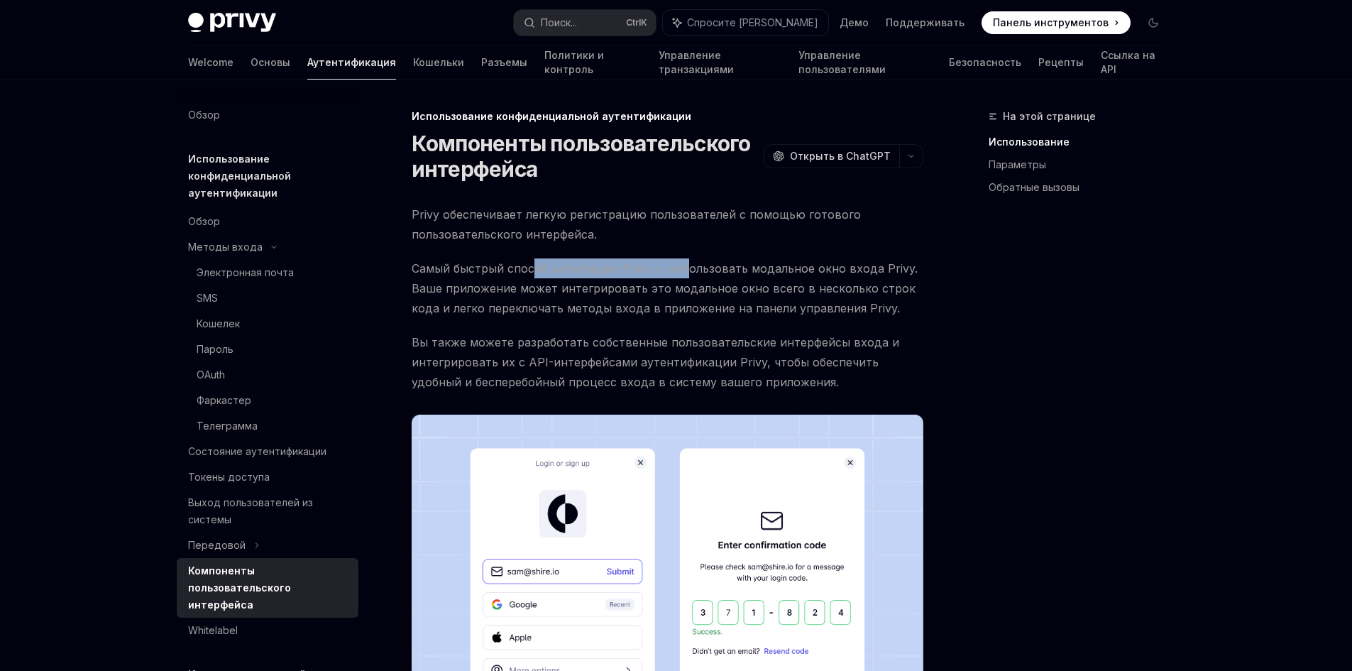
click at [682, 275] on span "Самый быстрый способ интеграции Privy — использовать модальное окно входа Privy…" at bounding box center [668, 288] width 512 height 60
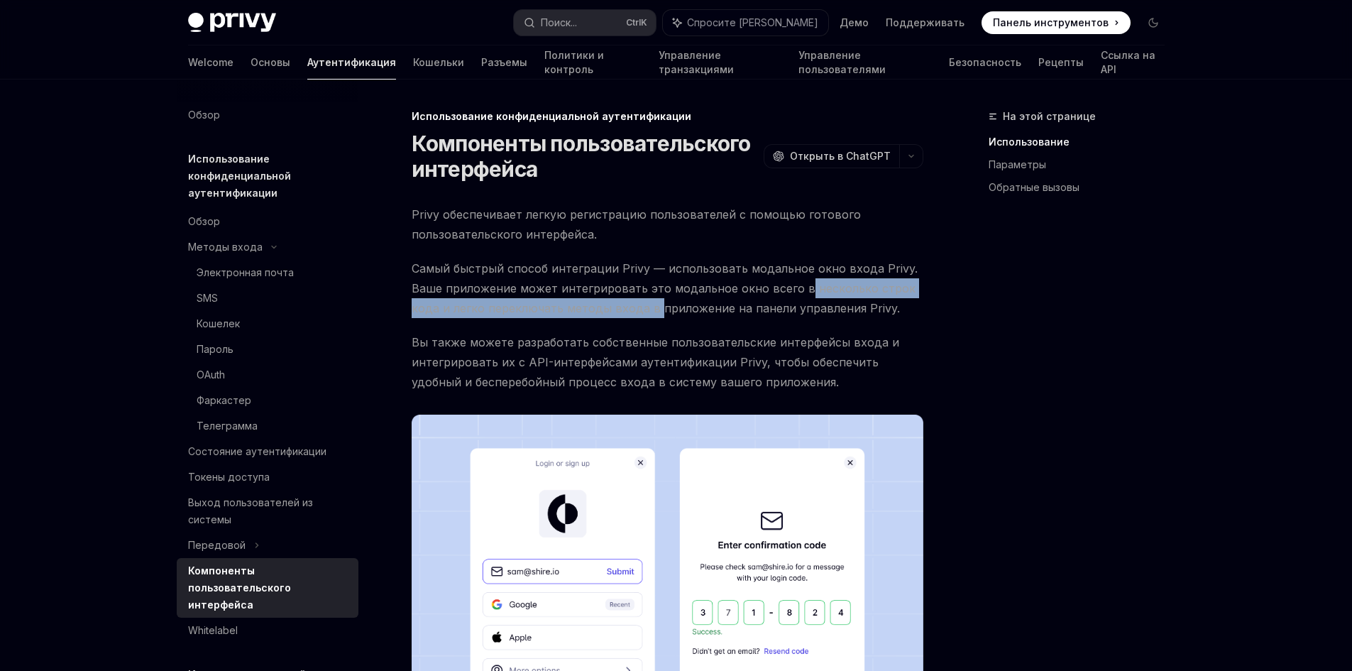
drag, startPoint x: 655, startPoint y: 301, endPoint x: 813, endPoint y: 293, distance: 158.4
click at [797, 297] on span "Самый быстрый способ интеграции Privy — использовать модальное окно входа Privy…" at bounding box center [668, 288] width 512 height 60
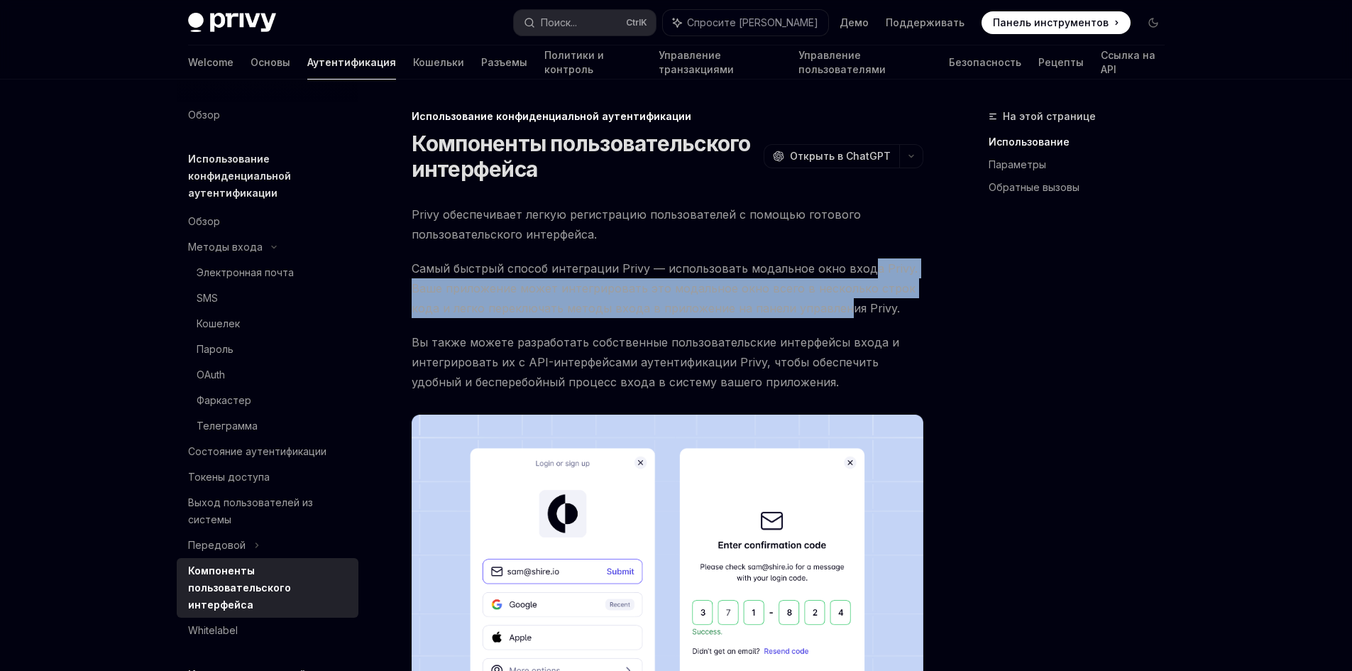
drag, startPoint x: 883, startPoint y: 272, endPoint x: 838, endPoint y: 305, distance: 55.4
click at [838, 305] on span "Самый быстрый способ интеграции Privy — использовать модальное окно входа Privy…" at bounding box center [668, 288] width 512 height 60
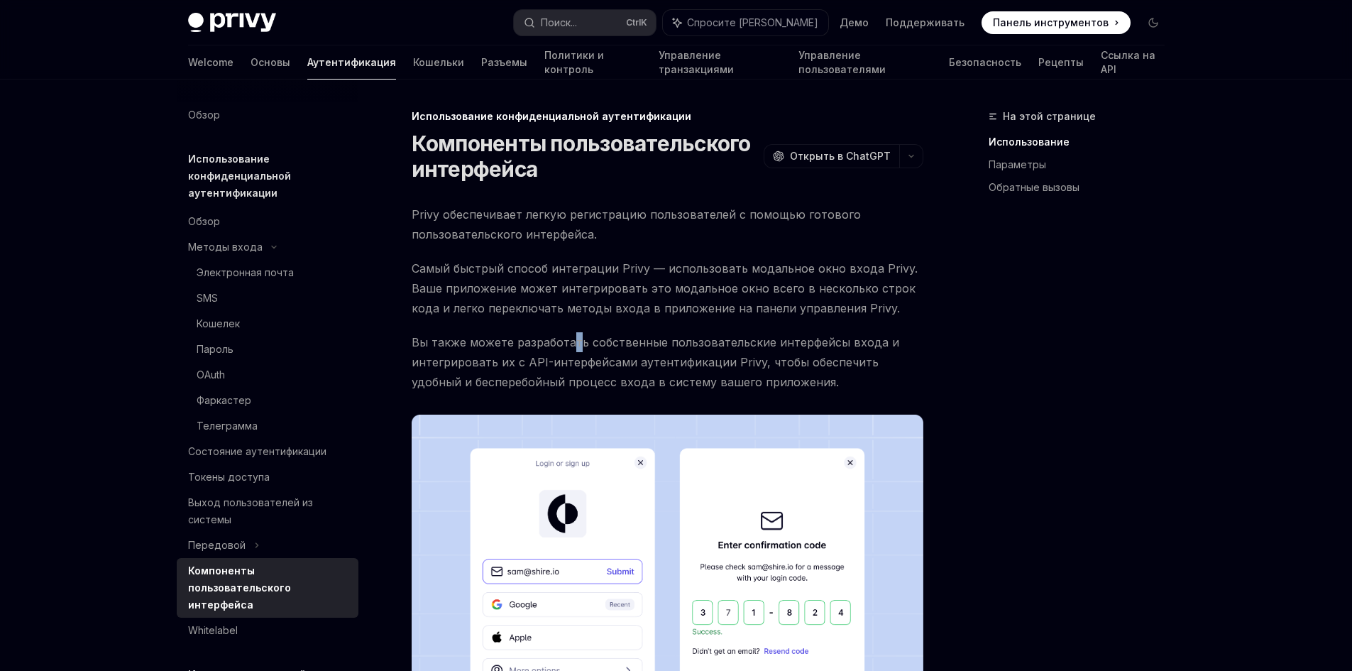
drag, startPoint x: 570, startPoint y: 319, endPoint x: 619, endPoint y: 376, distance: 75.5
click at [724, 291] on font "Самый быстрый способ интеграции Privy — использовать модальное окно входа Privy…" at bounding box center [665, 288] width 506 height 54
drag, startPoint x: 467, startPoint y: 309, endPoint x: 448, endPoint y: 345, distance: 40.9
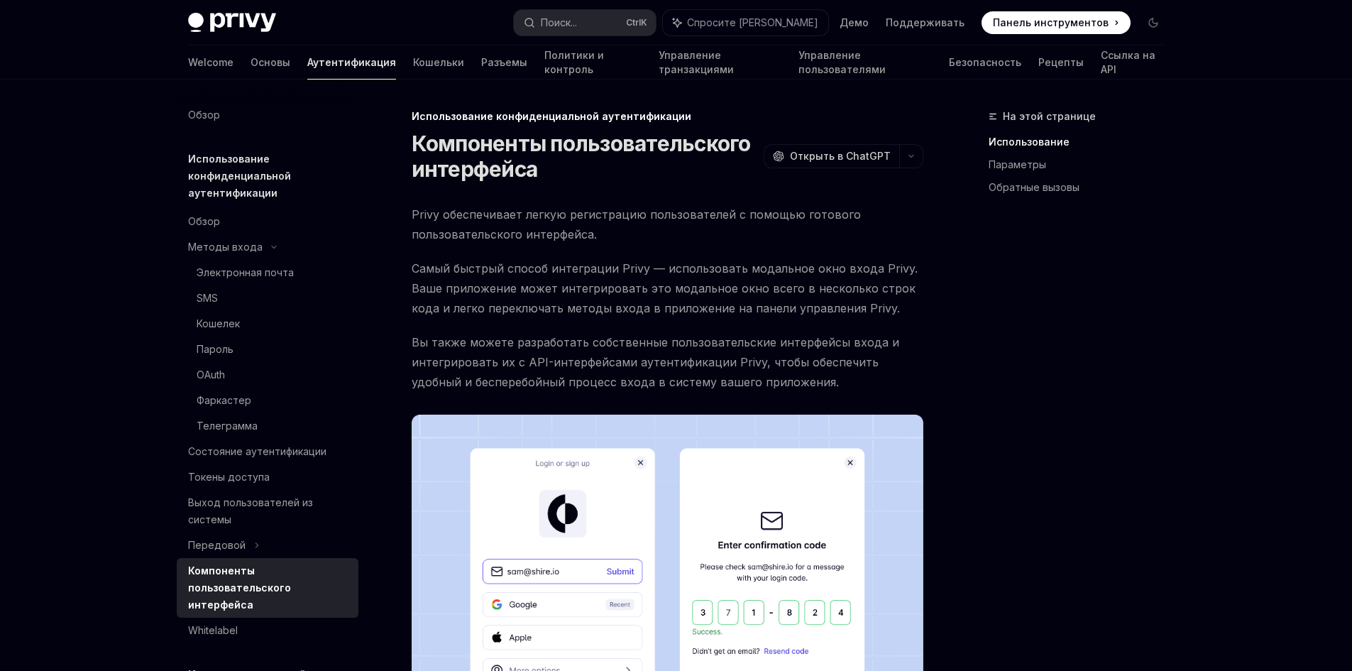
click at [466, 309] on font "Самый быстрый способ интеграции Privy — использовать модальное окно входа Privy…" at bounding box center [665, 288] width 506 height 54
click at [492, 351] on span "Вы также можете разработать собственные пользовательские интерфейсы входа и инт…" at bounding box center [668, 362] width 512 height 60
click at [527, 373] on span "Вы также можете разработать собственные пользовательские интерфейсы входа и инт…" at bounding box center [668, 362] width 512 height 60
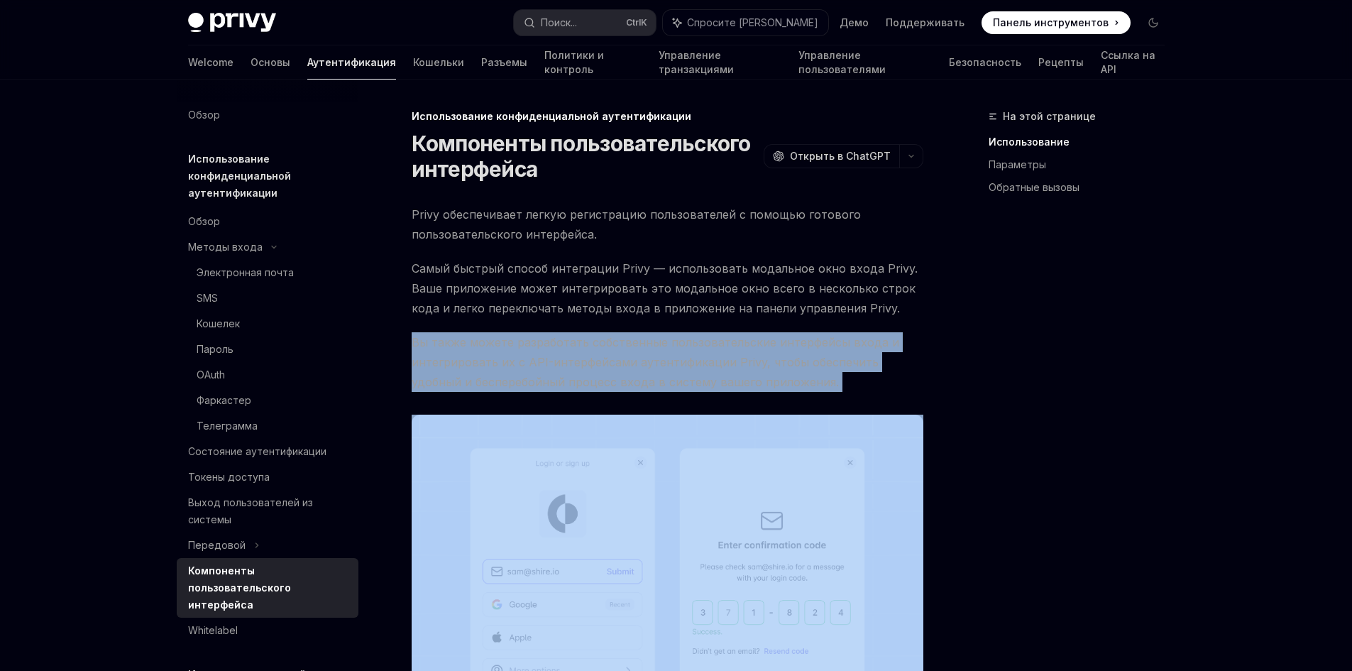
drag, startPoint x: 527, startPoint y: 373, endPoint x: 553, endPoint y: 446, distance: 77.7
click at [522, 381] on span "Вы также можете разработать собственные пользовательские интерфейсы входа и инт…" at bounding box center [668, 362] width 512 height 60
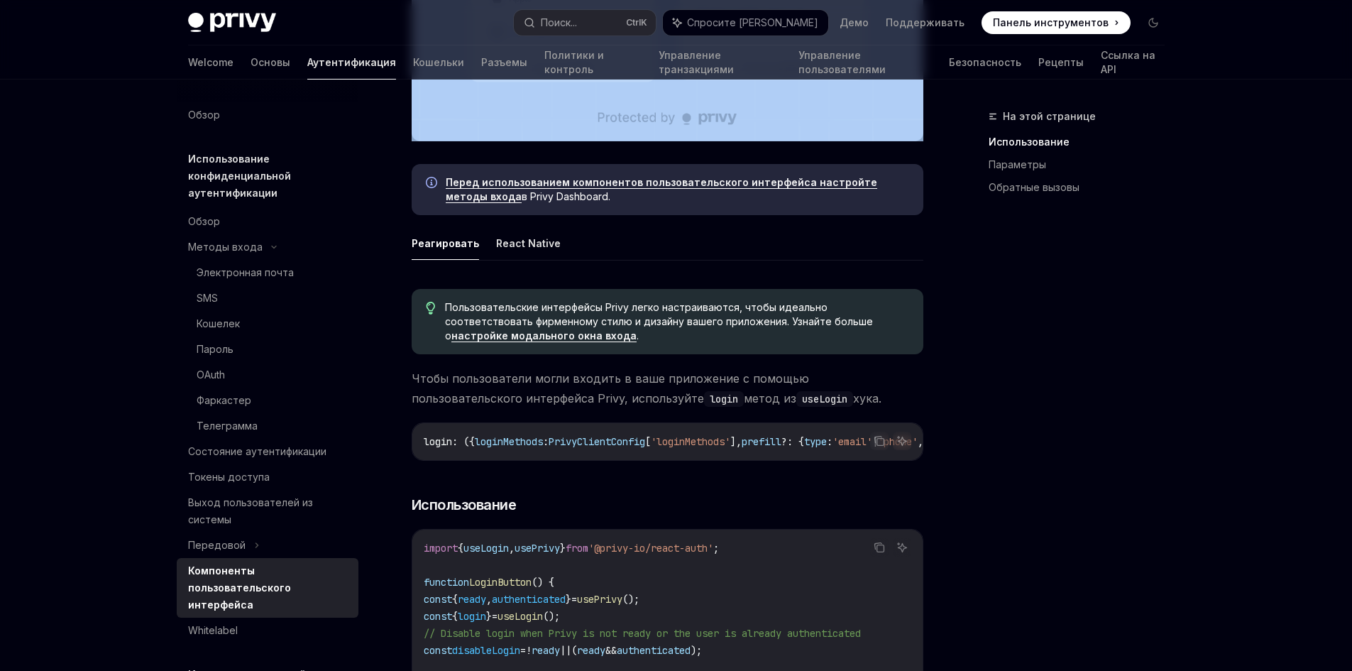
scroll to position [710, 0]
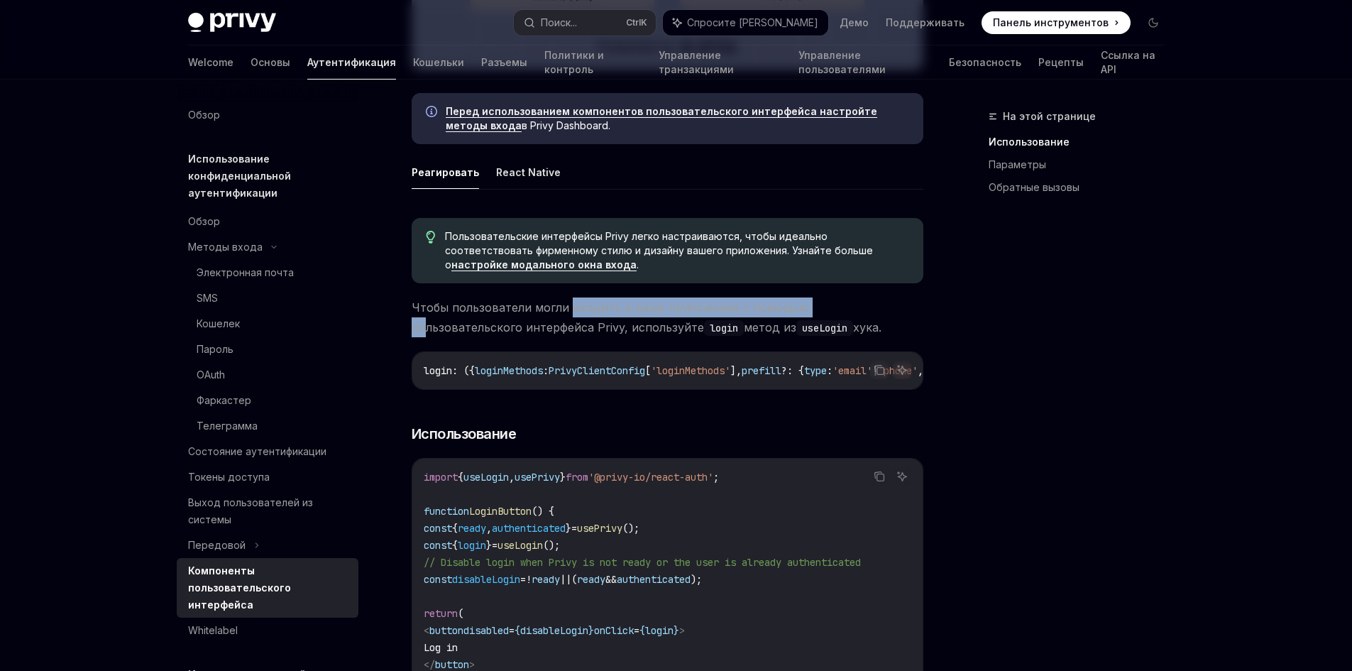
drag, startPoint x: 566, startPoint y: 307, endPoint x: 817, endPoint y: 314, distance: 251.3
click at [805, 314] on font "Чтобы пользователи могли входить в ваше приложение с помощью пользовательского …" at bounding box center [610, 317] width 397 height 34
drag, startPoint x: 905, startPoint y: 307, endPoint x: 793, endPoint y: 328, distance: 114.1
click at [905, 307] on span "Чтобы пользователи могли входить в ваше приложение с помощью пользовательского …" at bounding box center [668, 317] width 512 height 40
drag, startPoint x: 485, startPoint y: 329, endPoint x: 594, endPoint y: 336, distance: 109.5
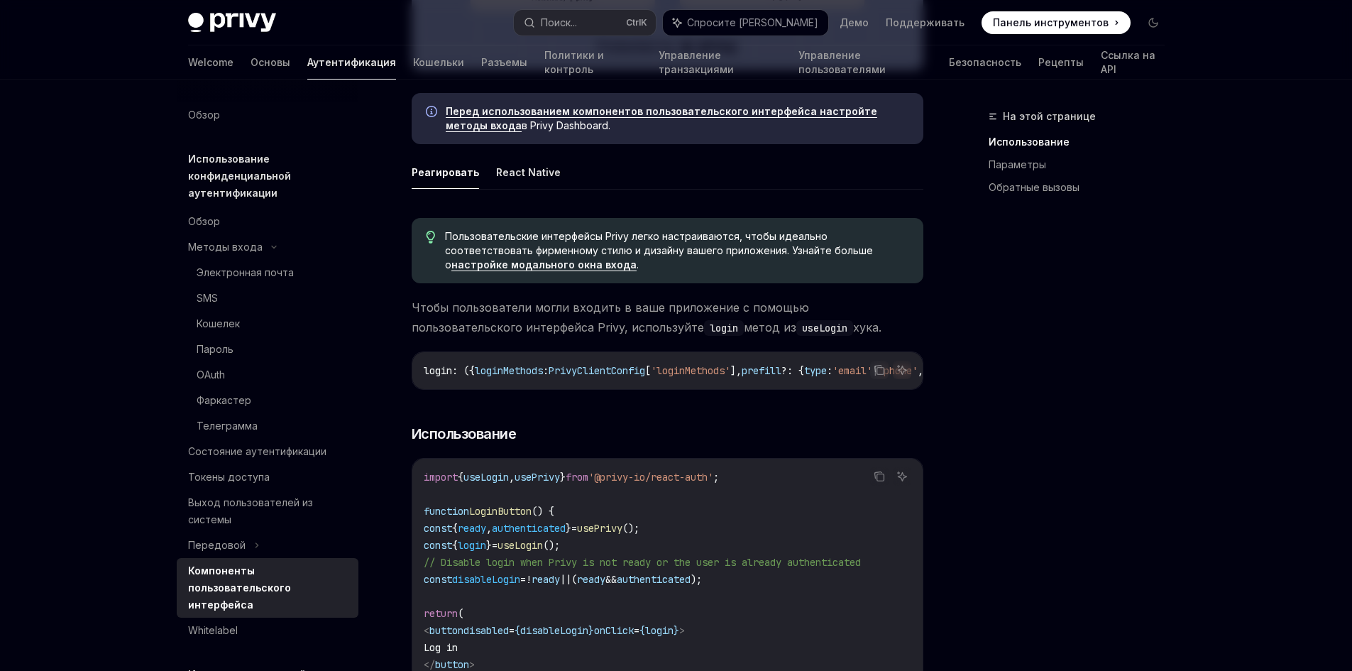
click at [593, 336] on span "Чтобы пользователи могли входить в ваше приложение с помощью пользовательского …" at bounding box center [668, 317] width 512 height 40
drag, startPoint x: 690, startPoint y: 329, endPoint x: 752, endPoint y: 331, distance: 62.5
click at [743, 329] on span "Чтобы пользователи могли входить в ваше приложение с помощью пользовательского …" at bounding box center [668, 317] width 512 height 40
drag, startPoint x: 784, startPoint y: 332, endPoint x: 772, endPoint y: 348, distance: 20.3
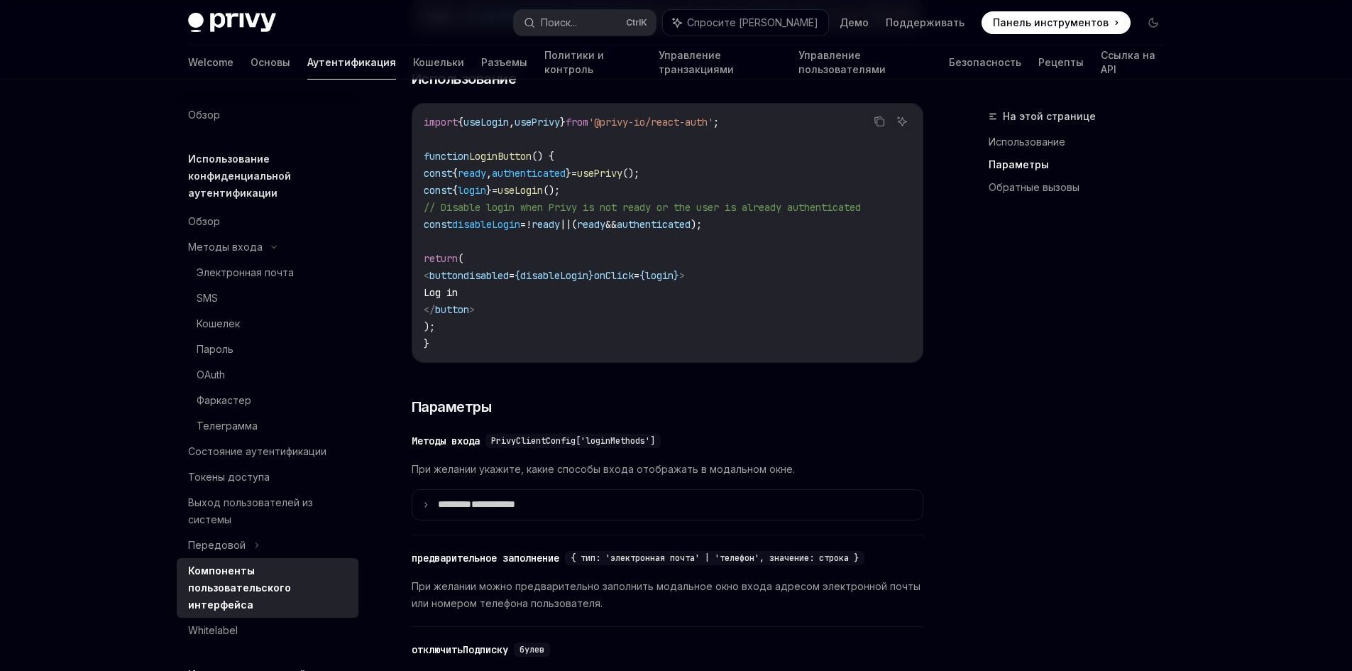
scroll to position [1206, 0]
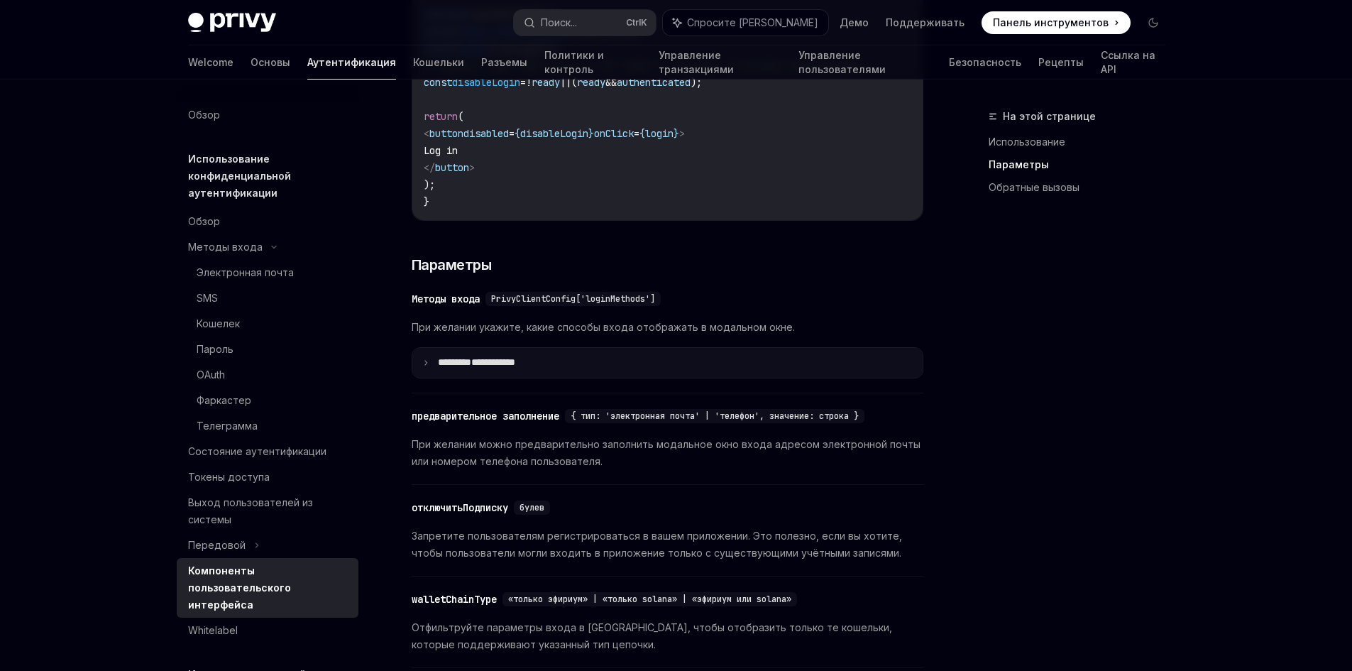
click at [515, 367] on font "**********" at bounding box center [493, 362] width 44 height 10
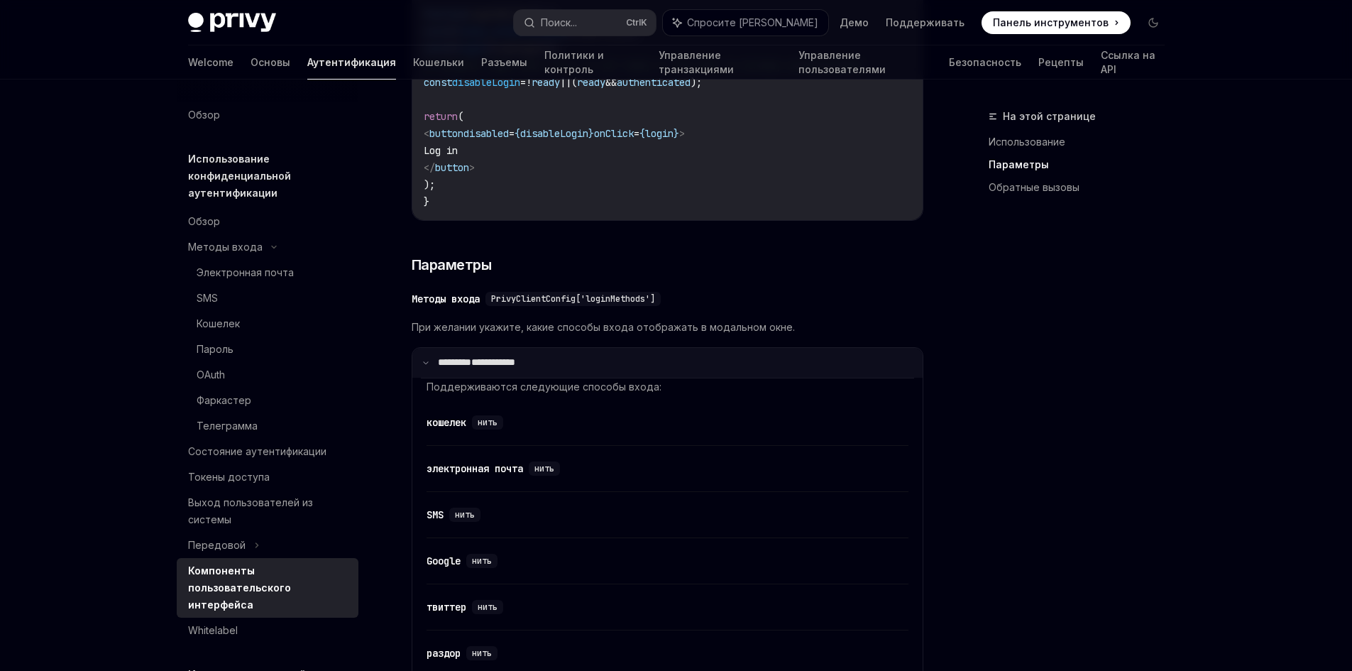
click at [502, 378] on summary "**********" at bounding box center [667, 363] width 510 height 30
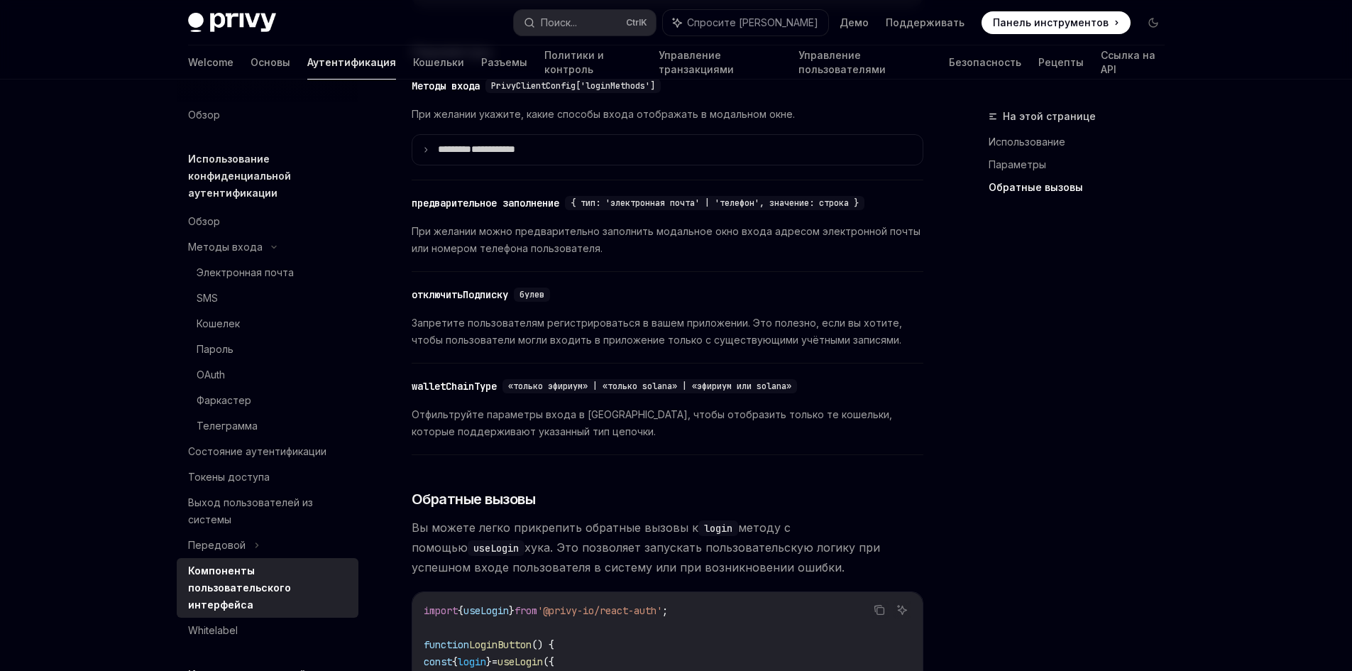
scroll to position [1632, 0]
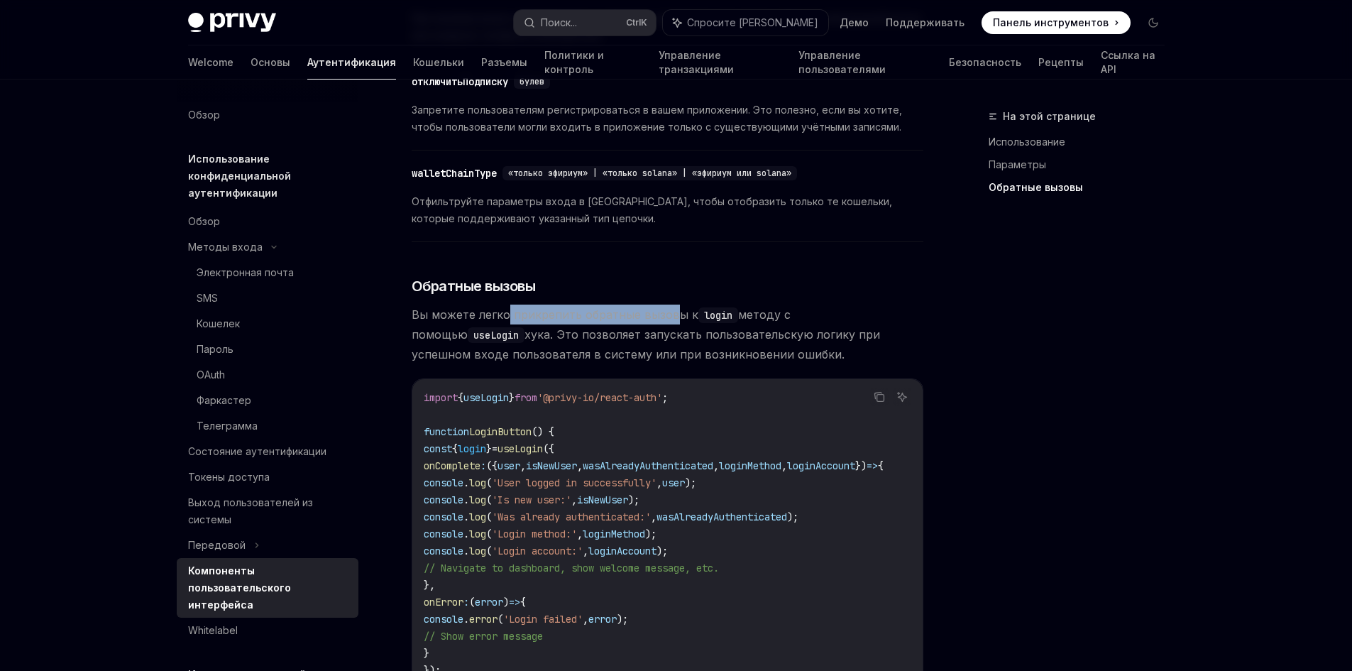
drag, startPoint x: 544, startPoint y: 321, endPoint x: 784, endPoint y: 332, distance: 240.8
click at [678, 321] on font "Вы можете легко прикрепить обратные вызовы к" at bounding box center [555, 314] width 287 height 14
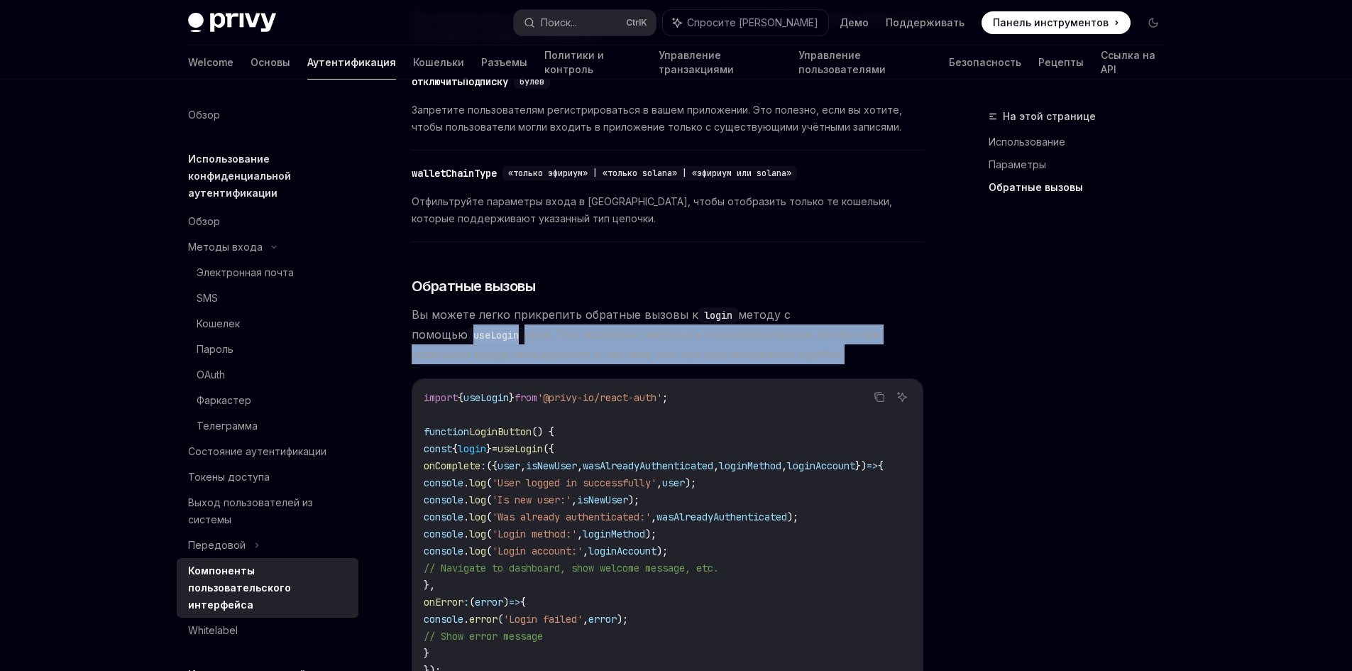
drag, startPoint x: 849, startPoint y: 332, endPoint x: 599, endPoint y: 351, distance: 251.2
click at [796, 358] on span "Вы можете легко прикрепить обратные вызовы к login методу с помощью useLogin ху…" at bounding box center [668, 334] width 512 height 60
click at [704, 342] on font "хука. Это позволяет запускать пользовательскую логику при успешном входе пользо…" at bounding box center [646, 344] width 468 height 34
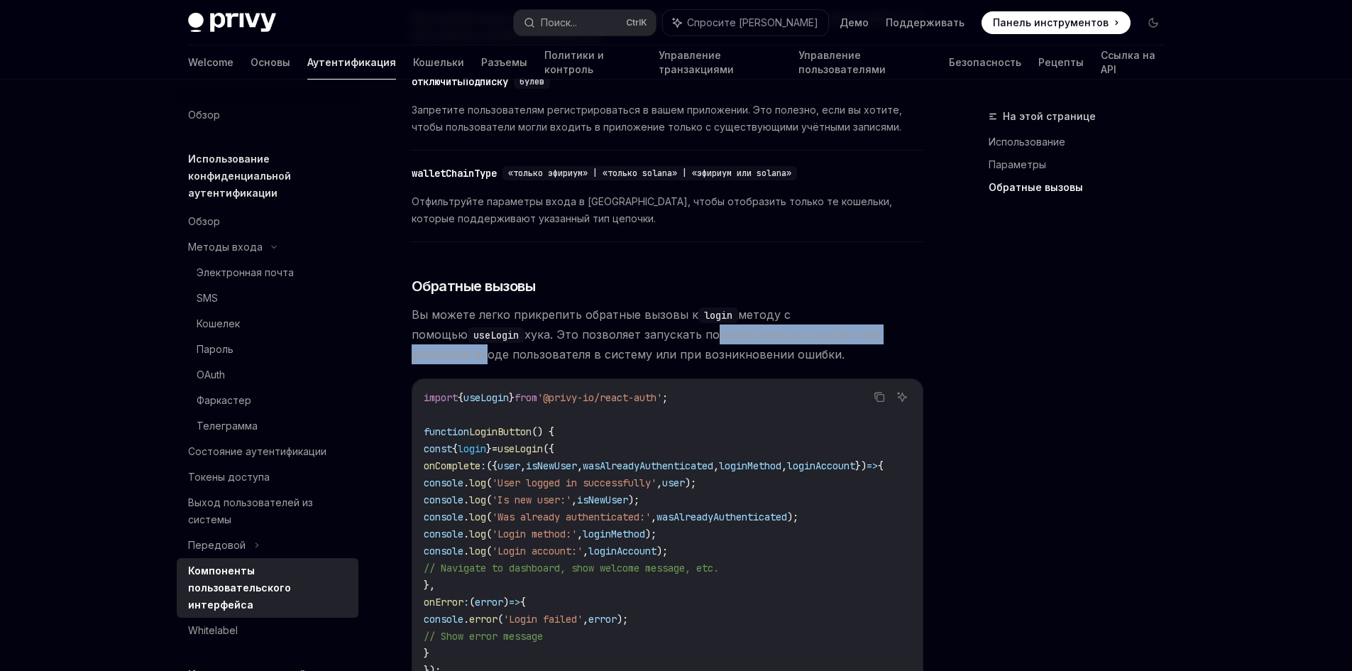
drag, startPoint x: 888, startPoint y: 343, endPoint x: 655, endPoint y: 341, distance: 233.5
click at [655, 341] on font "хука. Это позволяет запускать пользовательскую логику при успешном входе пользо…" at bounding box center [646, 344] width 468 height 34
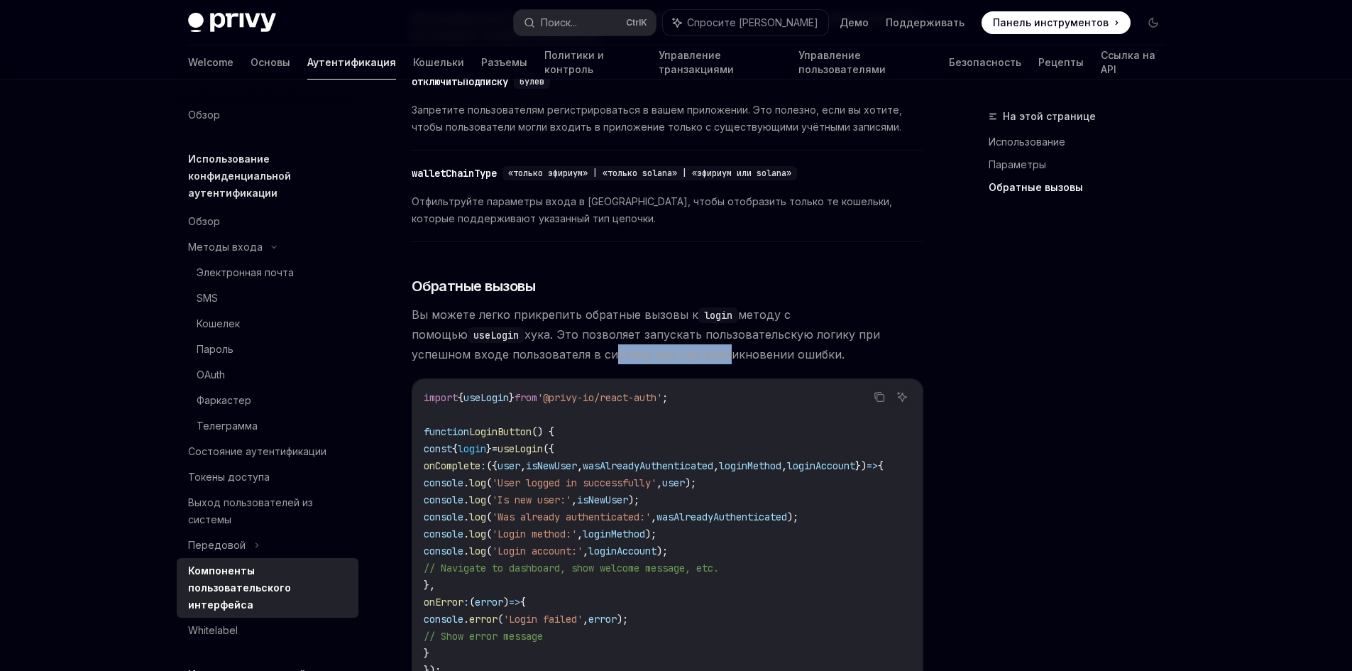
drag, startPoint x: 621, startPoint y: 367, endPoint x: 512, endPoint y: 368, distance: 109.3
click at [512, 361] on font "хука. Это позволяет запускать пользовательскую логику при успешном входе пользо…" at bounding box center [646, 344] width 468 height 34
drag, startPoint x: 720, startPoint y: 364, endPoint x: 676, endPoint y: 380, distance: 46.0
click at [724, 361] on font "хука. Это позволяет запускать пользовательскую логику при успешном входе пользо…" at bounding box center [646, 344] width 468 height 34
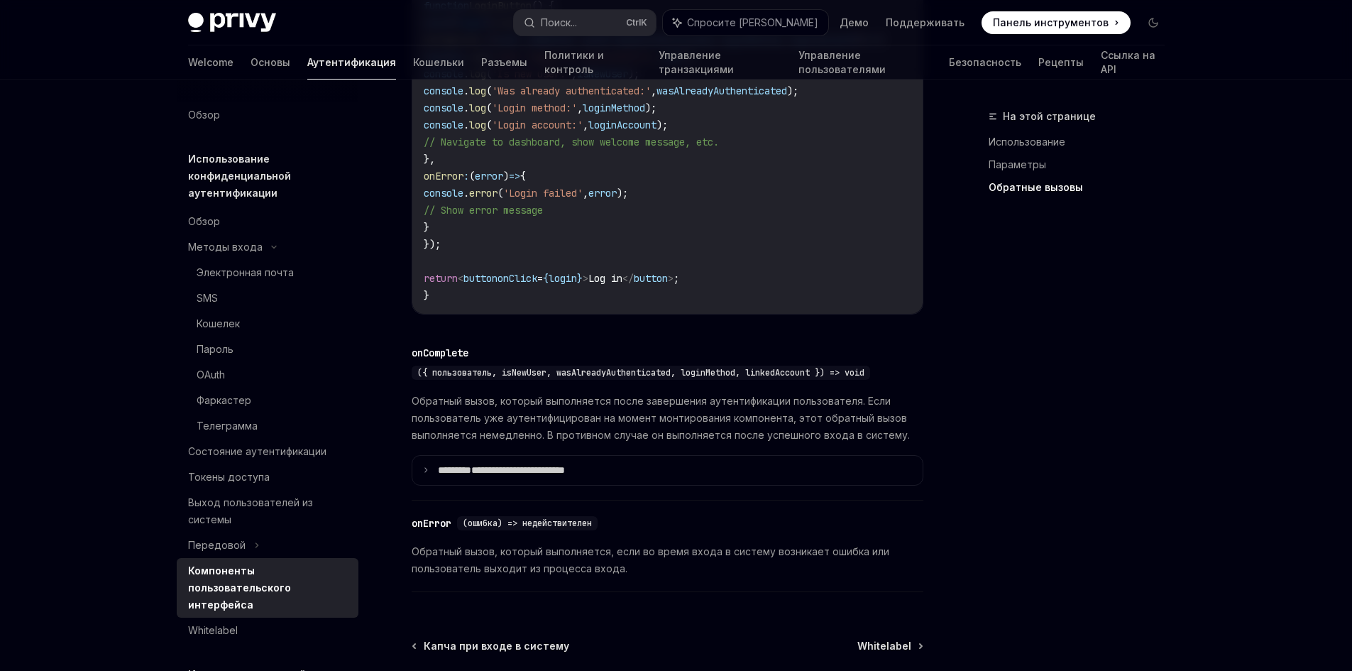
scroll to position [2200, 0]
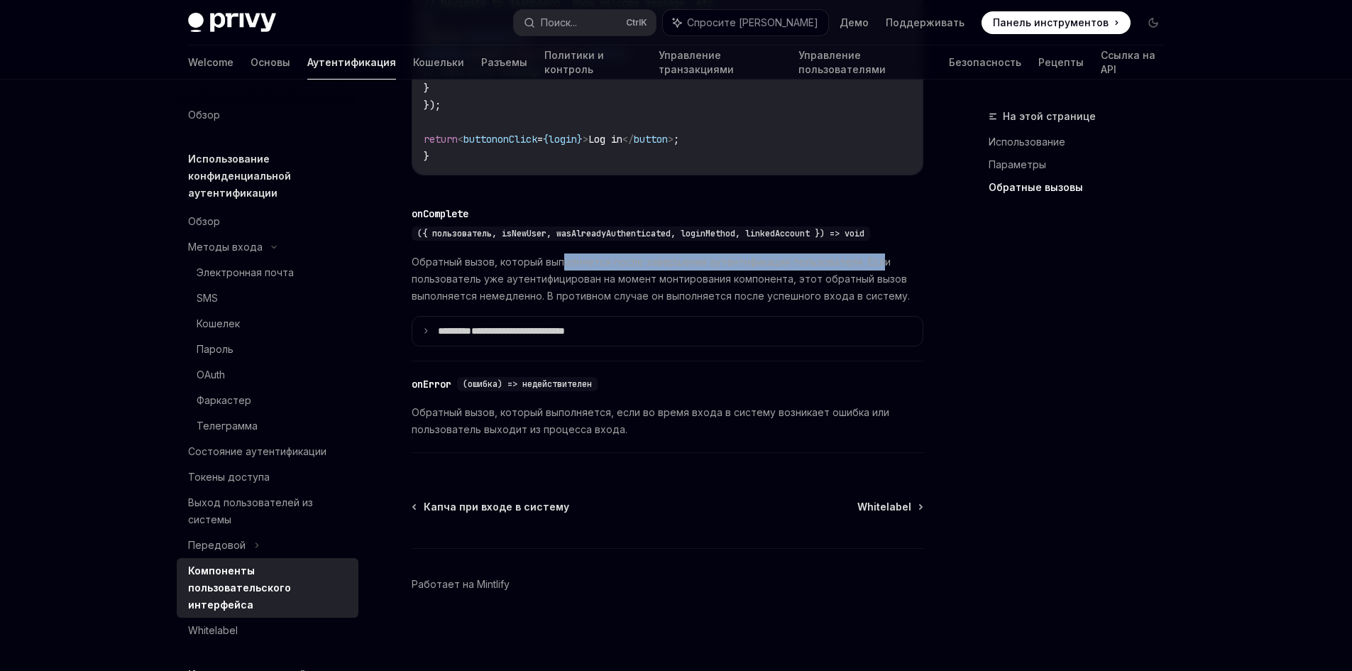
drag, startPoint x: 590, startPoint y: 275, endPoint x: 874, endPoint y: 278, distance: 283.1
click at [874, 278] on font "Обратный вызов, который выполняется после завершения аутентификации пользовател…" at bounding box center [661, 278] width 498 height 46
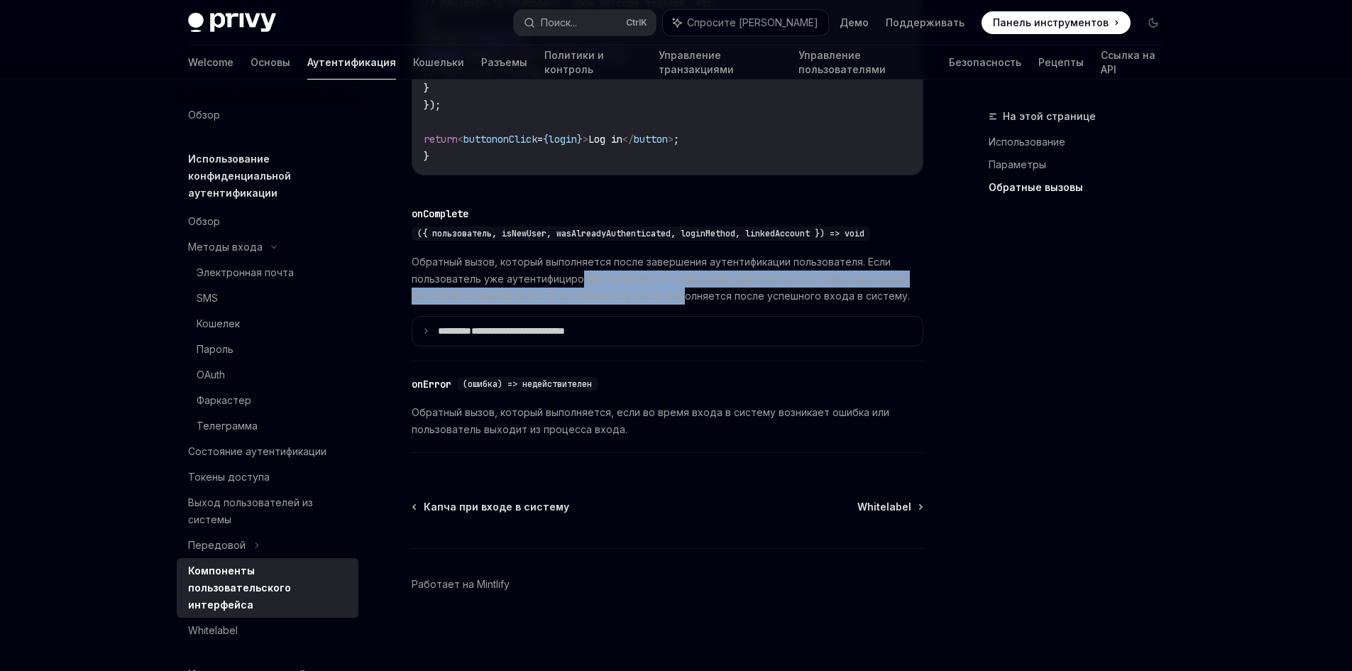
drag, startPoint x: 588, startPoint y: 298, endPoint x: 748, endPoint y: 299, distance: 159.7
click at [681, 302] on span "Обратный вызов, который выполняется после завершения аутентификации пользовател…" at bounding box center [668, 278] width 512 height 51
click at [855, 299] on span "Обратный вызов, который выполняется после завершения аутентификации пользовател…" at bounding box center [668, 278] width 512 height 51
click at [839, 291] on font "Обратный вызов, который выполняется после завершения аутентификации пользовател…" at bounding box center [661, 278] width 498 height 46
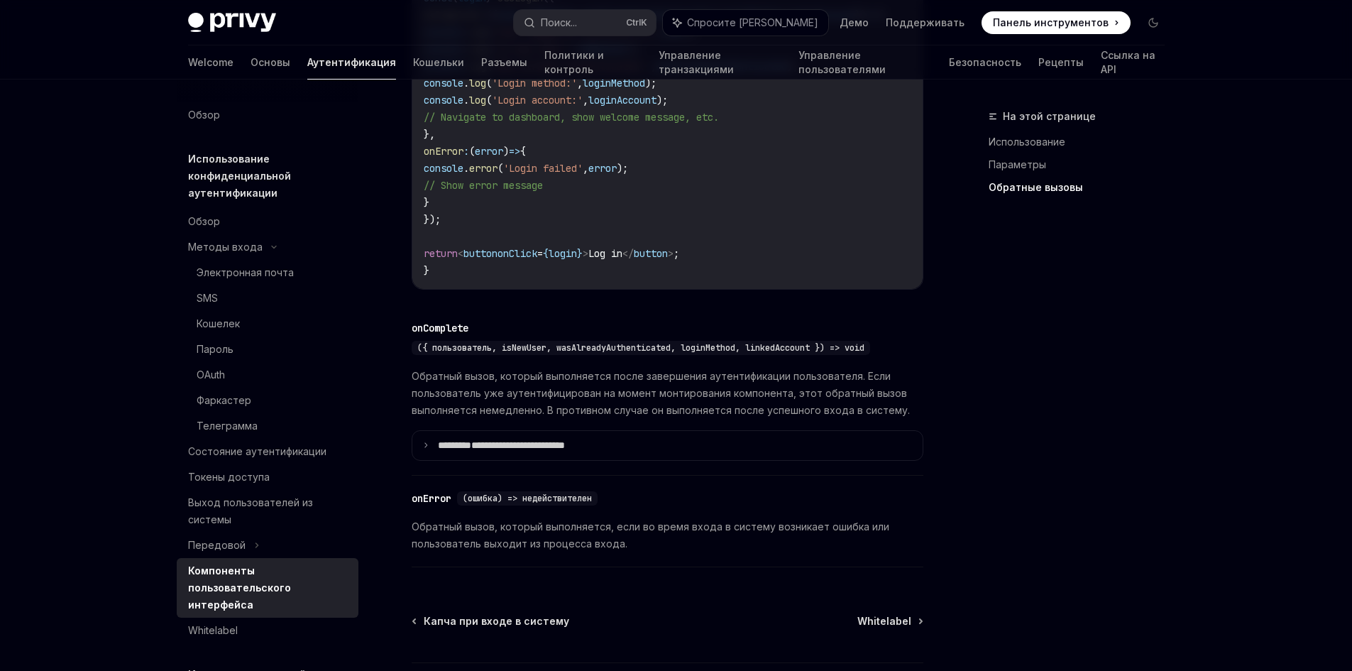
scroll to position [1870, 0]
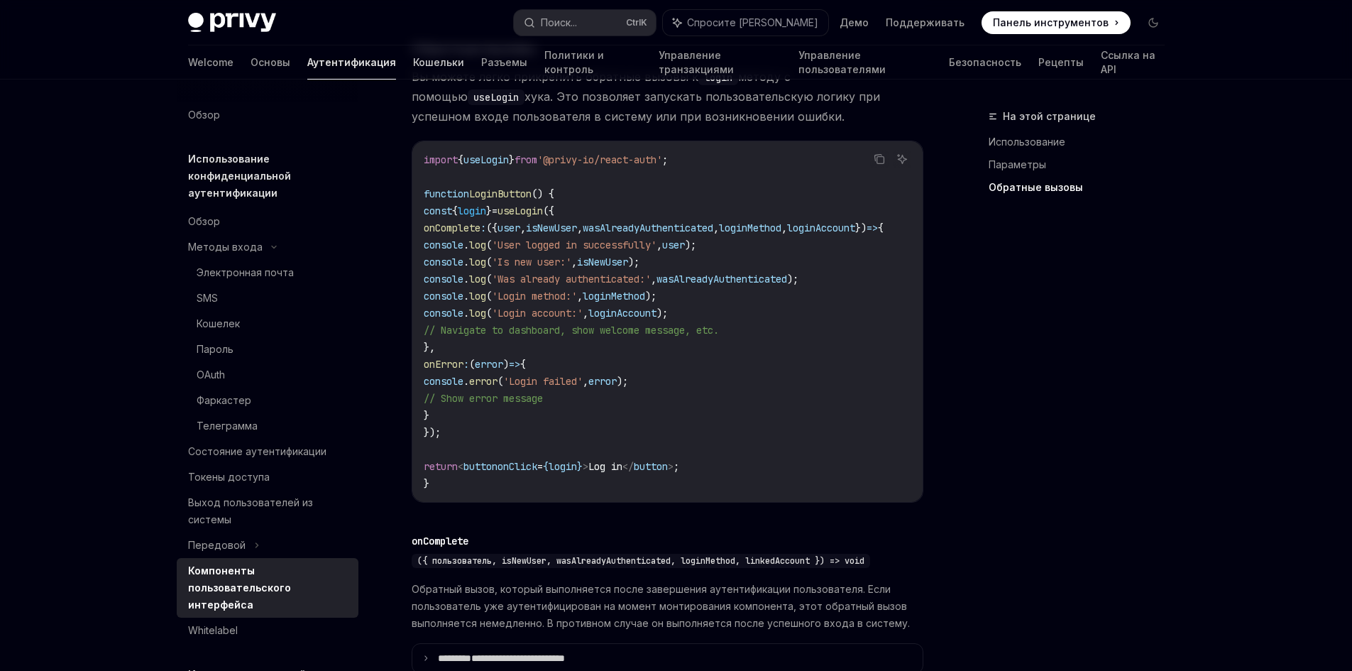
click at [413, 51] on link "Кошельки" at bounding box center [438, 62] width 51 height 34
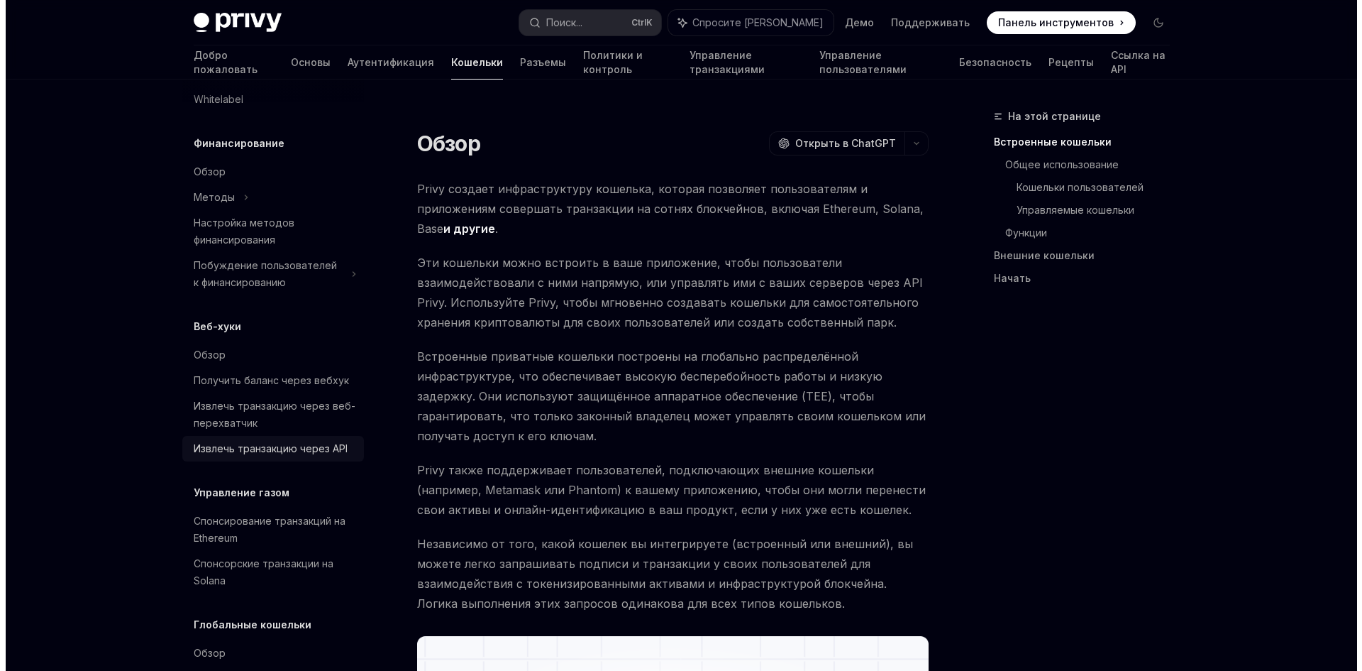
scroll to position [710, 0]
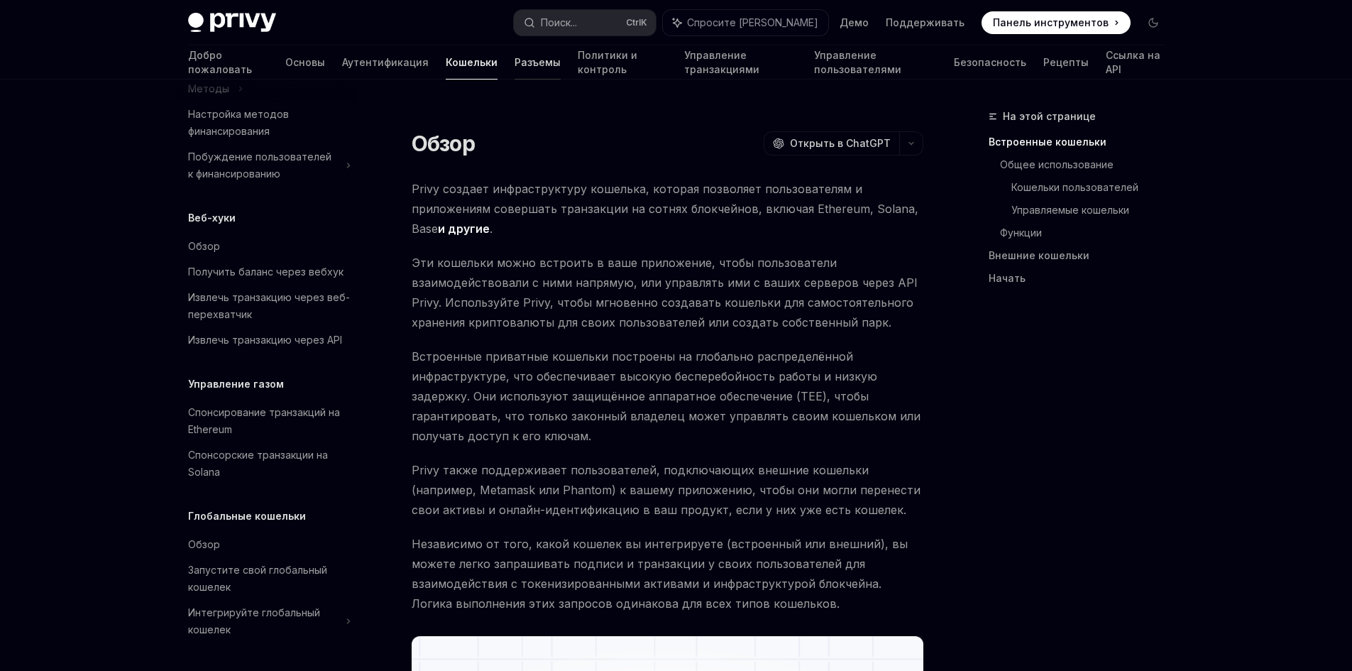
click at [514, 63] on font "Разъемы" at bounding box center [537, 62] width 46 height 12
type textarea "*"
